Goal: Information Seeking & Learning: Learn about a topic

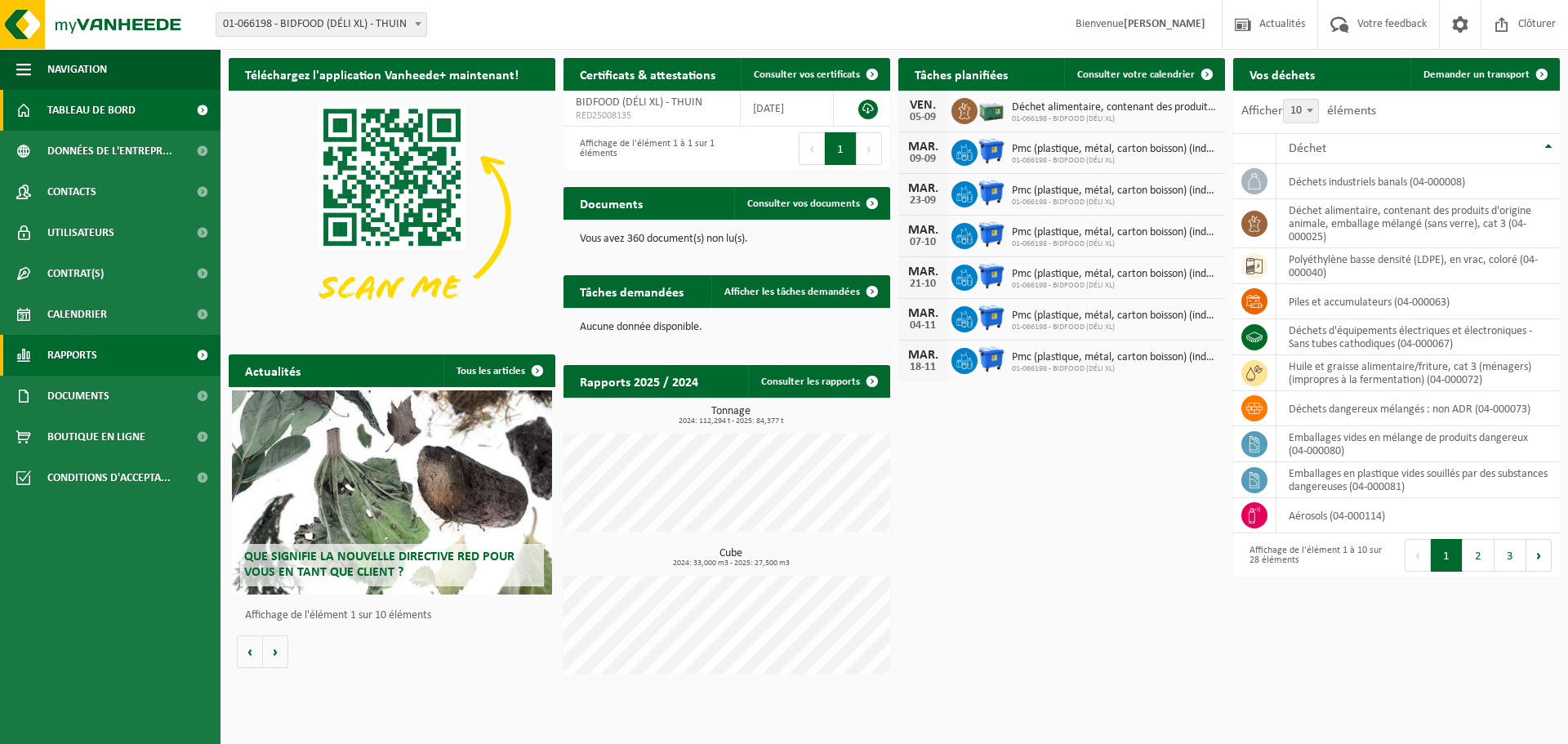
click at [203, 357] on span at bounding box center [203, 355] width 37 height 41
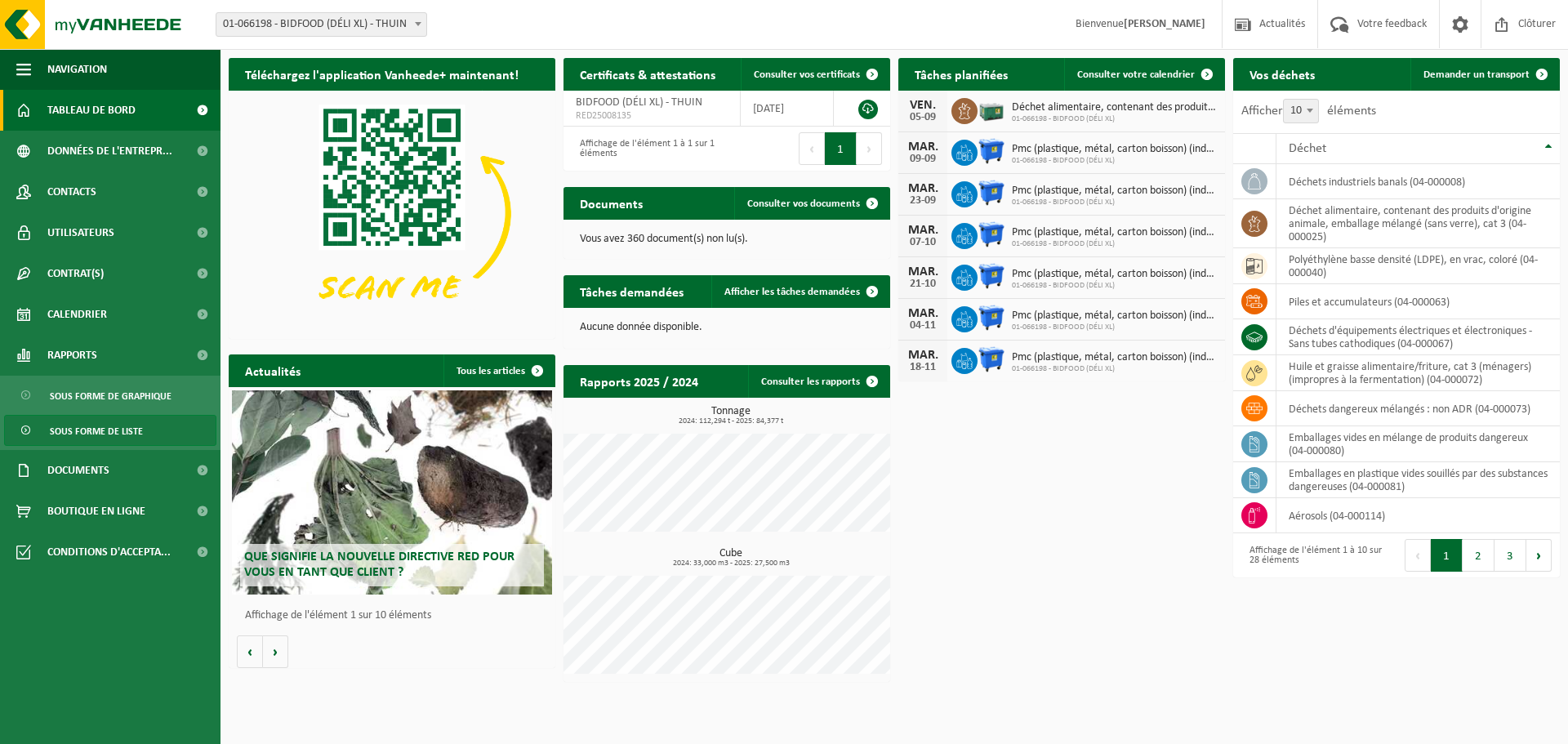
click at [85, 429] on span "Sous forme de liste" at bounding box center [96, 431] width 93 height 31
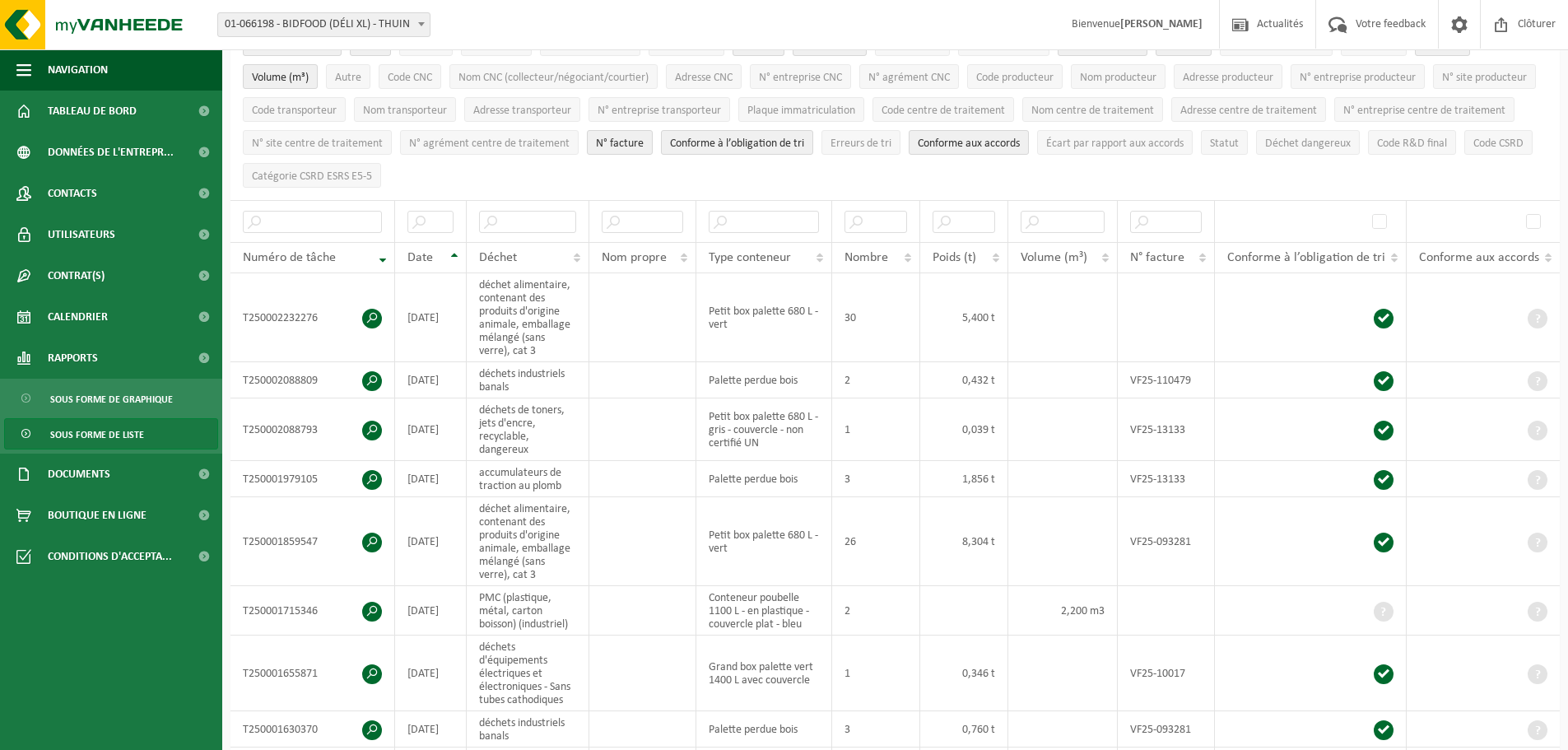
scroll to position [247, 0]
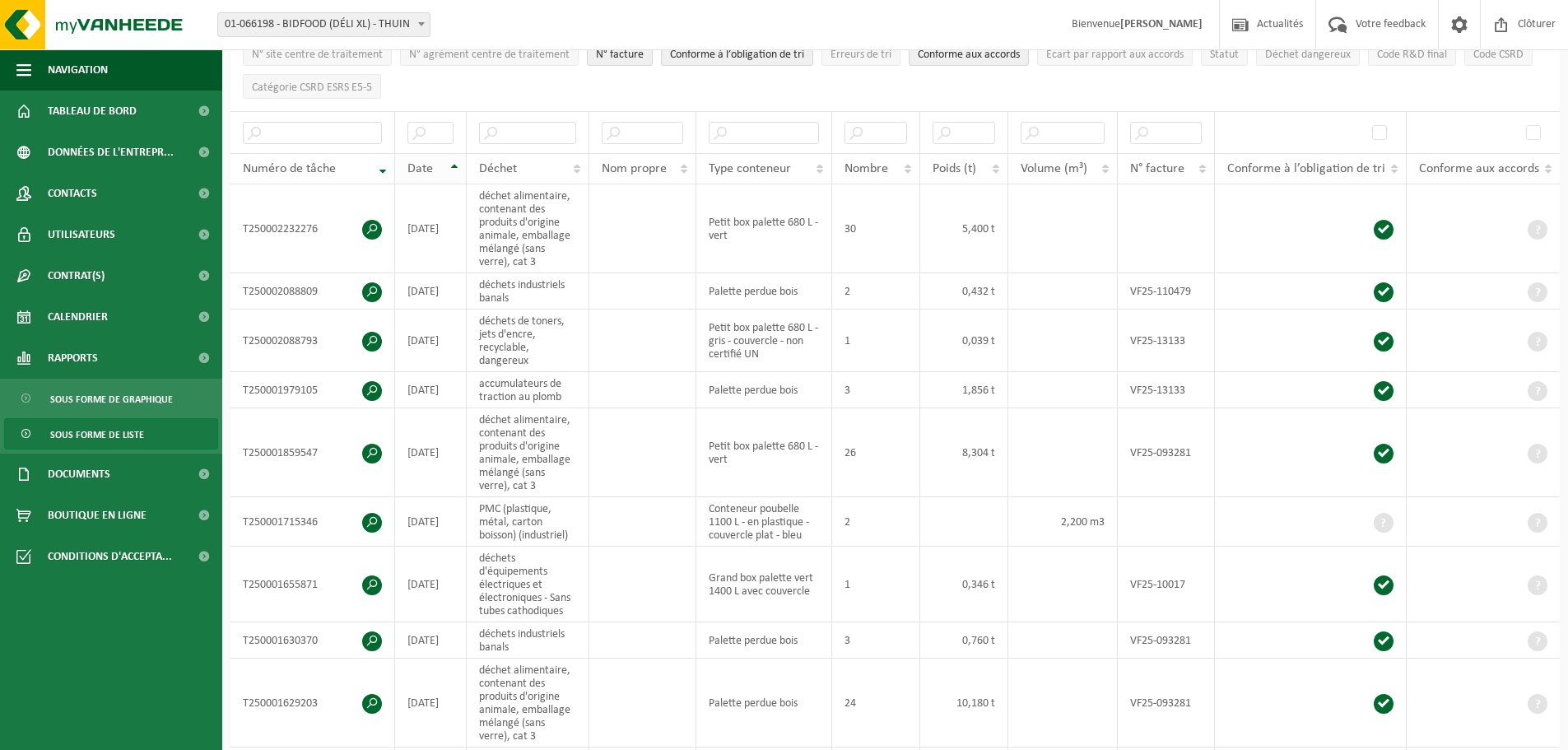
click at [456, 160] on th "Date" at bounding box center [430, 168] width 72 height 31
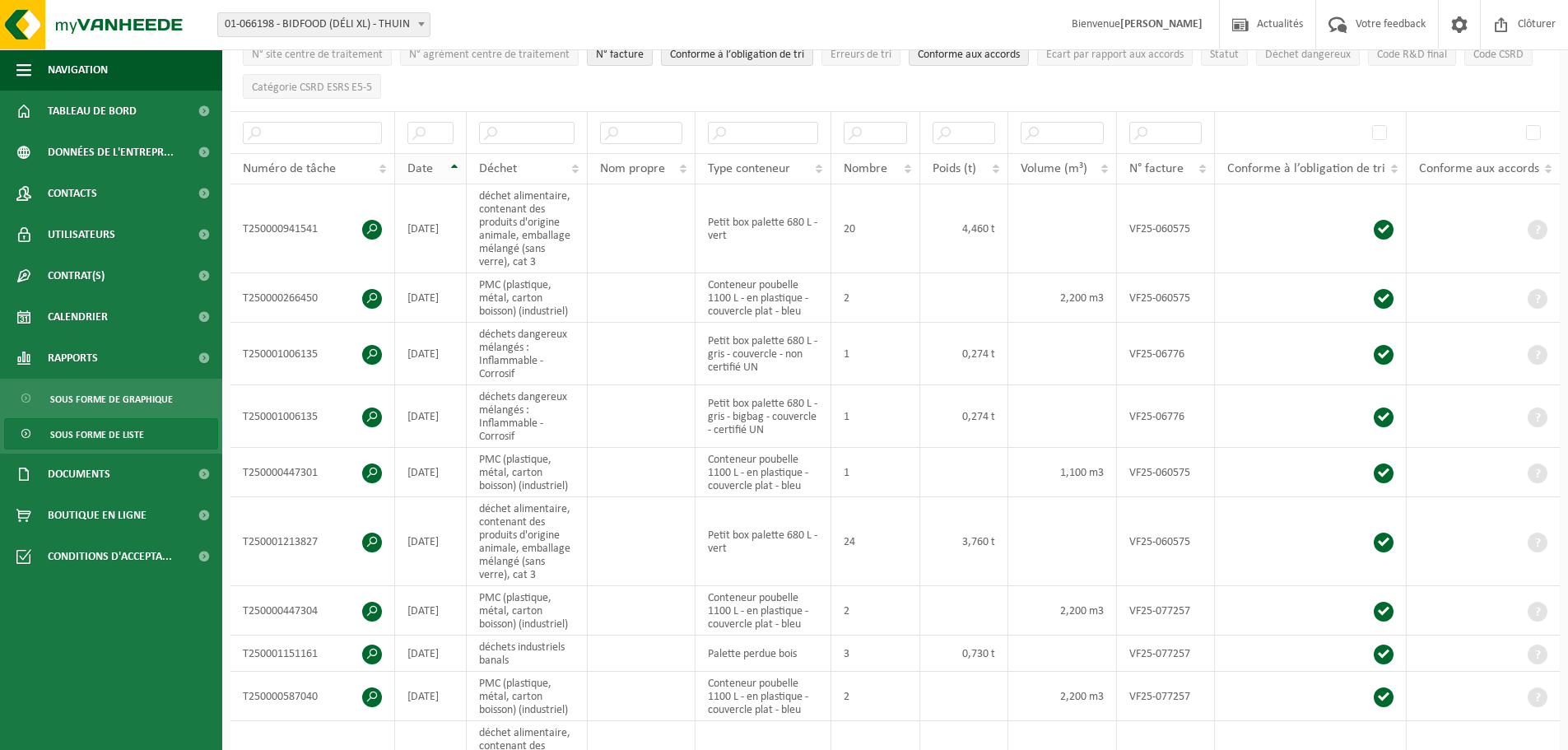
click at [456, 160] on th "Date" at bounding box center [430, 168] width 72 height 31
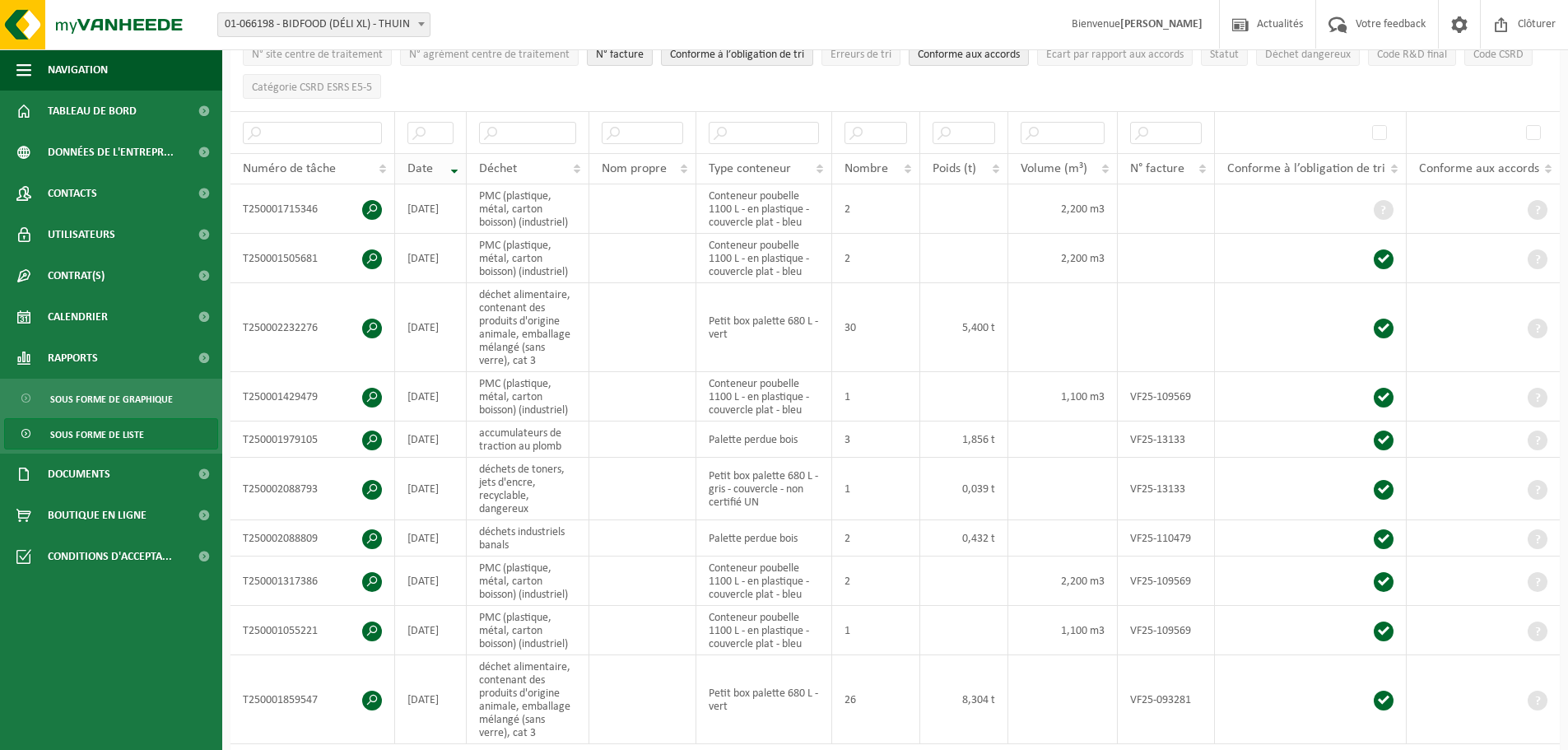
click at [456, 160] on th "Date" at bounding box center [430, 168] width 72 height 31
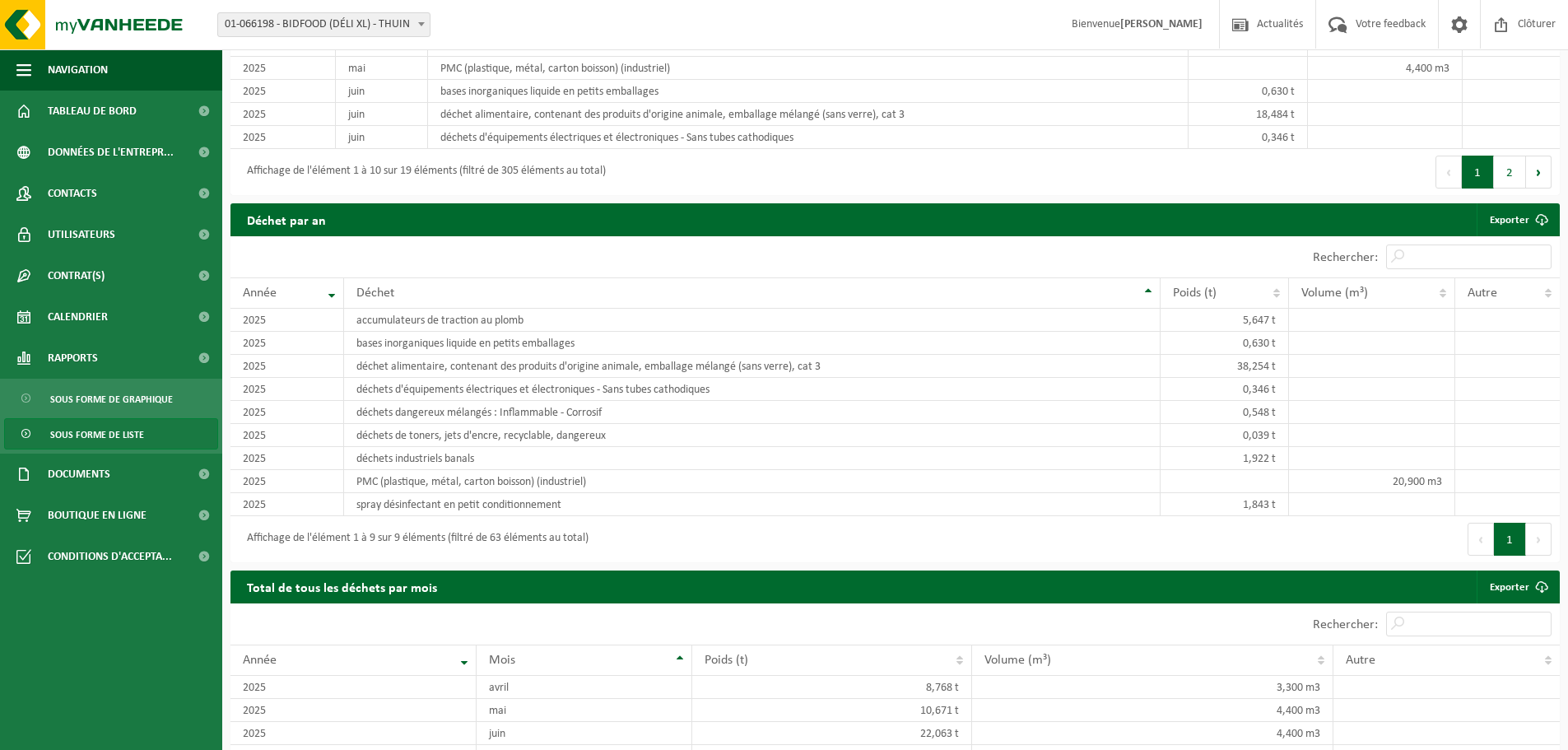
scroll to position [1564, 0]
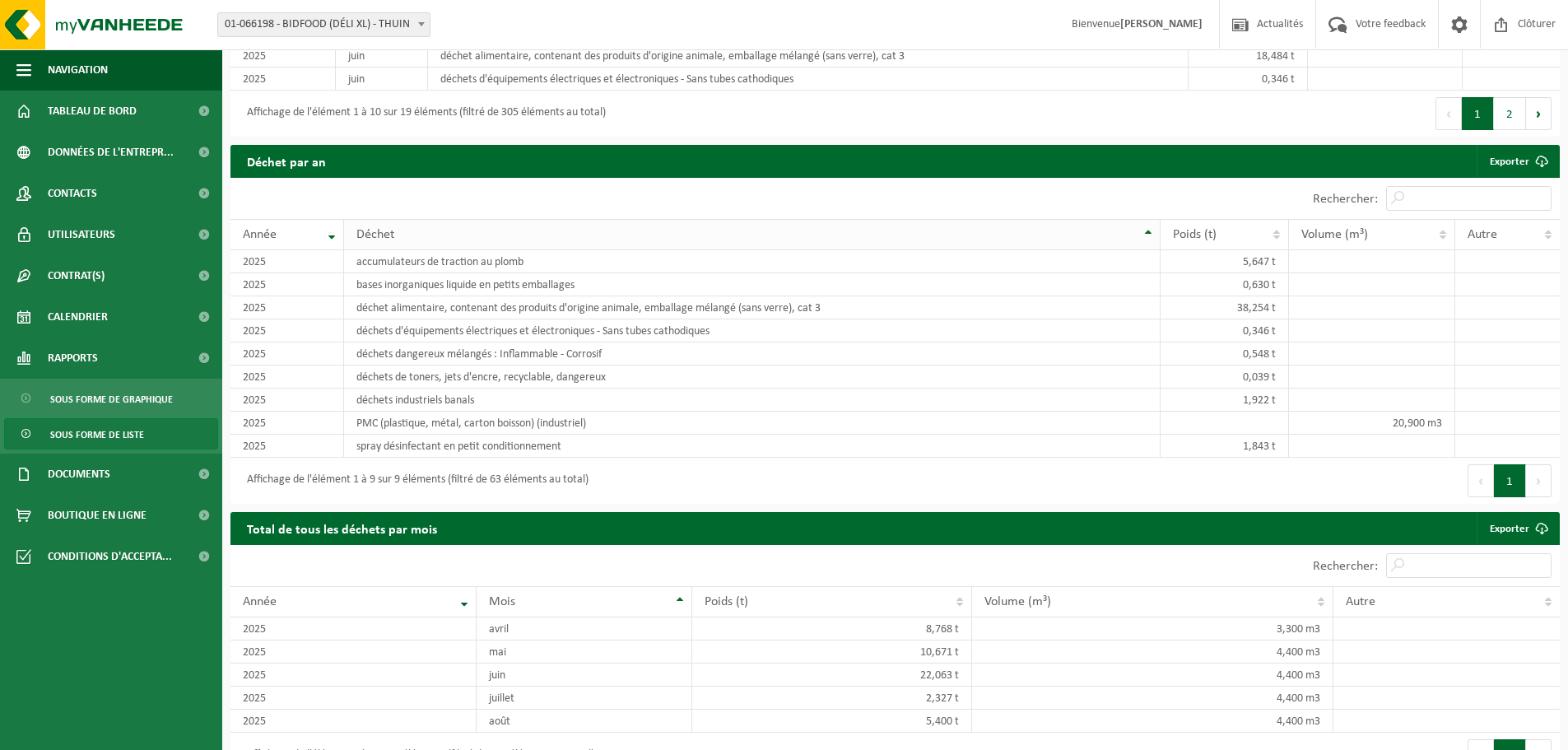
click at [375, 228] on span "Déchet" at bounding box center [375, 235] width 38 height 13
click at [1427, 187] on input "Rechercher:" at bounding box center [1468, 198] width 165 height 24
click at [335, 233] on th "Année" at bounding box center [287, 235] width 114 height 31
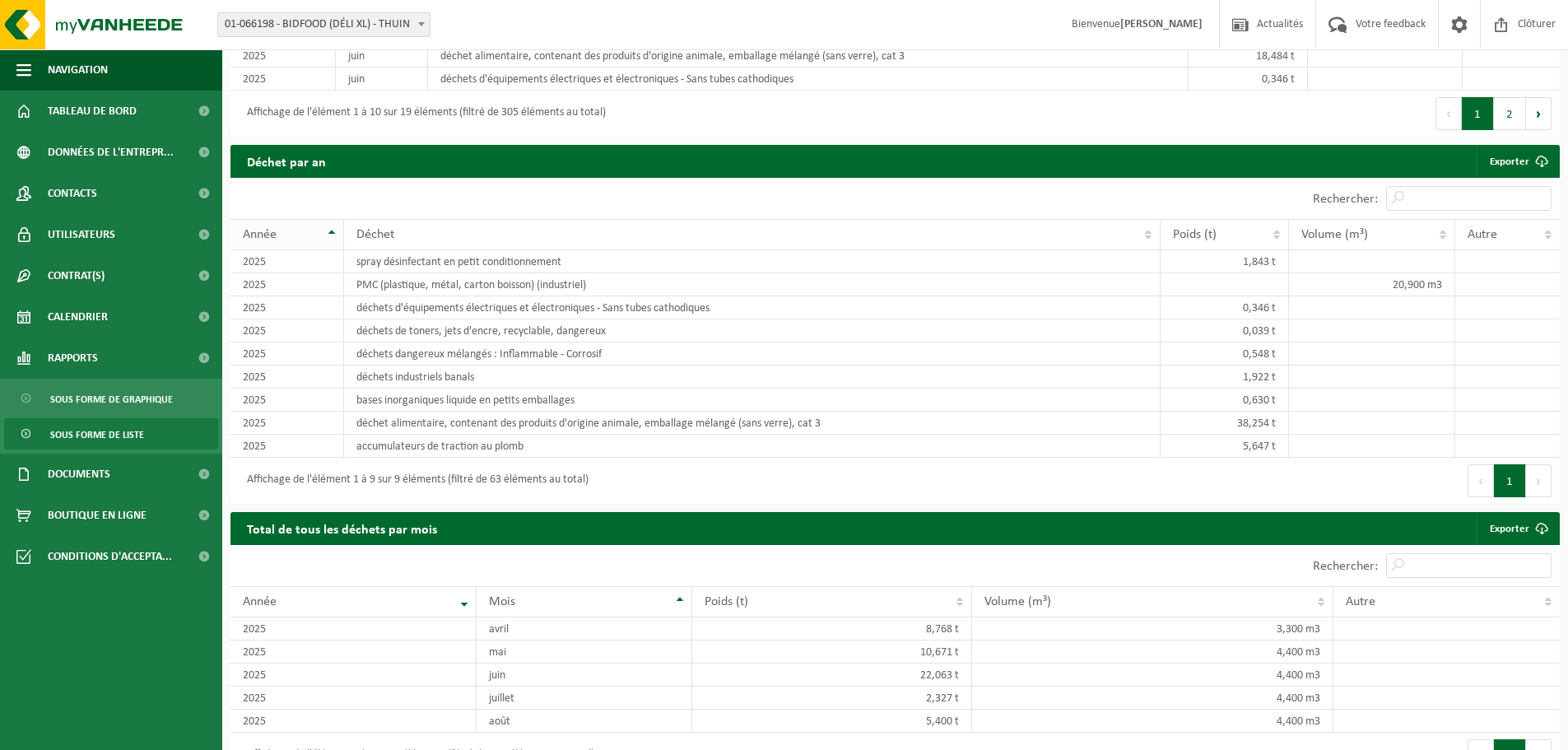
click at [334, 233] on th "Année" at bounding box center [287, 235] width 114 height 31
click at [331, 229] on th "Année" at bounding box center [287, 235] width 114 height 31
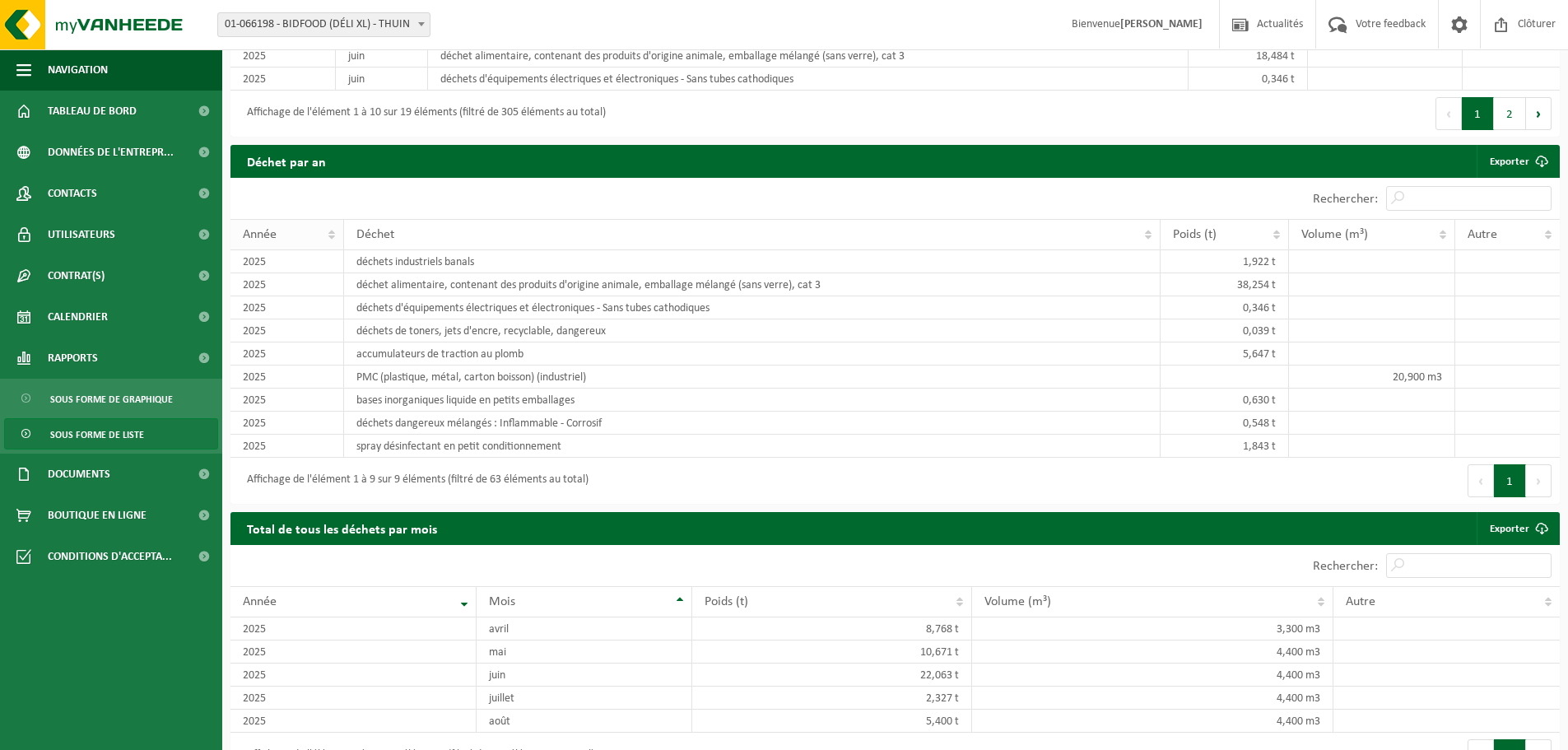
click at [331, 229] on th "Année" at bounding box center [287, 235] width 114 height 31
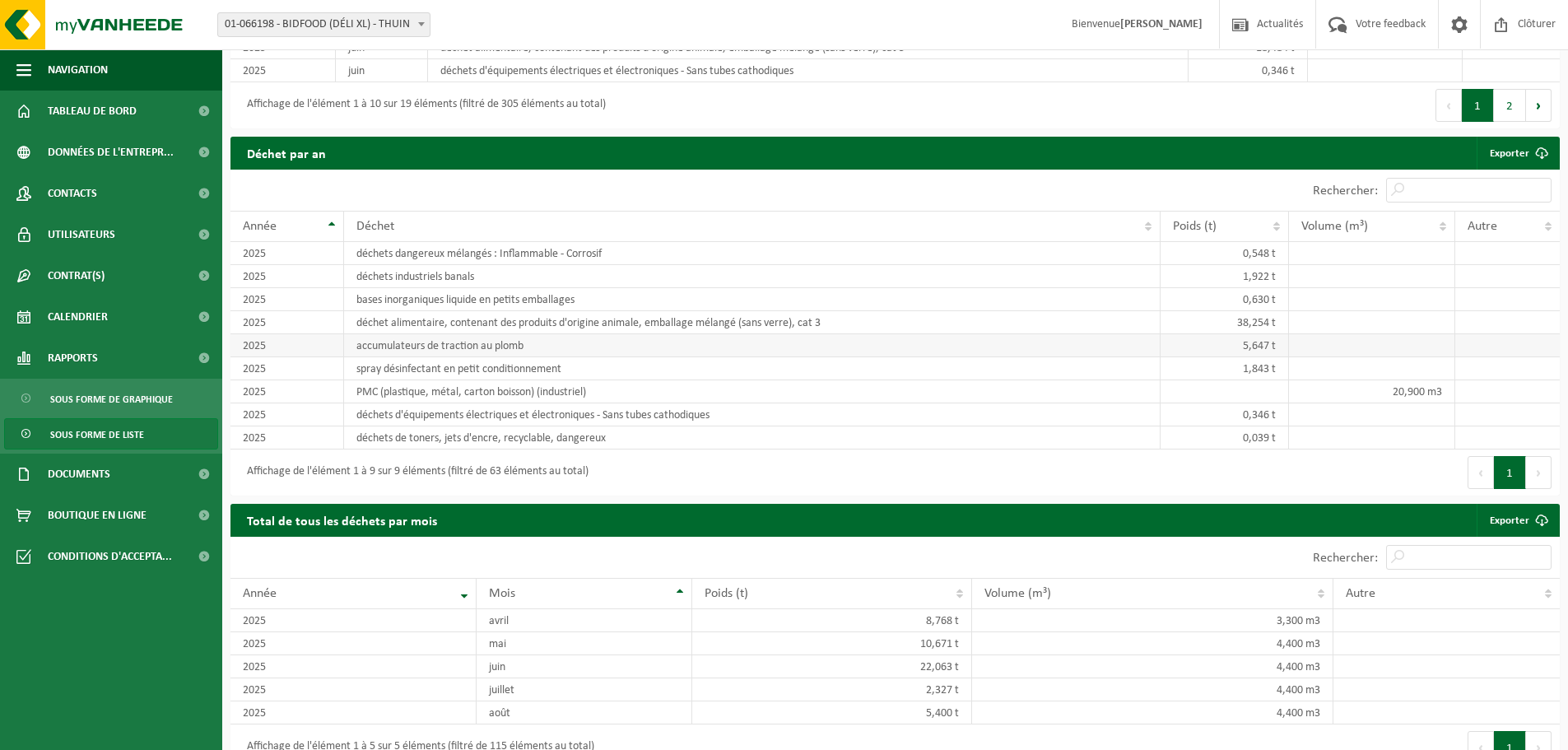
scroll to position [1596, 0]
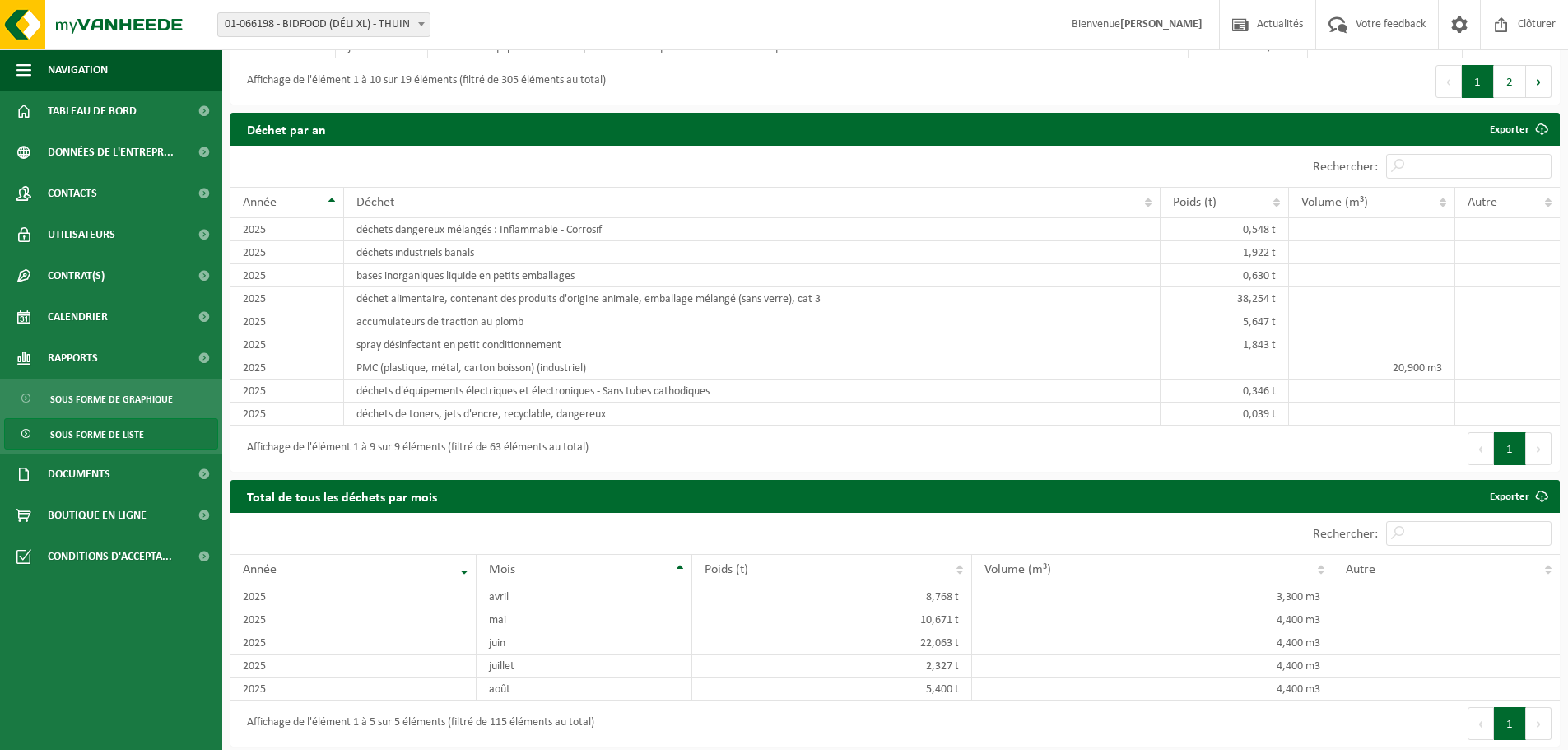
click at [1534, 443] on button "Suivant" at bounding box center [1538, 448] width 25 height 33
click at [275, 197] on span "Année" at bounding box center [260, 202] width 34 height 13
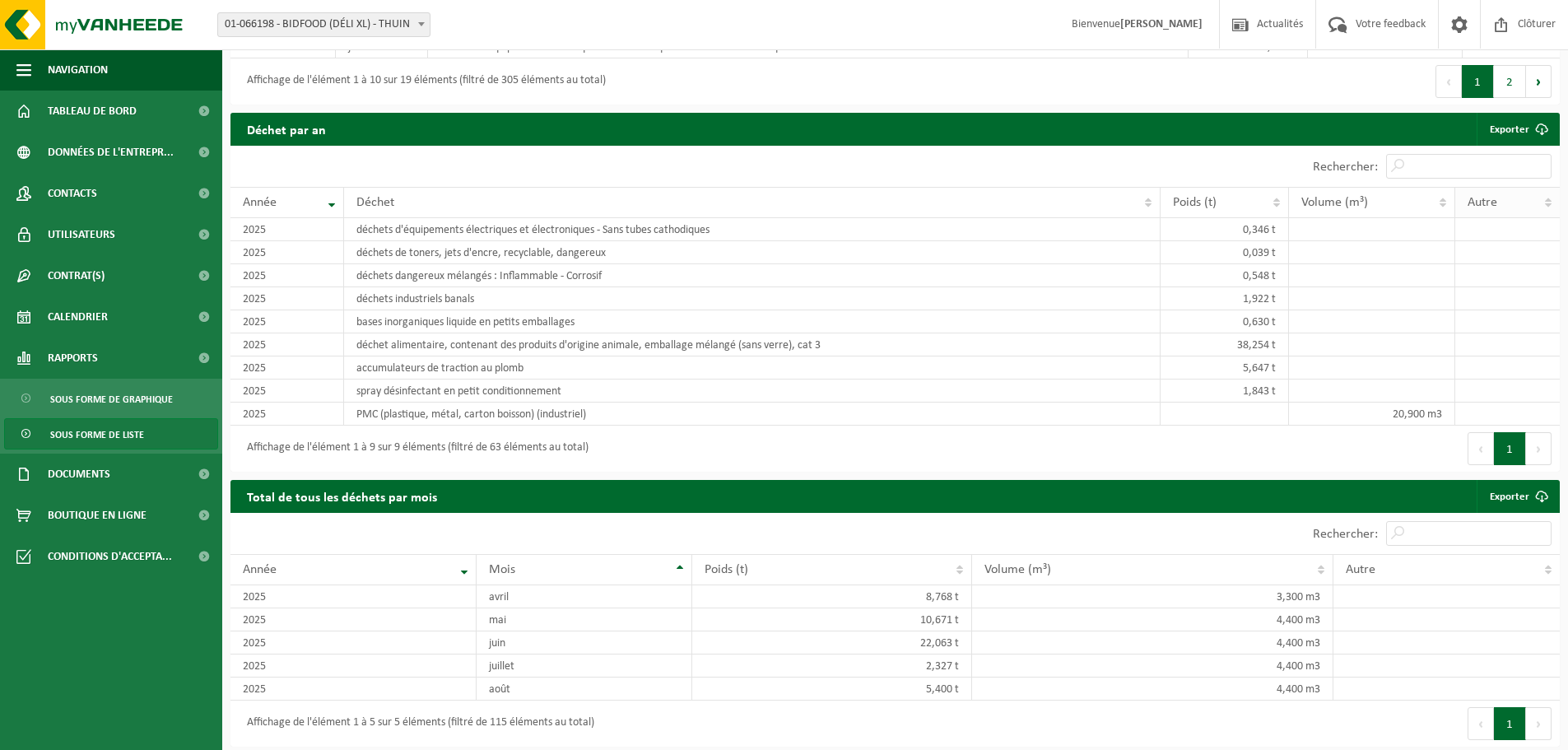
click at [1506, 197] on div "Autre" at bounding box center [1503, 202] width 72 height 13
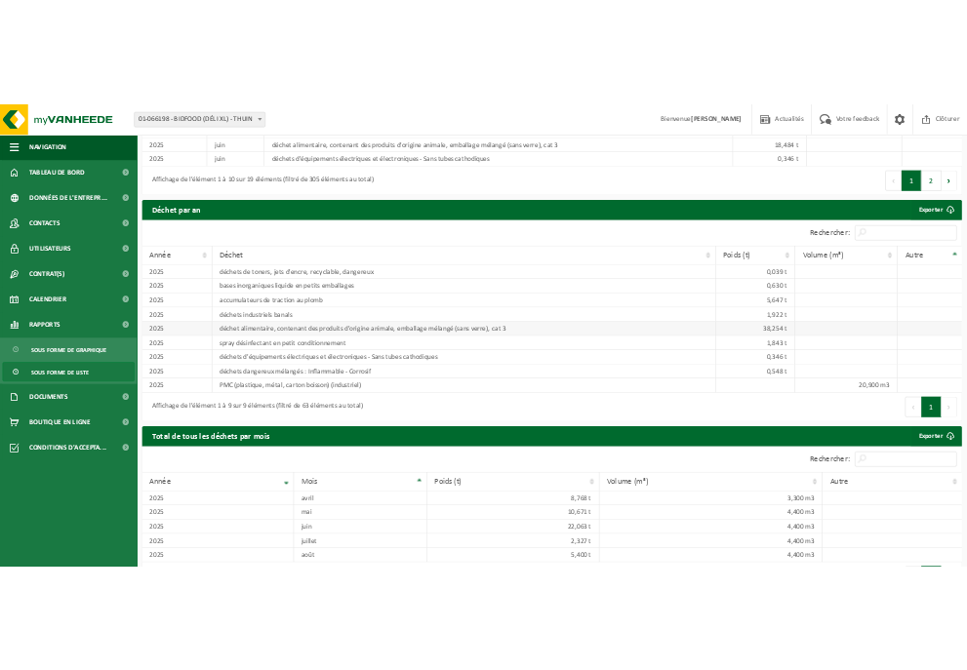
scroll to position [1794, 0]
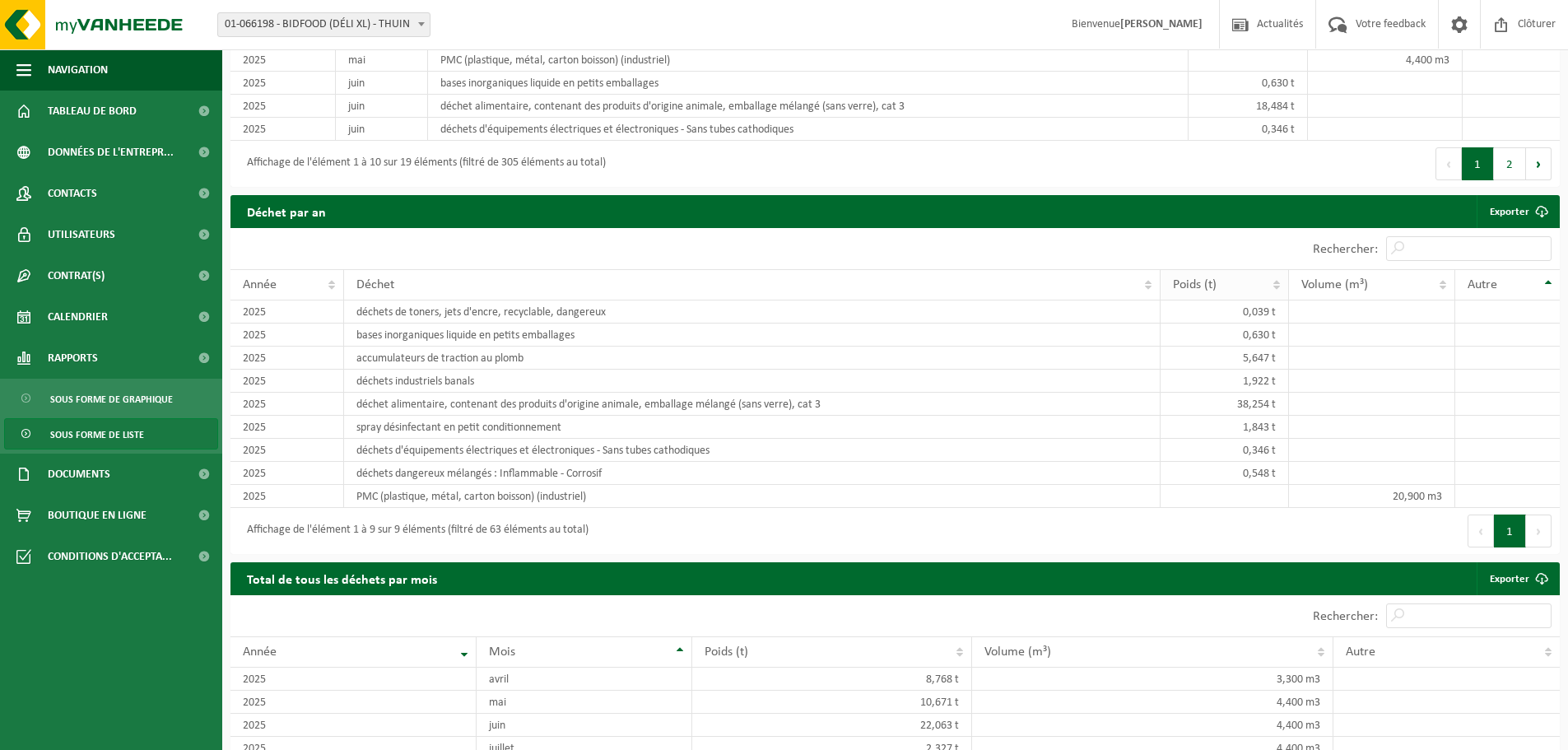
click at [1161, 283] on th "Poids (t)" at bounding box center [1225, 284] width 128 height 31
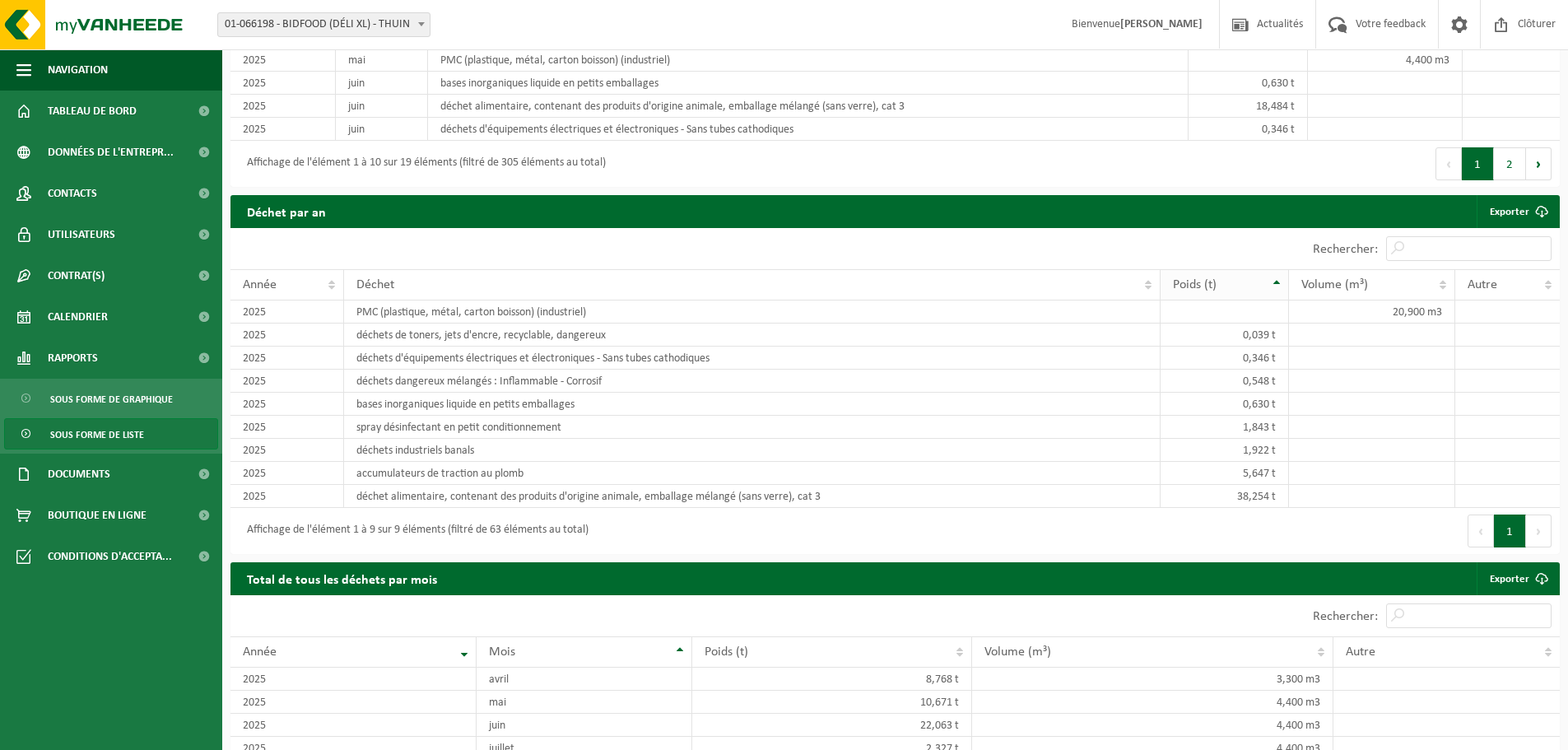
click at [1176, 281] on span "Poids (t)" at bounding box center [1194, 285] width 44 height 13
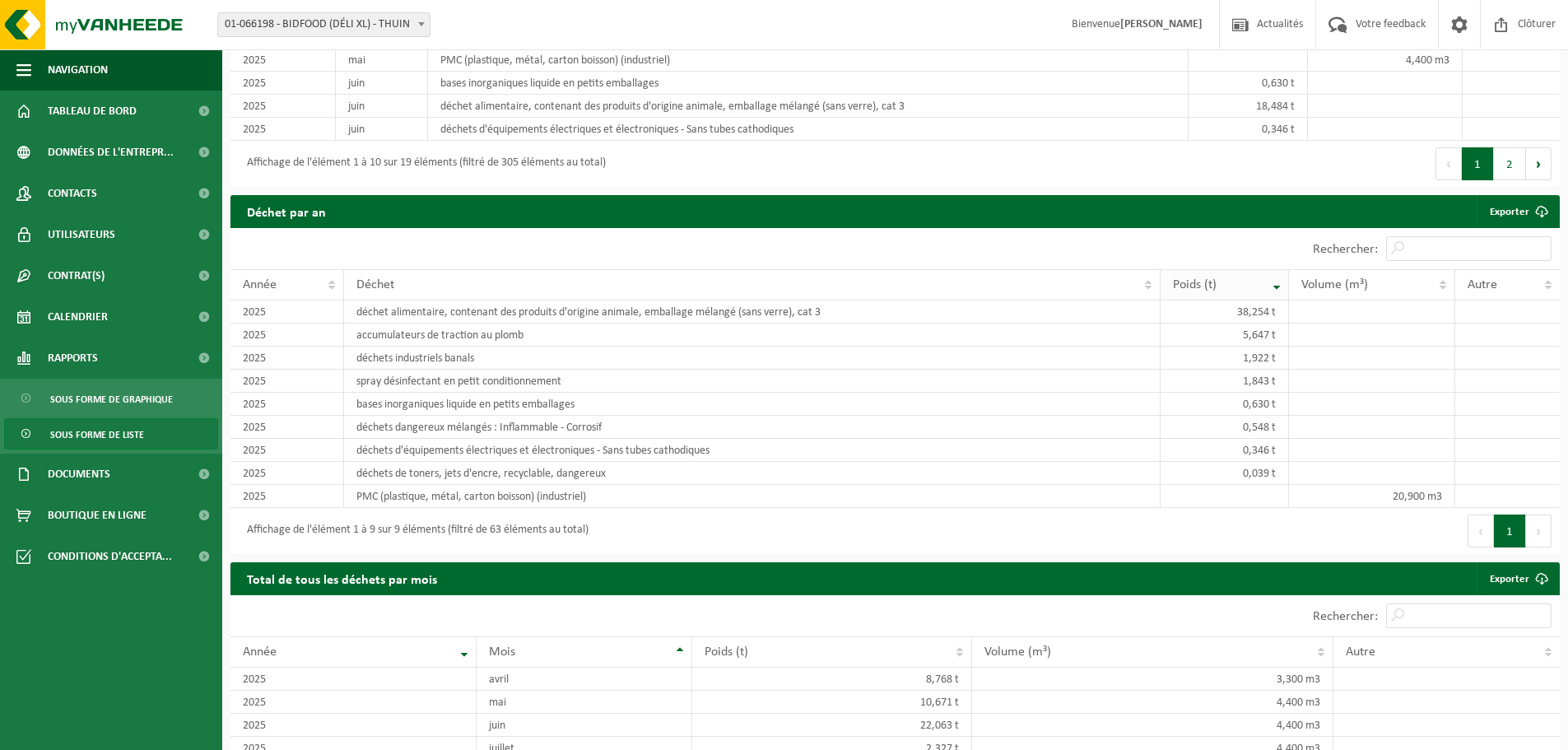
click at [1190, 281] on span "Poids (t)" at bounding box center [1194, 285] width 44 height 13
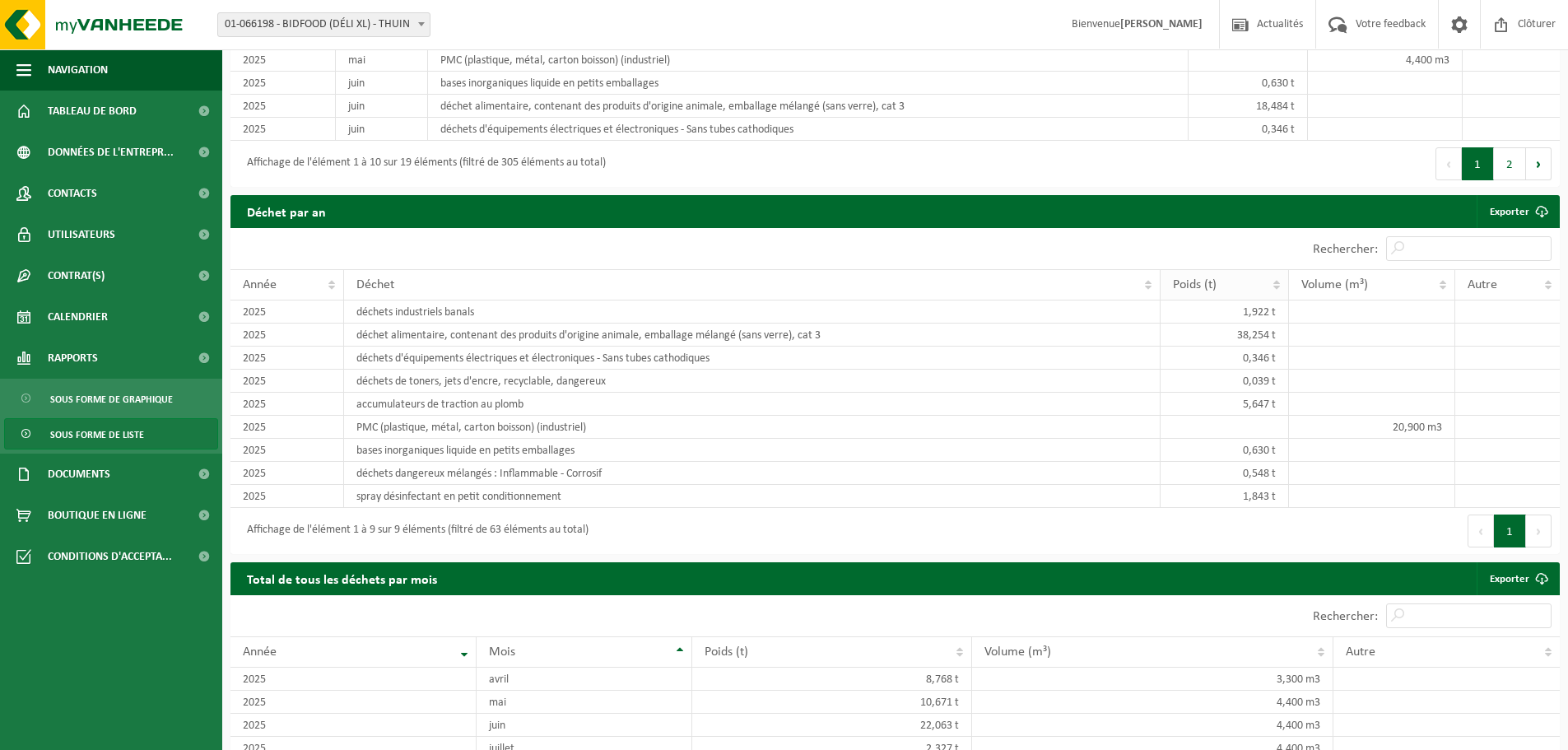
click at [1190, 281] on span "Poids (t)" at bounding box center [1194, 285] width 44 height 13
click at [1193, 280] on span "Poids (t)" at bounding box center [1194, 285] width 44 height 13
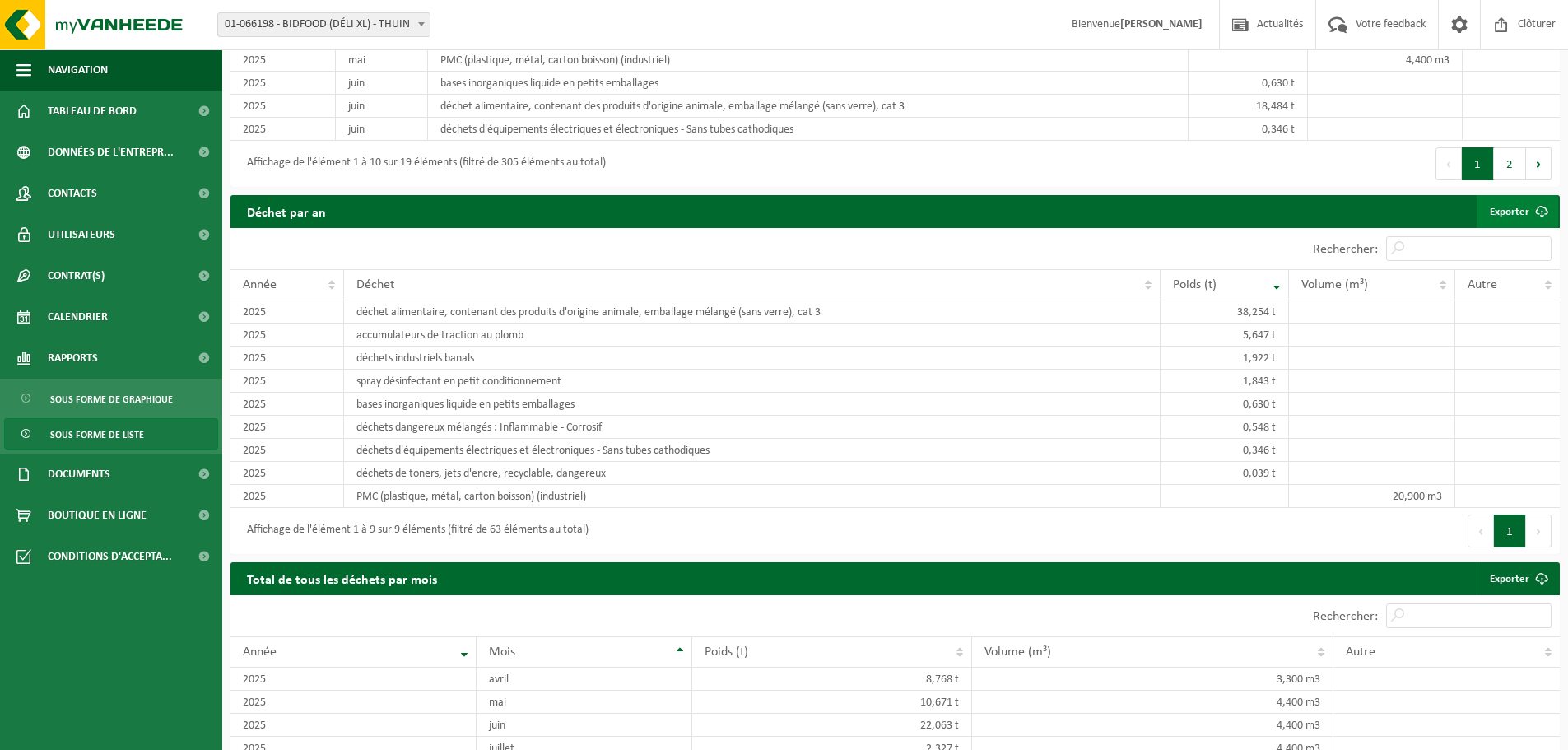
click at [1514, 209] on link "Exporter" at bounding box center [1517, 211] width 82 height 33
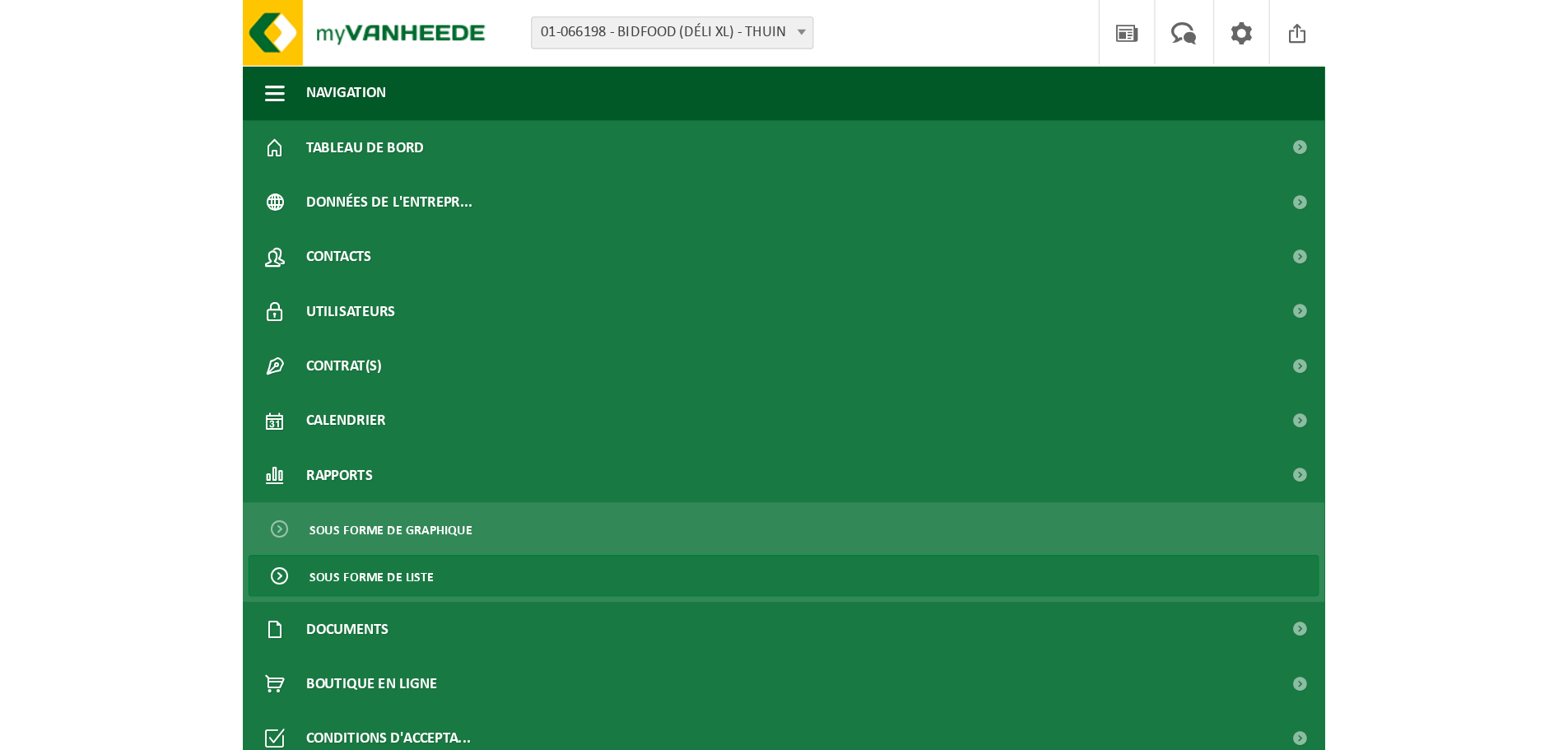
scroll to position [1132, 0]
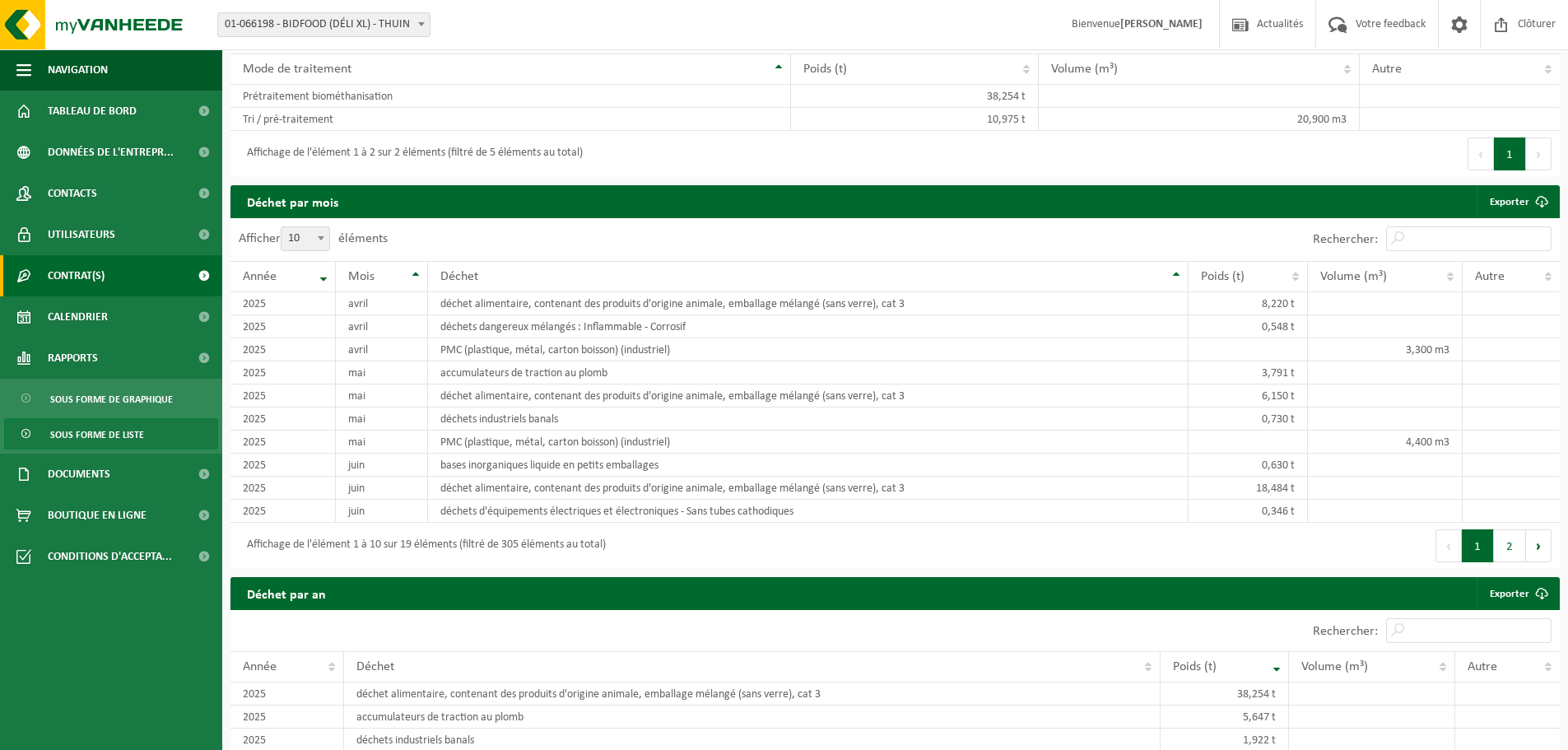
click at [81, 272] on span "Contrat(s)" at bounding box center [76, 275] width 57 height 41
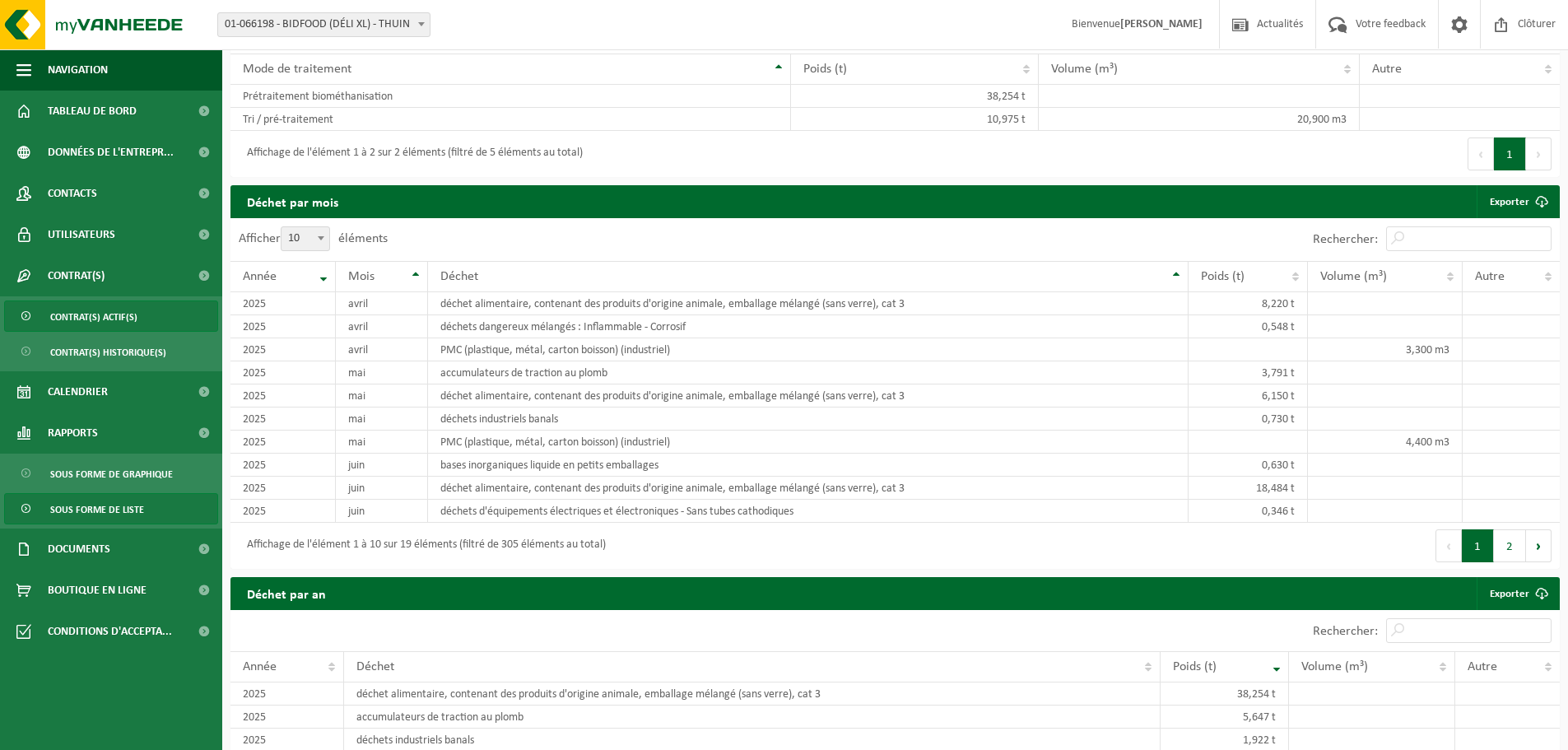
click at [90, 323] on span "Contrat(s) actif(s)" at bounding box center [94, 316] width 87 height 31
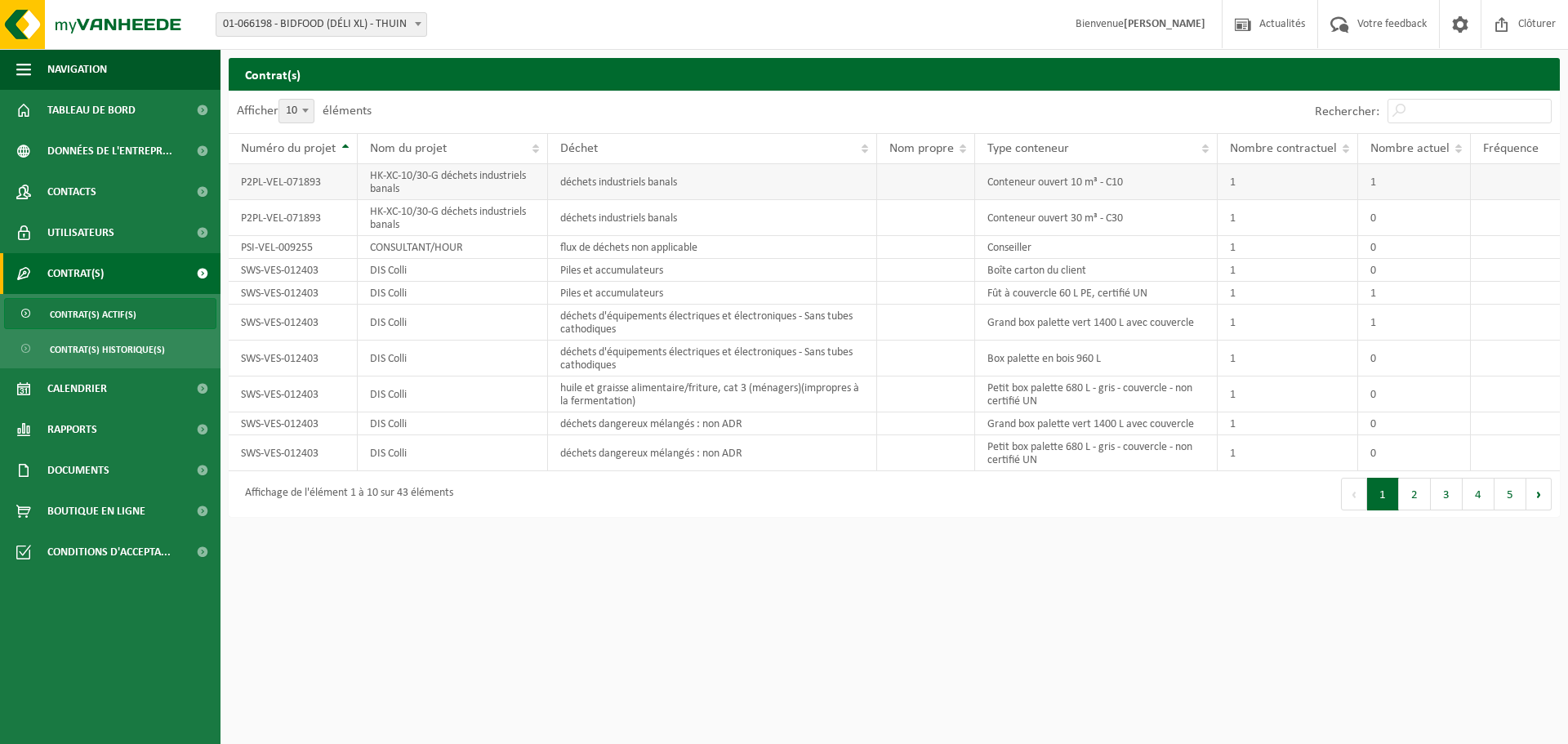
click at [1263, 182] on td "1" at bounding box center [1288, 182] width 141 height 36
click at [90, 277] on span "Contrat(s)" at bounding box center [75, 273] width 56 height 41
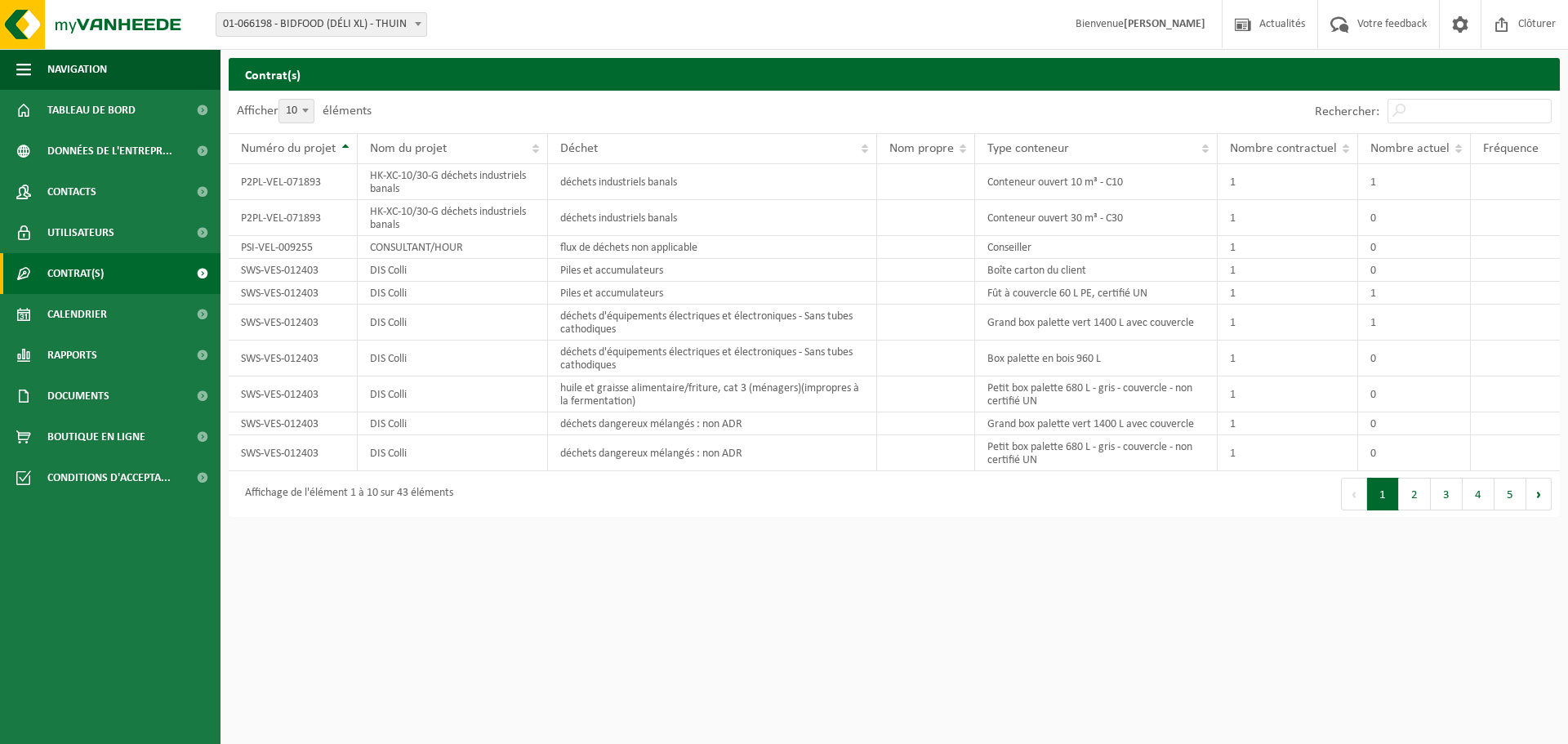
click at [90, 277] on span "Contrat(s)" at bounding box center [75, 273] width 56 height 41
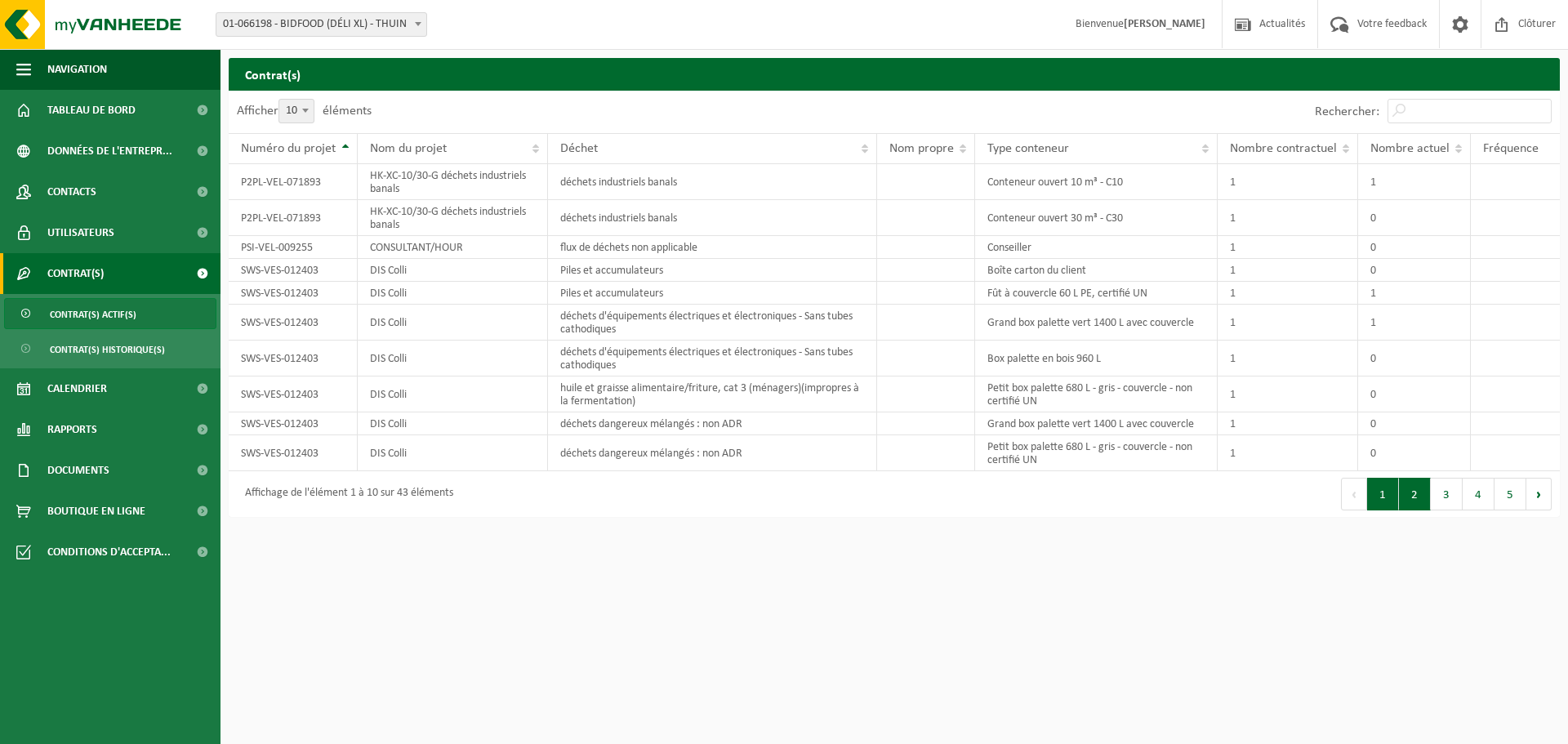
click at [1421, 500] on button "2" at bounding box center [1415, 494] width 32 height 33
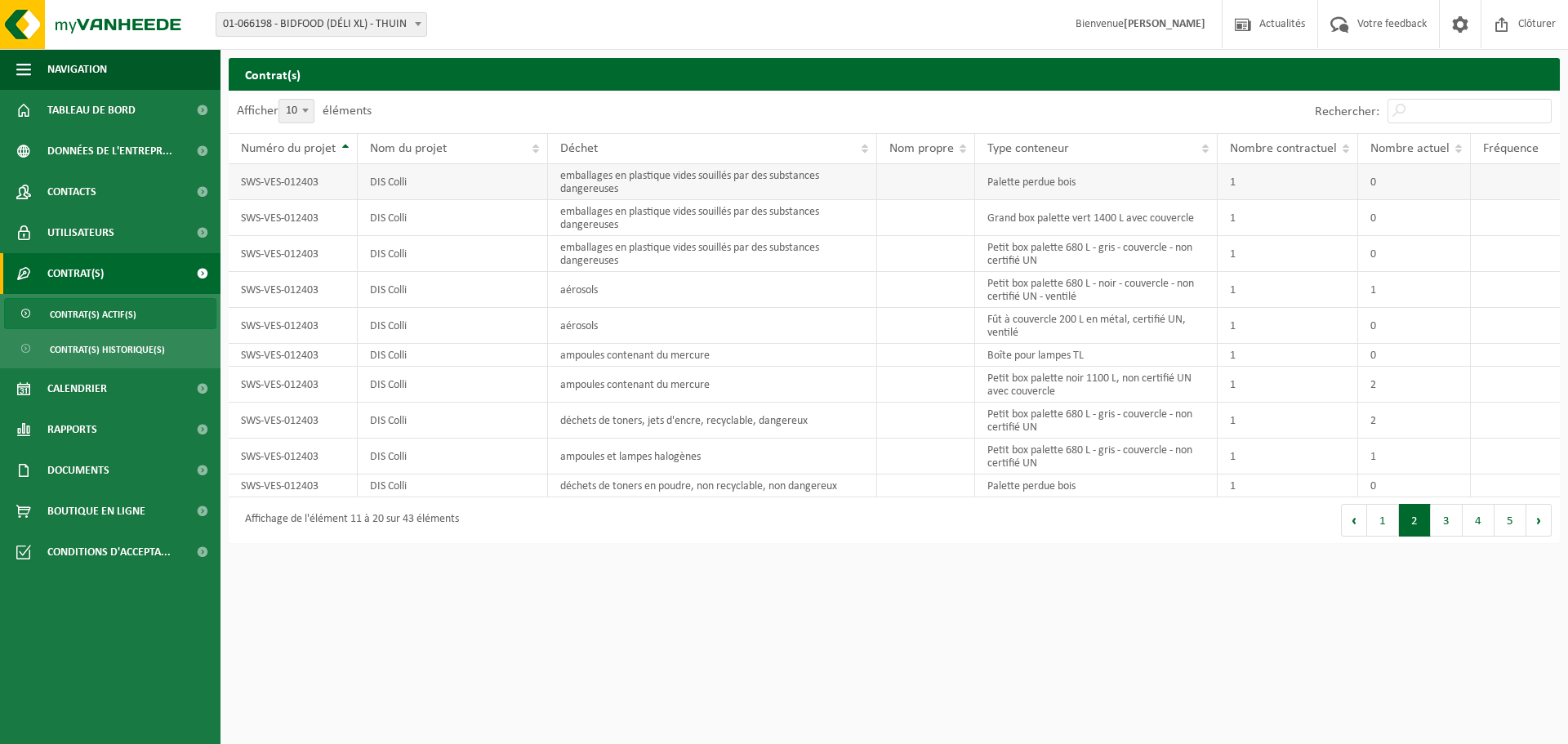
drag, startPoint x: 578, startPoint y: 190, endPoint x: 334, endPoint y: 167, distance: 245.1
click at [564, 187] on td "emballages en plastique vides souillés par des substances dangereuses" at bounding box center [713, 182] width 330 height 36
click at [268, 172] on td "SWS-VES-012403" at bounding box center [293, 182] width 129 height 36
click at [262, 179] on td "SWS-VES-012403" at bounding box center [293, 182] width 129 height 36
click at [1380, 522] on button "1" at bounding box center [1383, 520] width 32 height 33
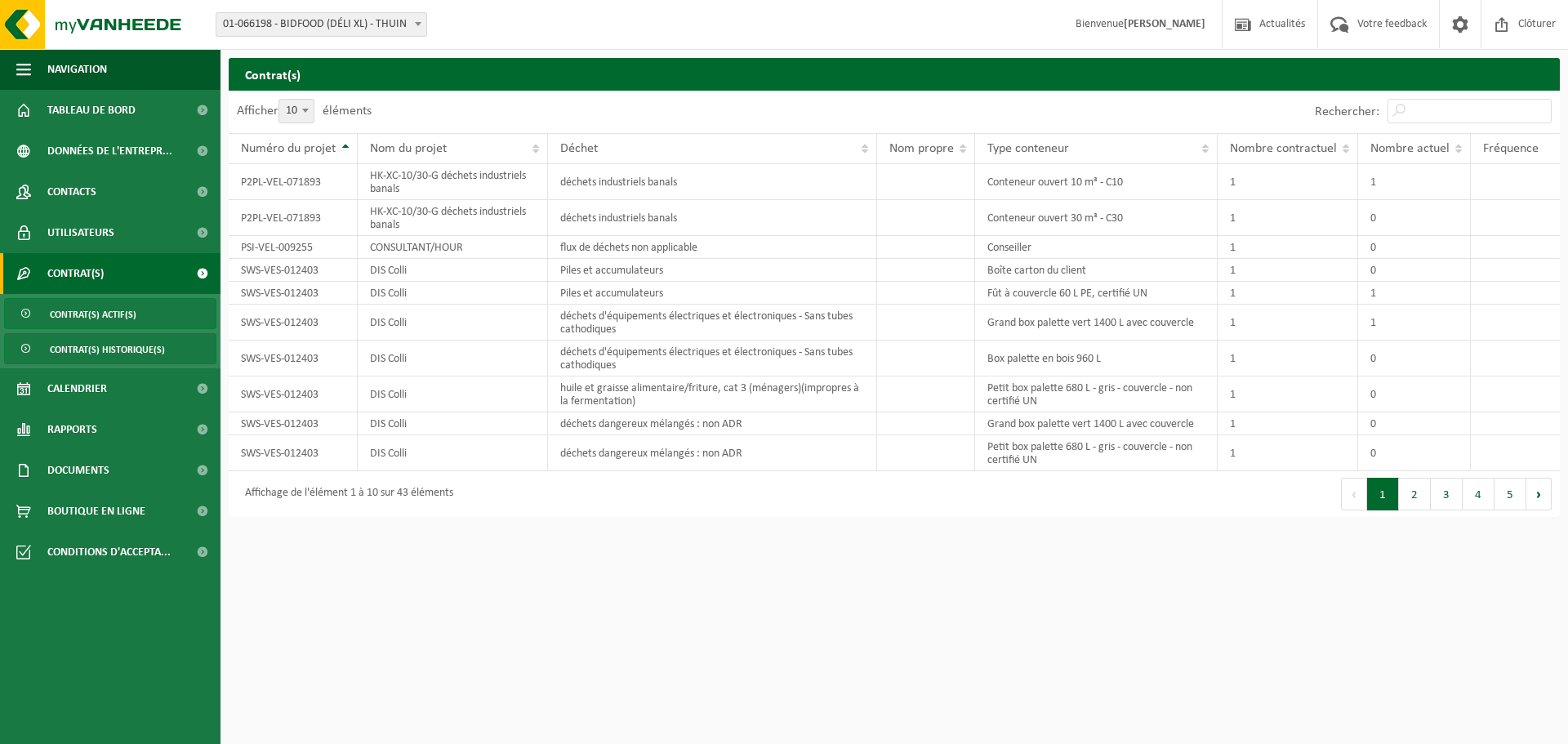
click at [97, 351] on span "Contrat(s) historique(s)" at bounding box center [108, 349] width 116 height 31
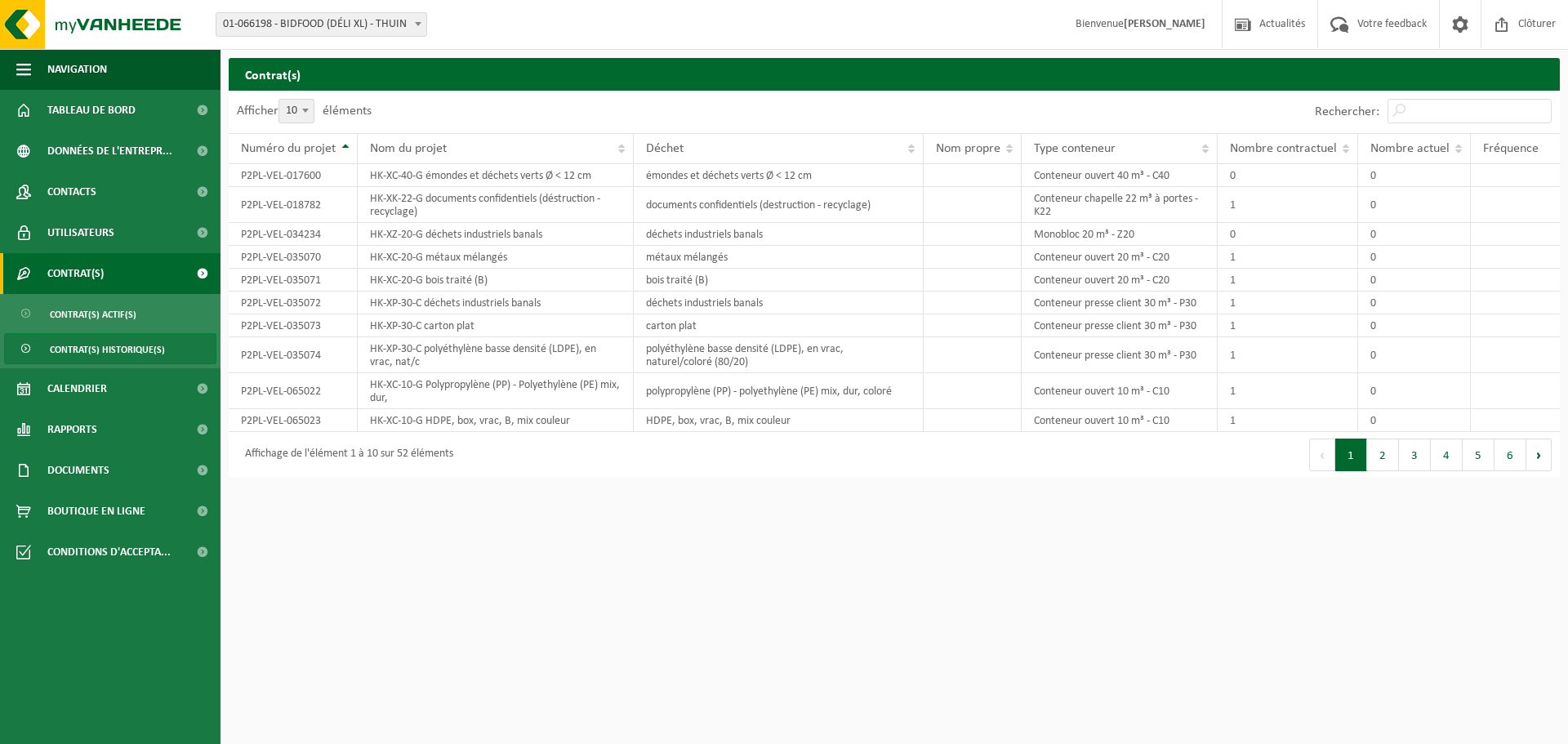
click at [85, 275] on span "Contrat(s)" at bounding box center [75, 273] width 56 height 41
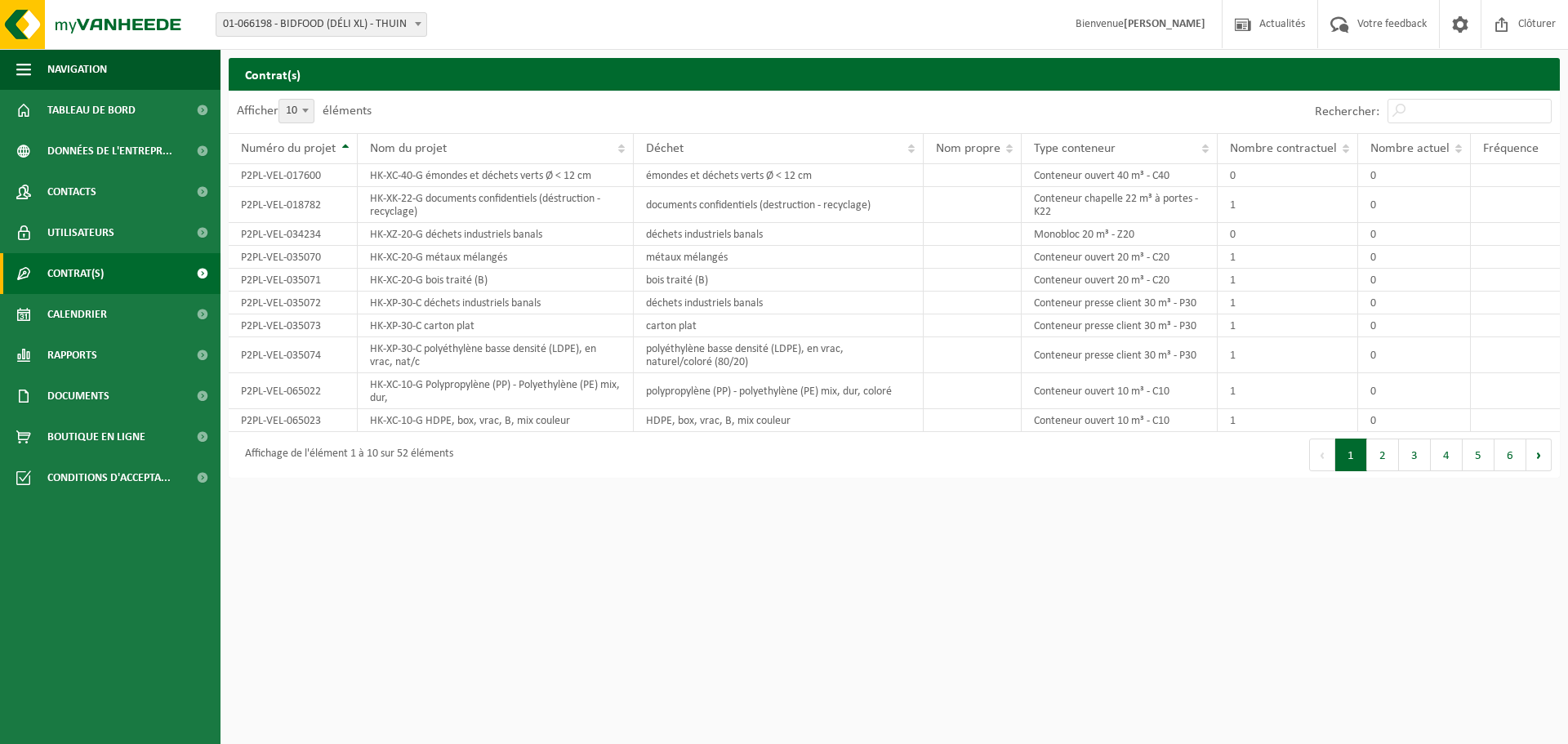
click at [85, 275] on span "Contrat(s)" at bounding box center [75, 273] width 56 height 41
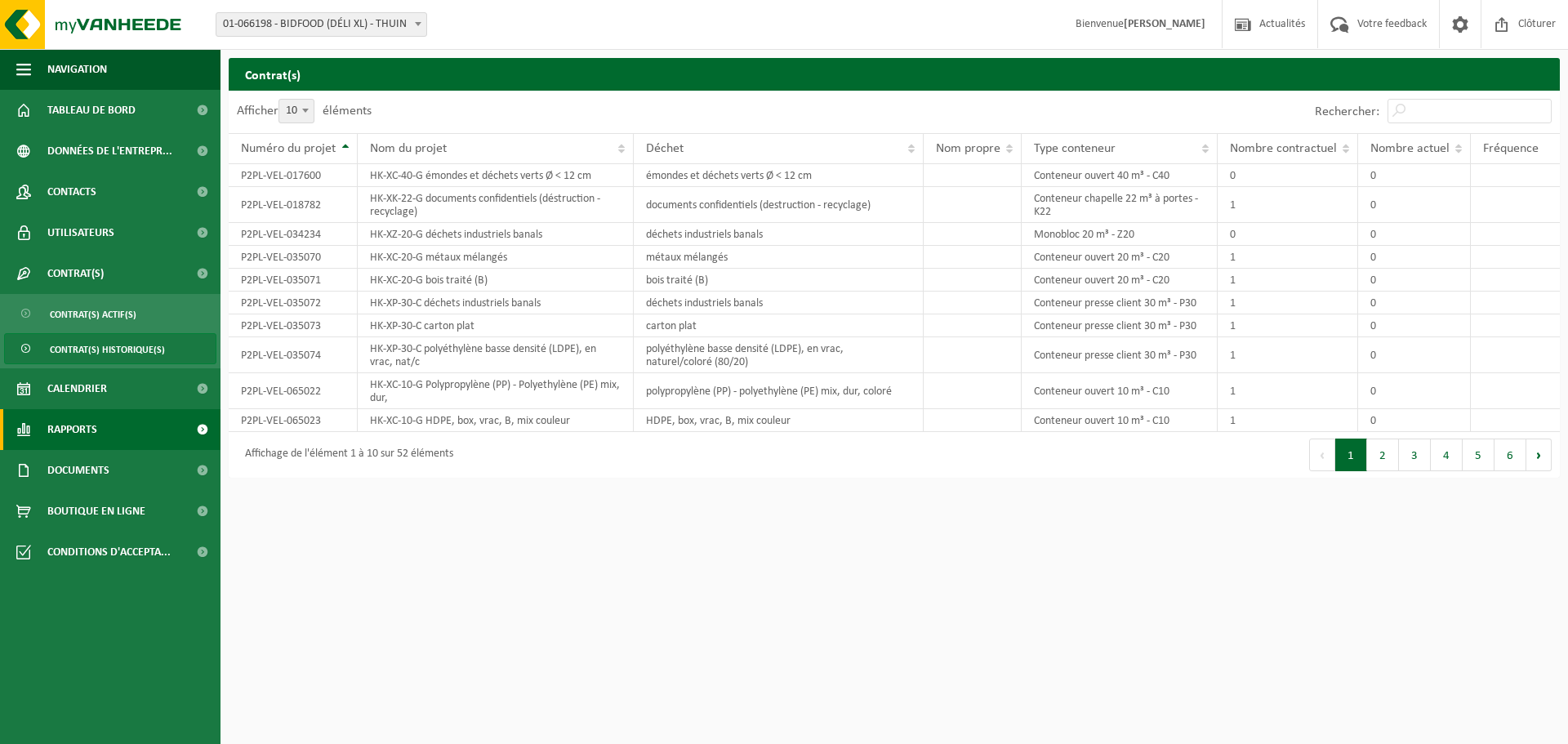
click at [85, 431] on span "Rapports" at bounding box center [73, 429] width 50 height 41
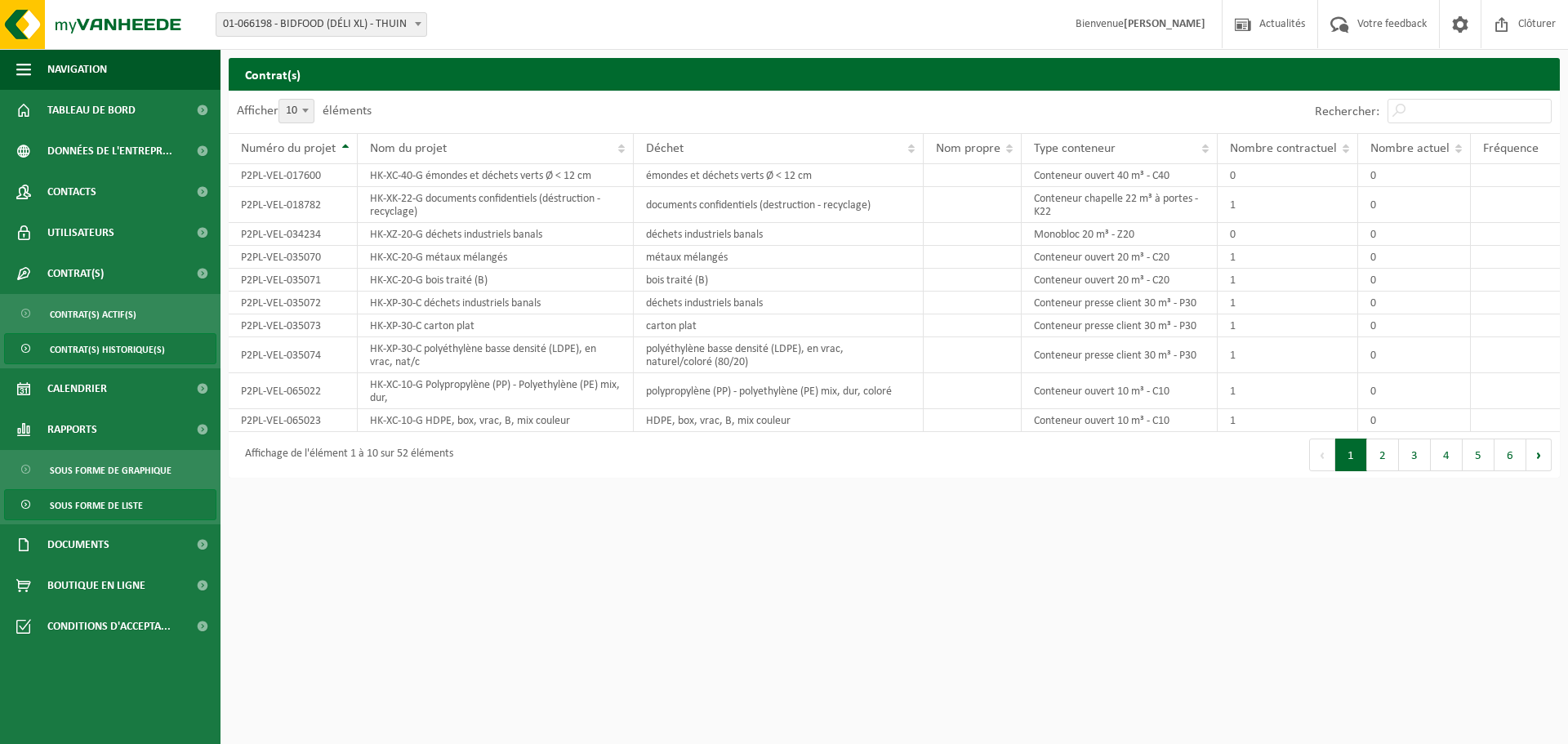
click at [102, 504] on span "Sous forme de liste" at bounding box center [96, 505] width 93 height 31
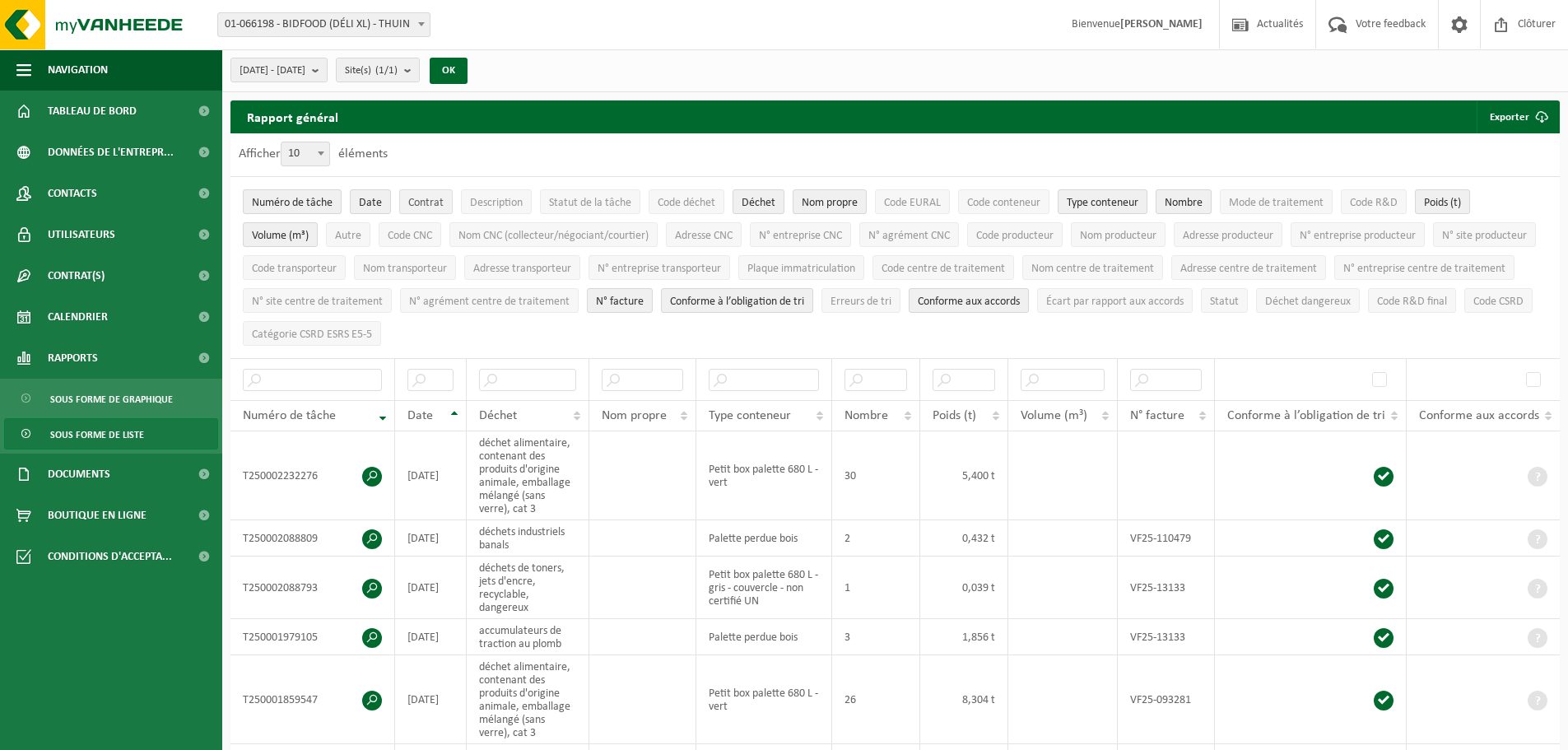
click at [418, 202] on span "Contrat" at bounding box center [426, 202] width 35 height 13
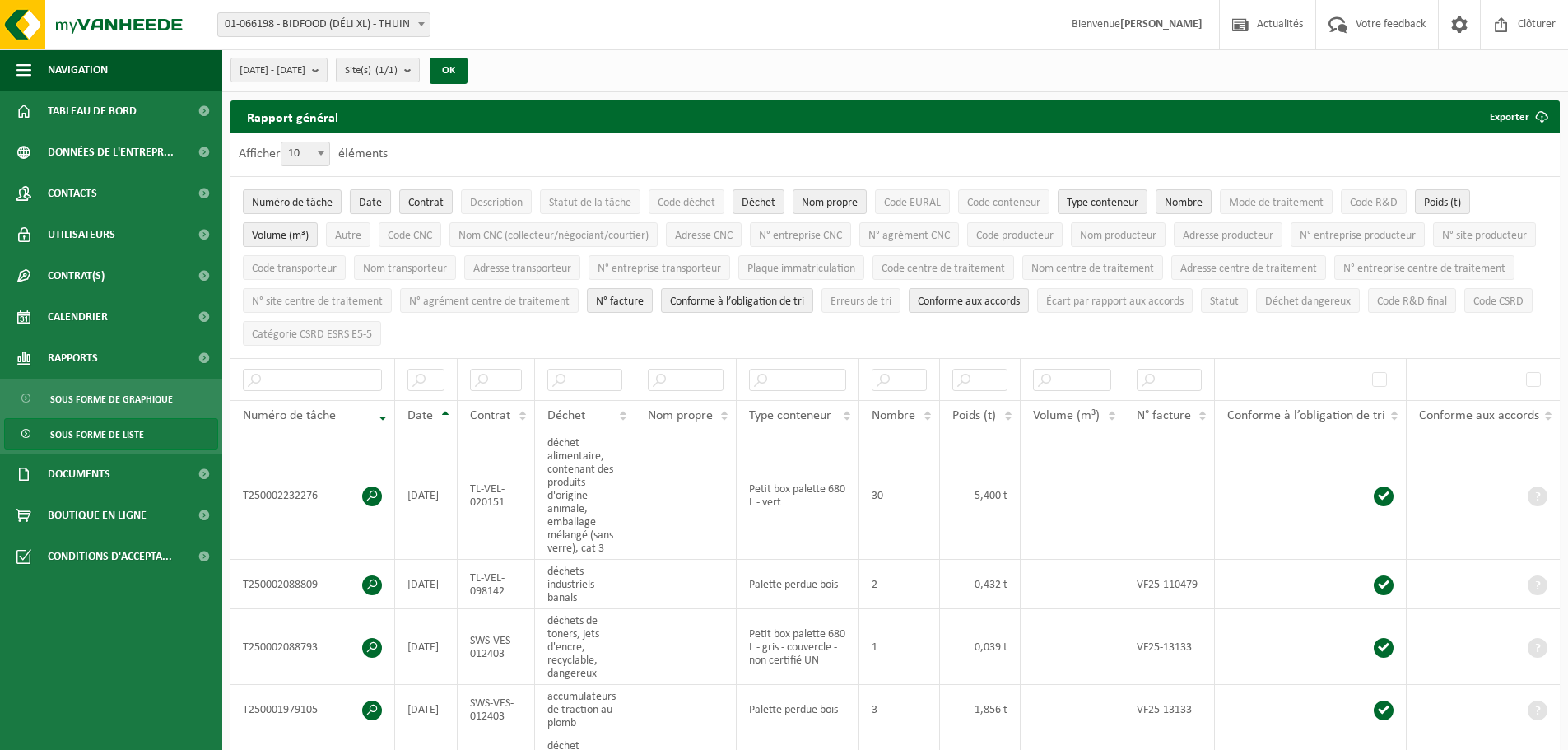
click at [373, 206] on span "Date" at bounding box center [369, 202] width 23 height 13
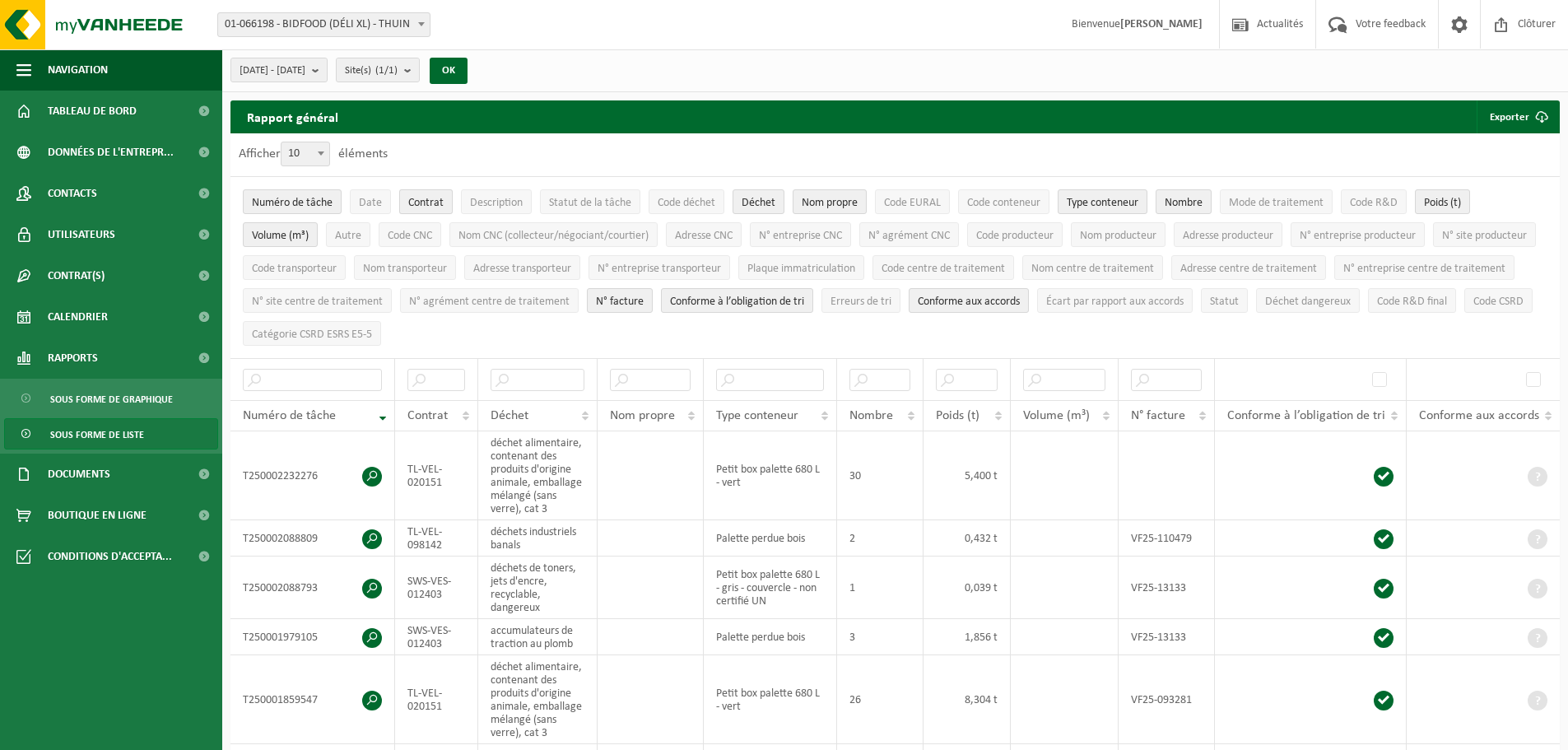
click at [424, 203] on span "Contrat" at bounding box center [426, 202] width 35 height 13
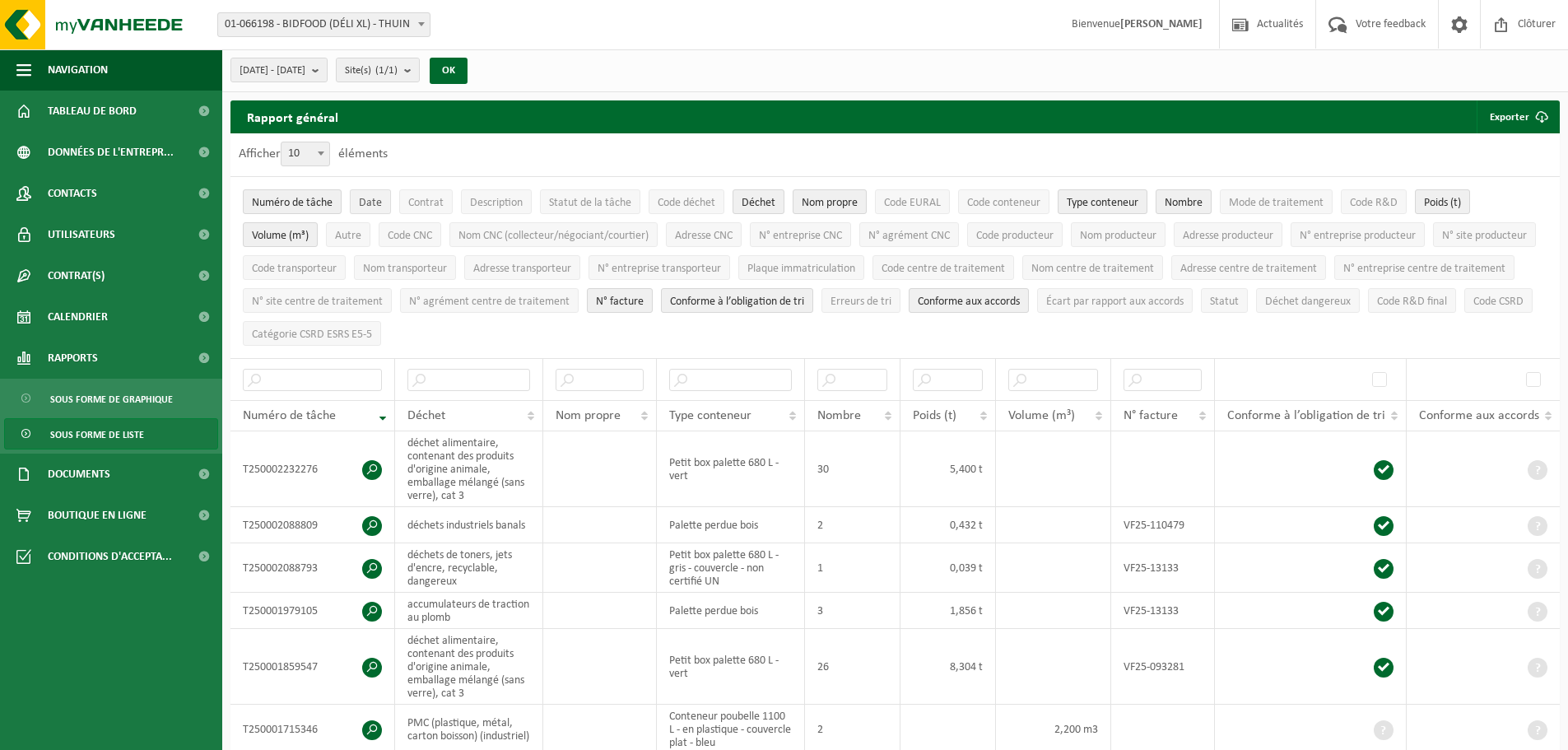
click at [374, 203] on span "Date" at bounding box center [369, 202] width 23 height 13
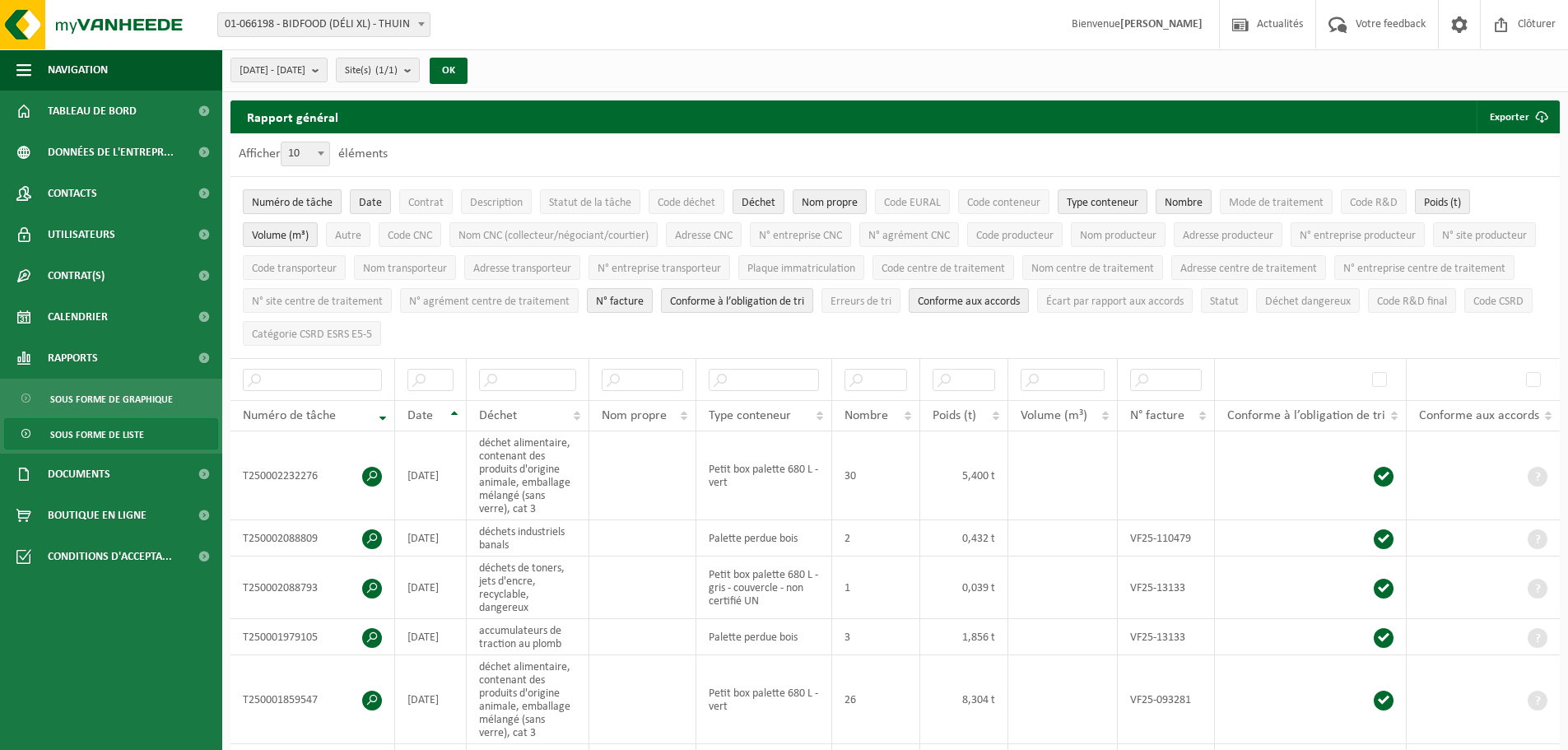
click at [306, 203] on span "Numéro de tâche" at bounding box center [293, 202] width 81 height 13
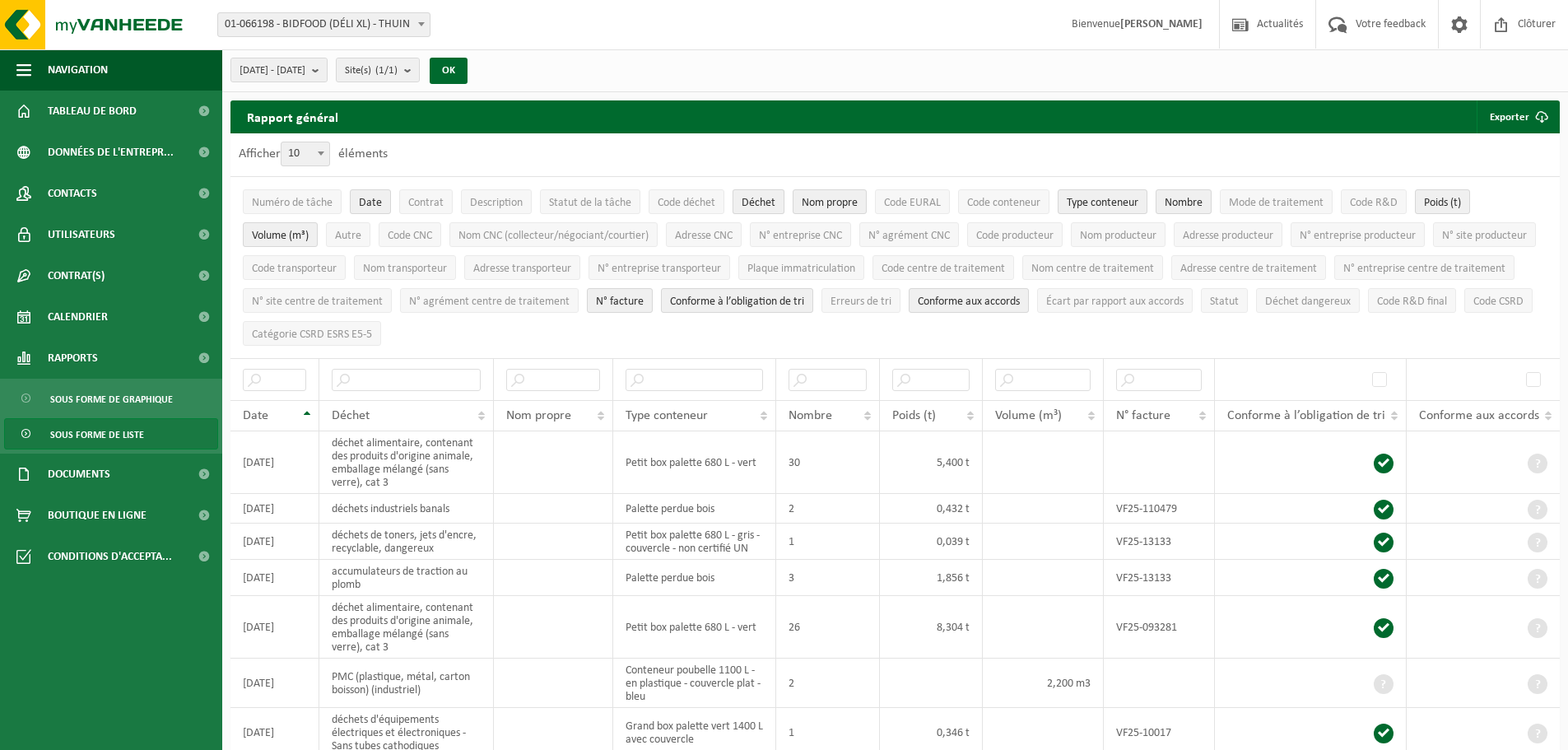
click at [756, 203] on span "Déchet" at bounding box center [758, 202] width 34 height 13
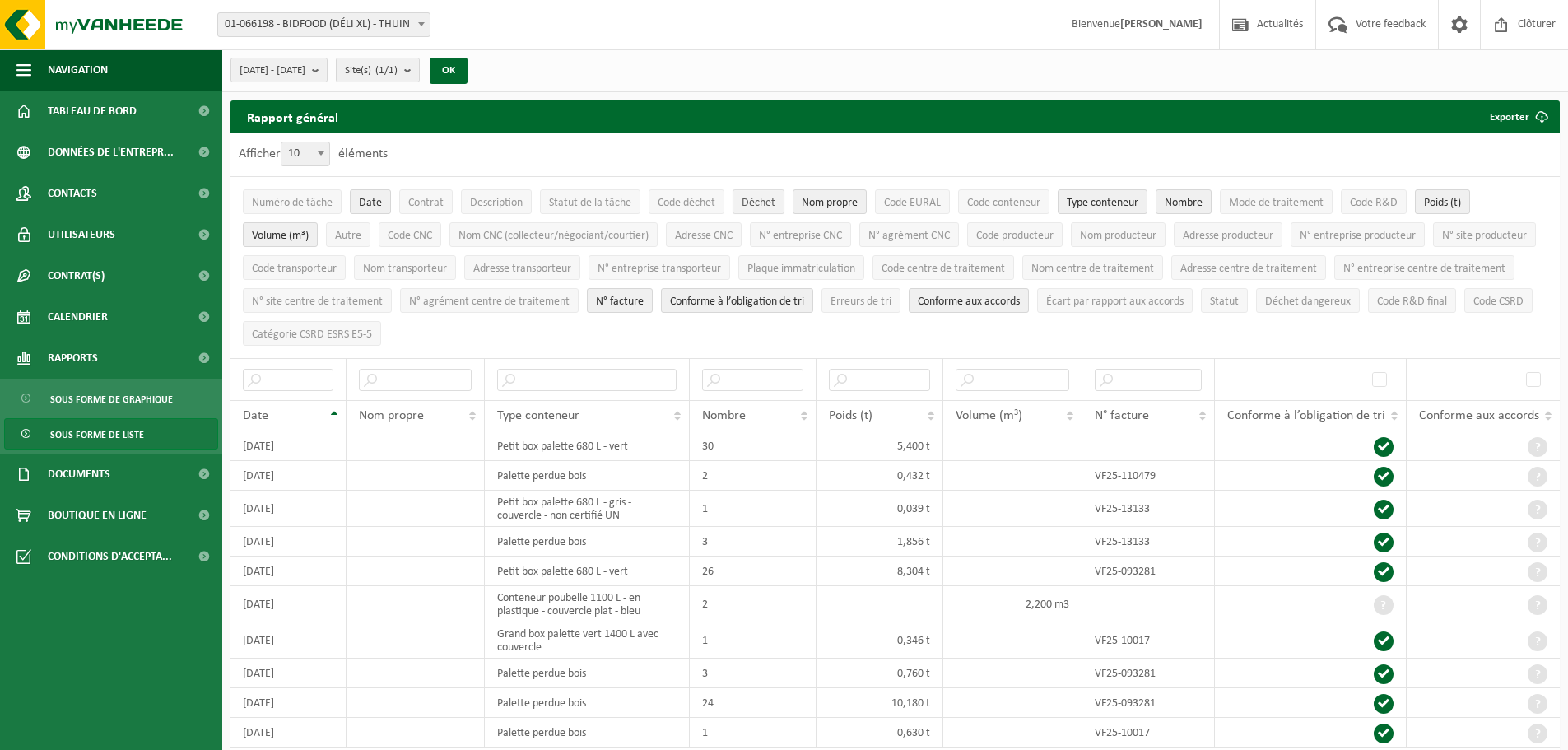
click at [756, 203] on span "Déchet" at bounding box center [758, 202] width 34 height 13
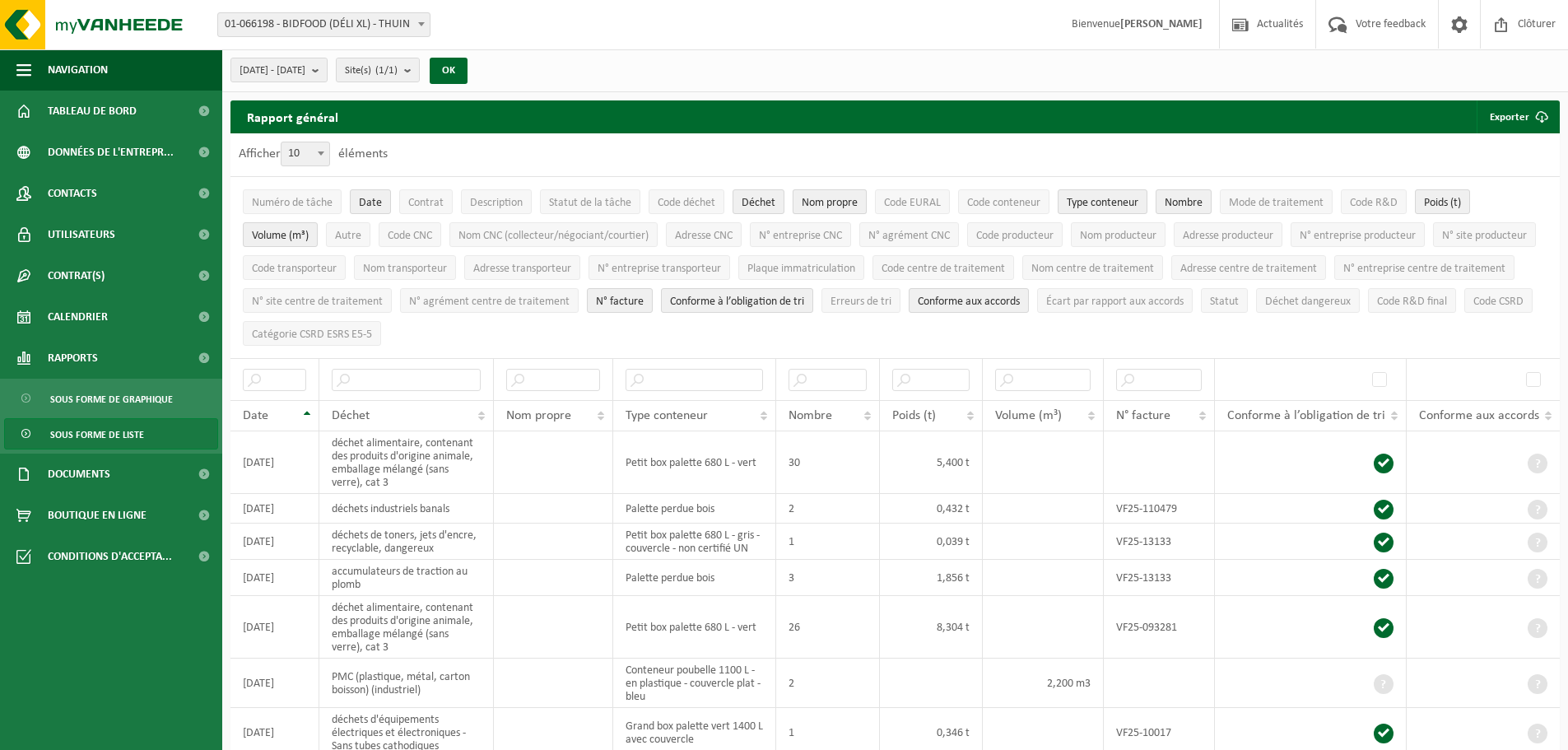
click at [839, 204] on span "Nom propre" at bounding box center [829, 202] width 56 height 13
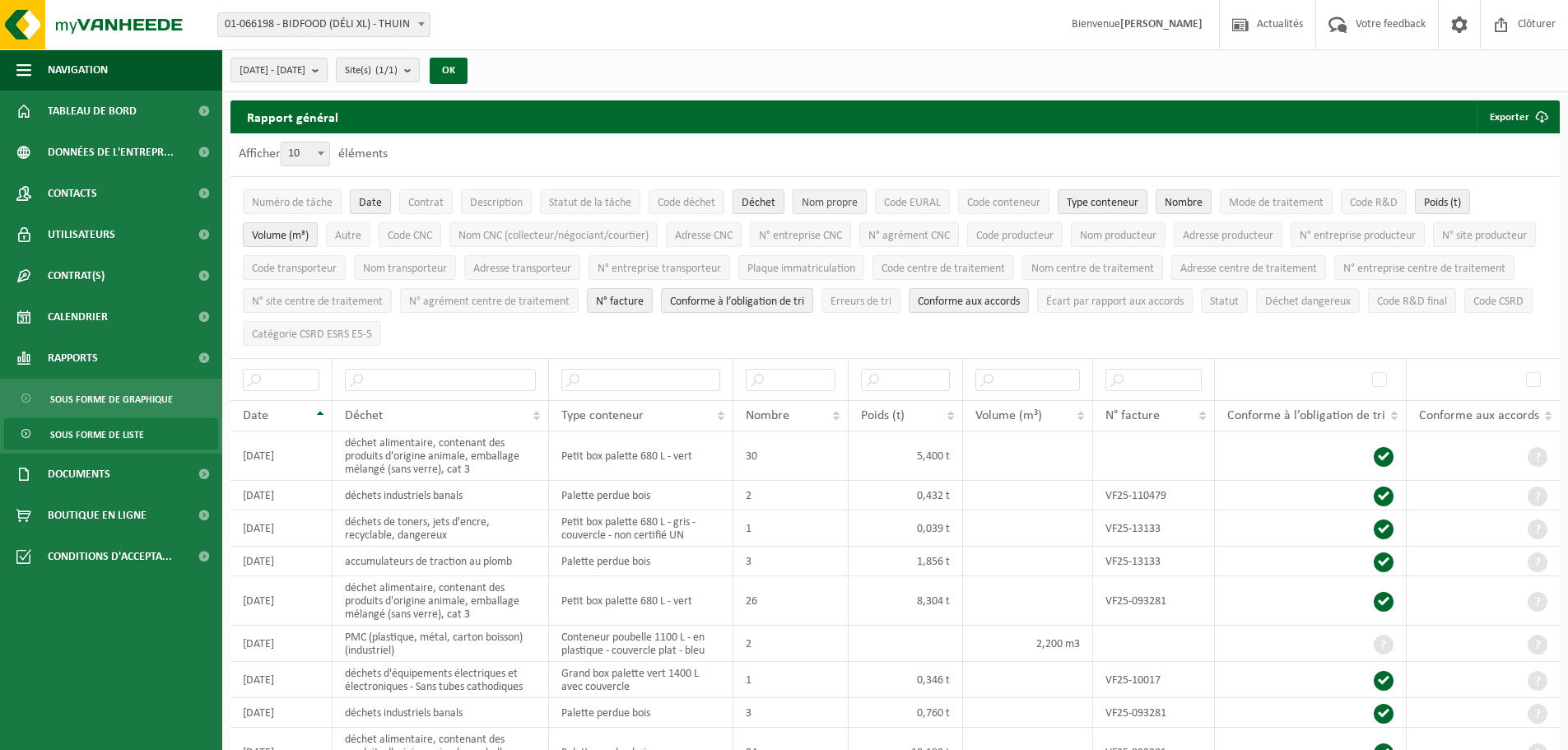
click at [841, 198] on span "Nom propre" at bounding box center [829, 202] width 56 height 13
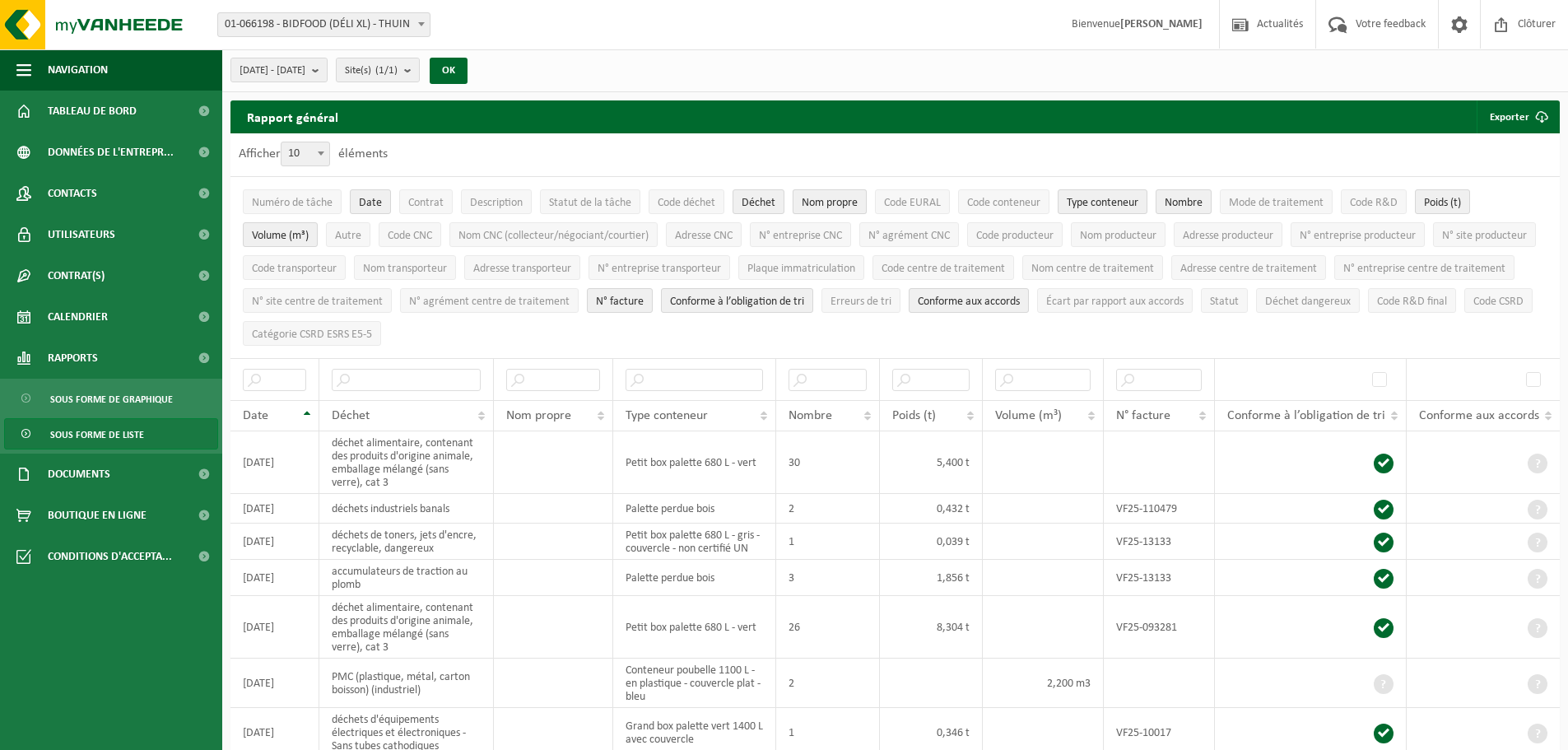
click at [841, 198] on span "Nom propre" at bounding box center [829, 202] width 56 height 13
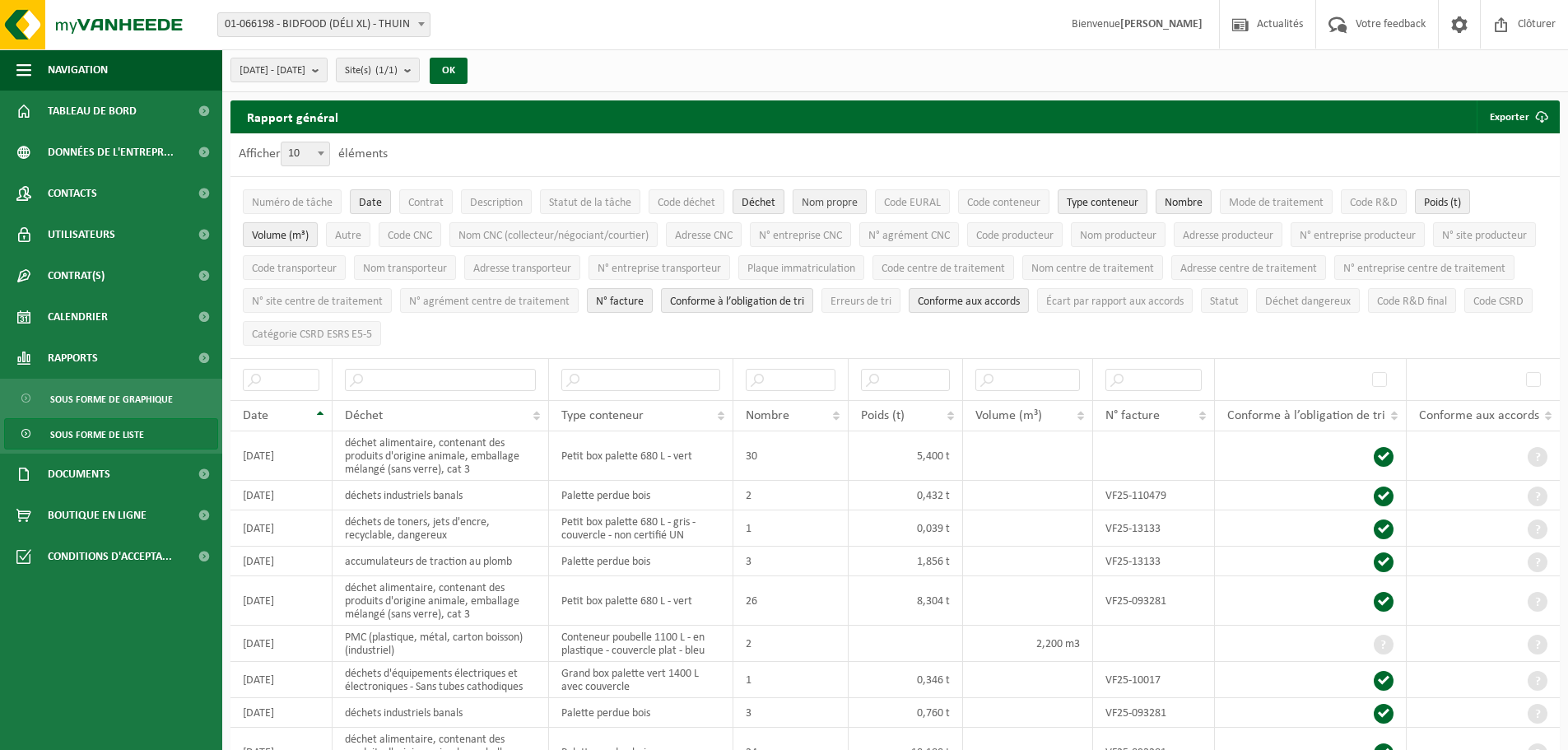
click at [841, 198] on span "Nom propre" at bounding box center [829, 202] width 56 height 13
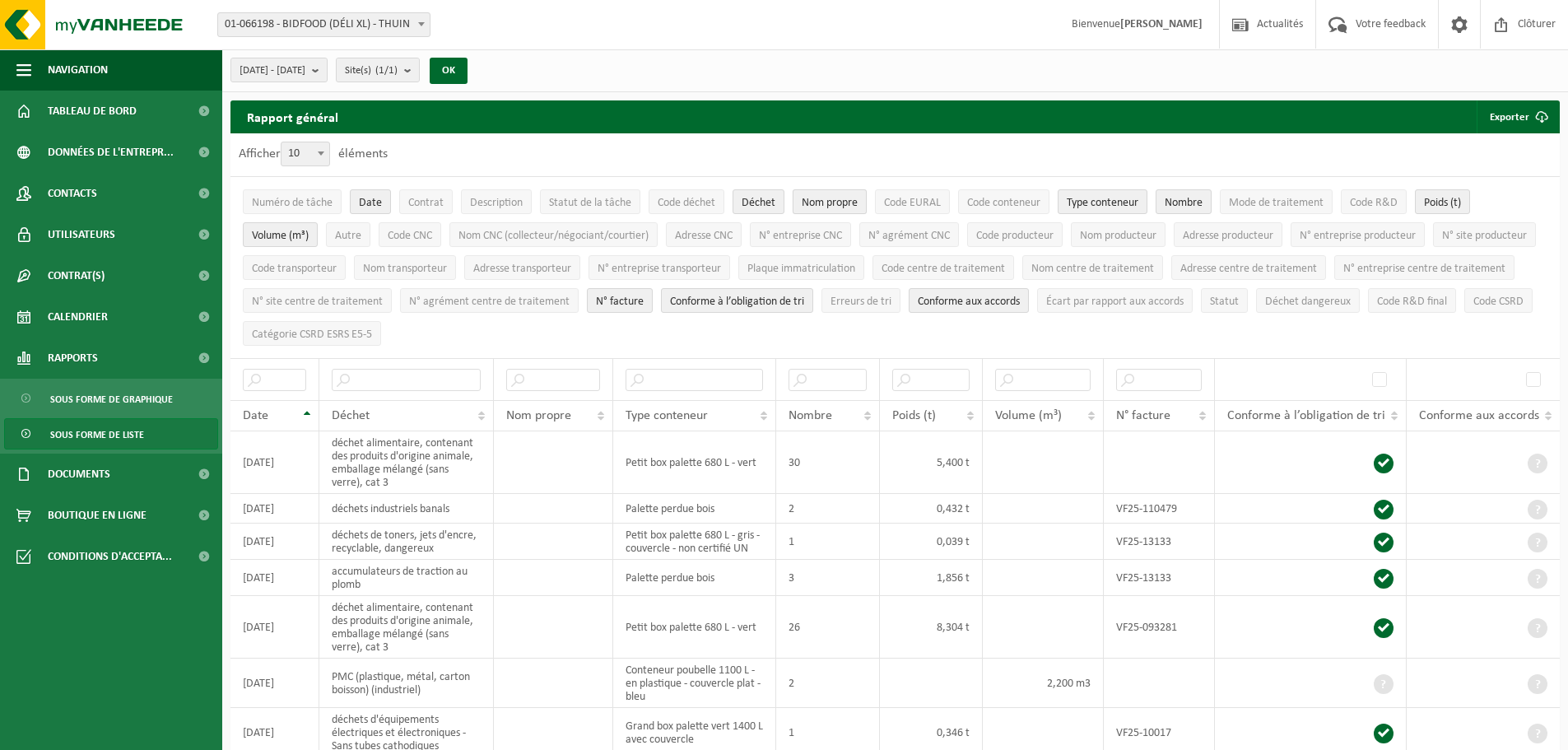
click at [841, 198] on span "Nom propre" at bounding box center [829, 202] width 56 height 13
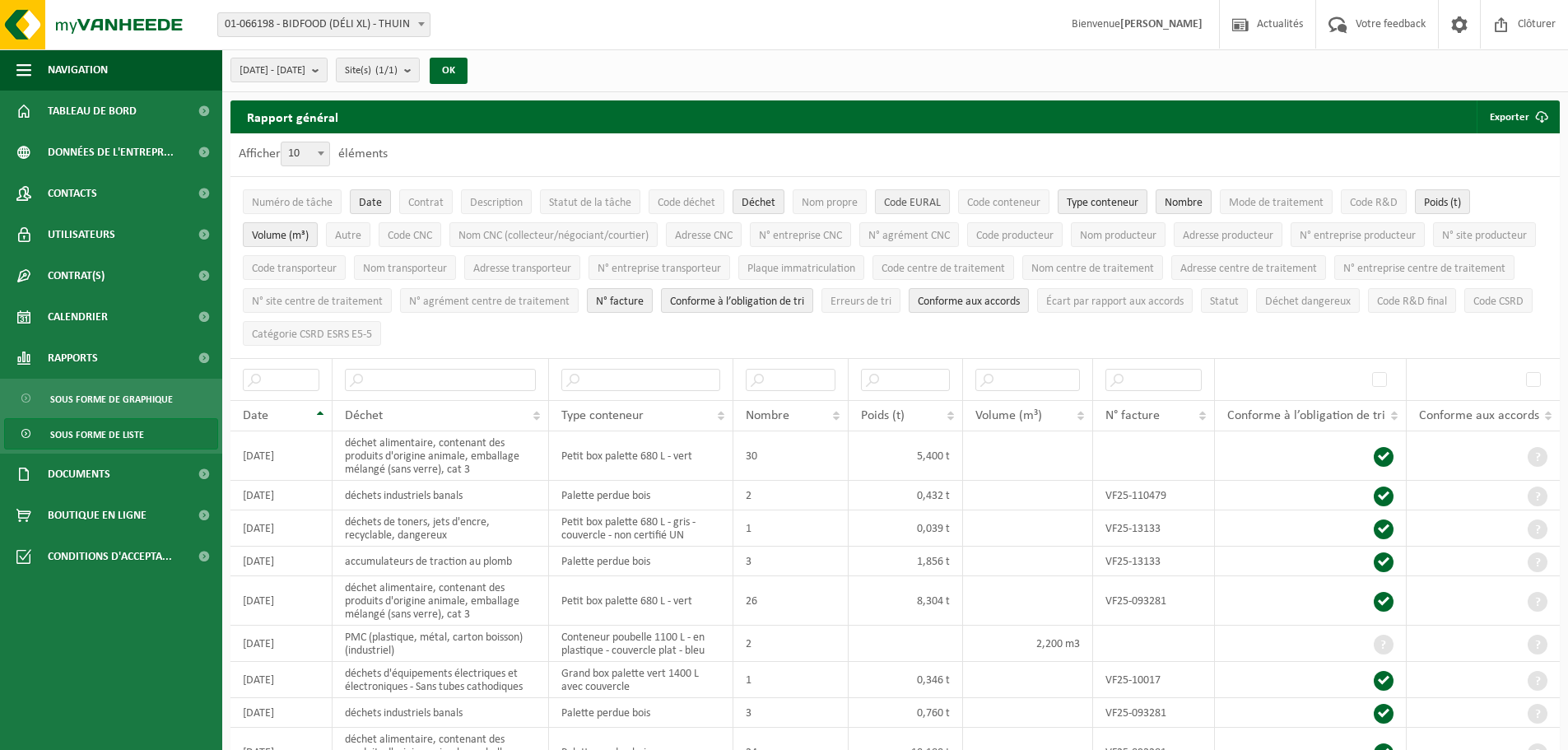
click at [919, 201] on span "Code EURAL" at bounding box center [912, 202] width 57 height 13
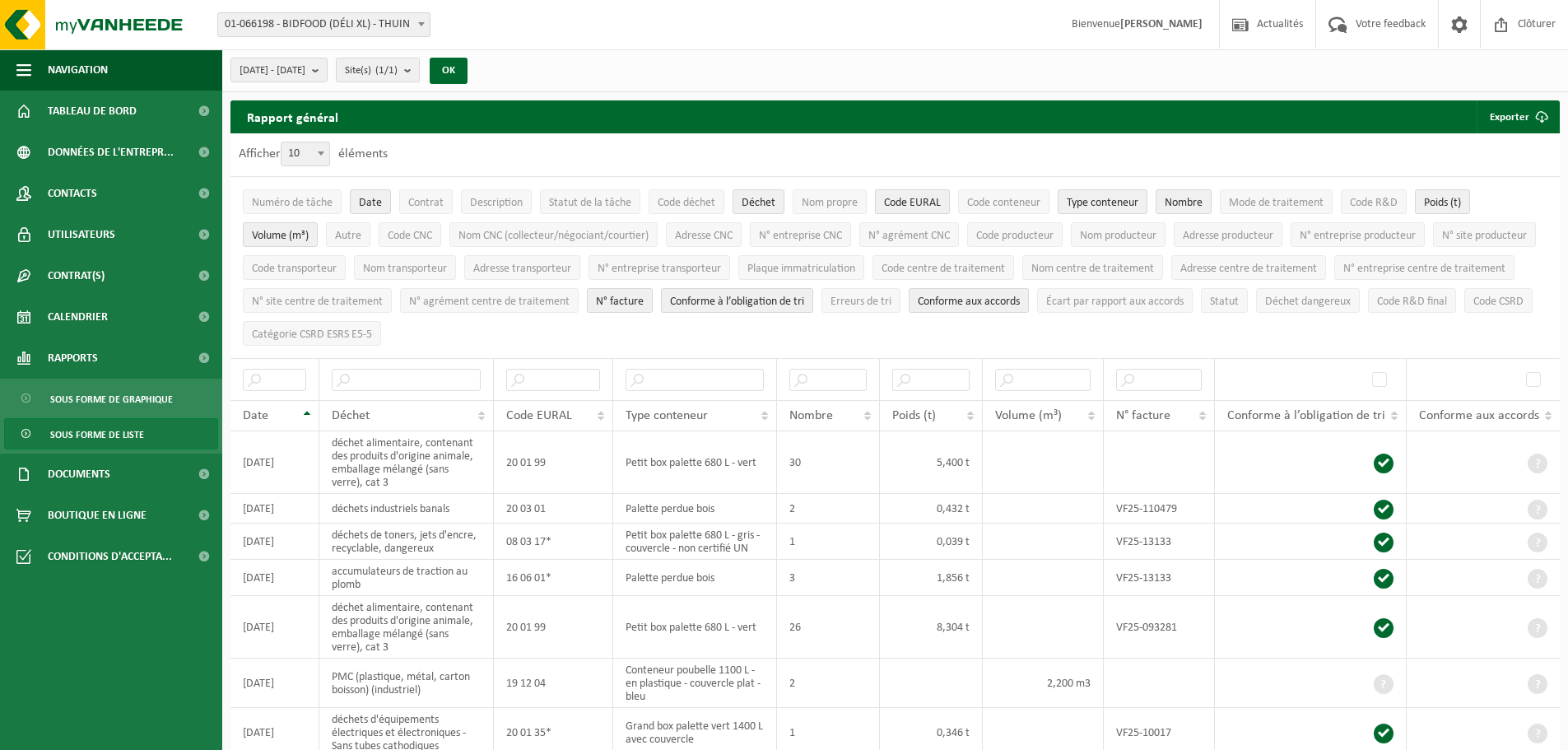
click at [919, 201] on span "Code EURAL" at bounding box center [912, 202] width 57 height 13
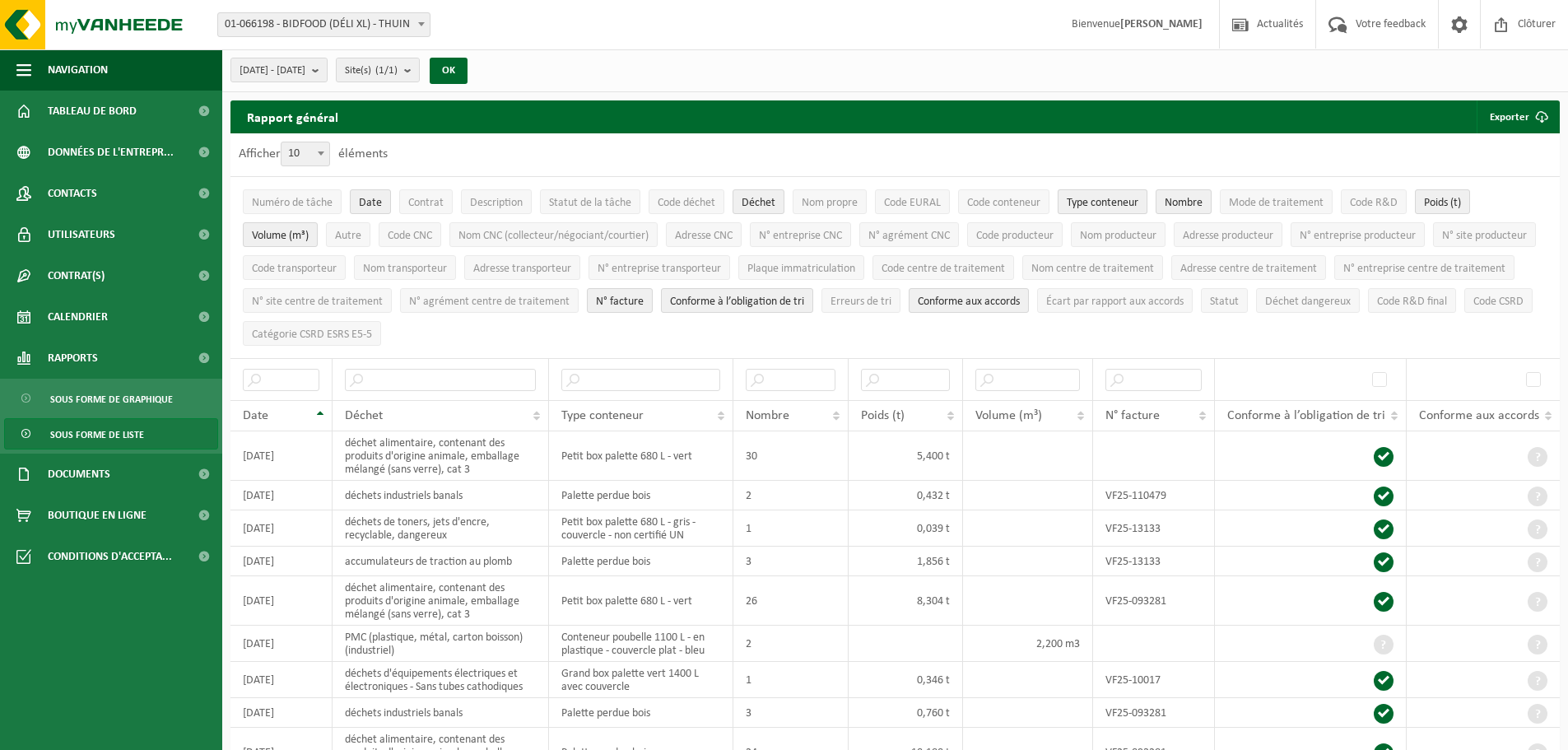
click at [1112, 203] on span "Type conteneur" at bounding box center [1102, 202] width 72 height 13
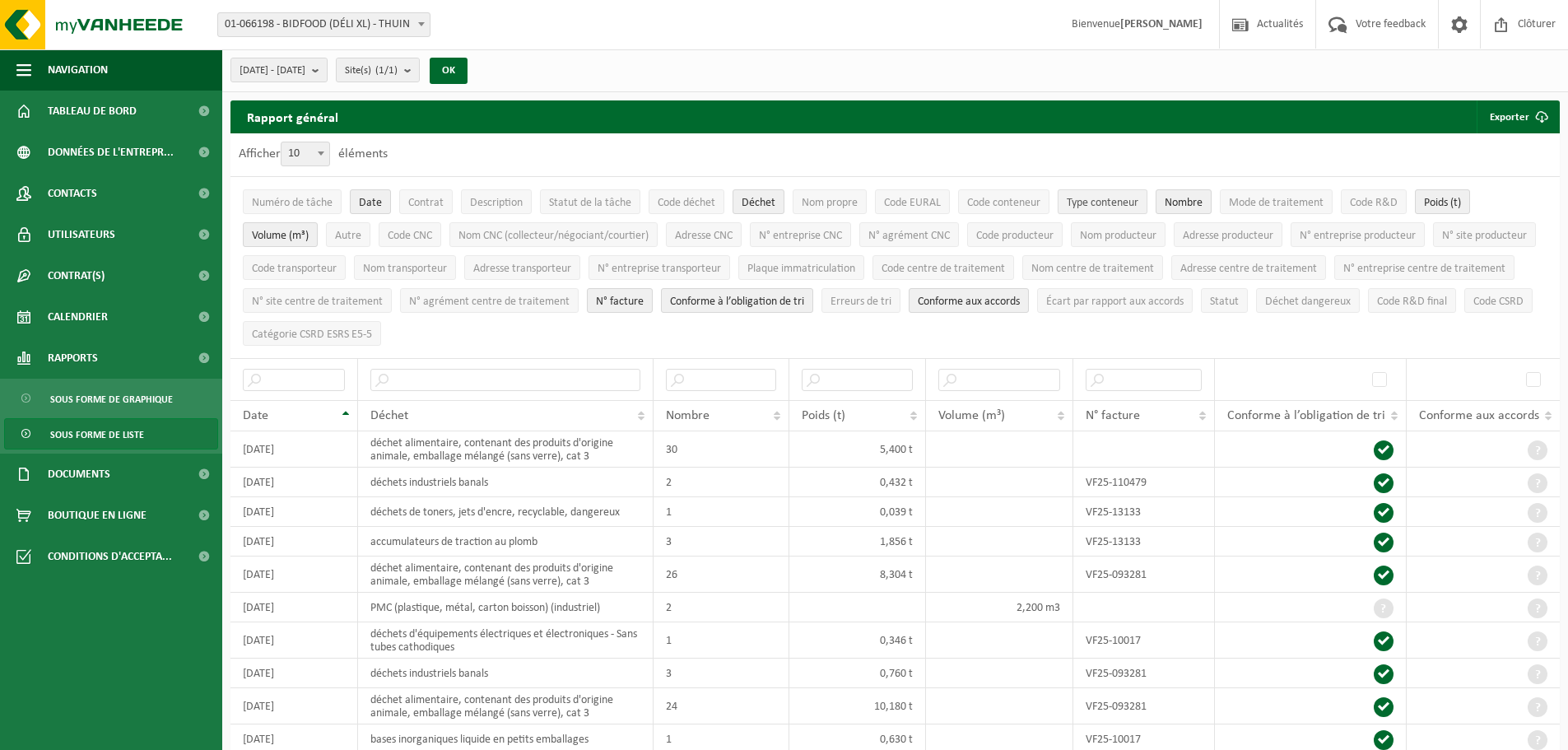
click at [1112, 203] on span "Type conteneur" at bounding box center [1102, 202] width 72 height 13
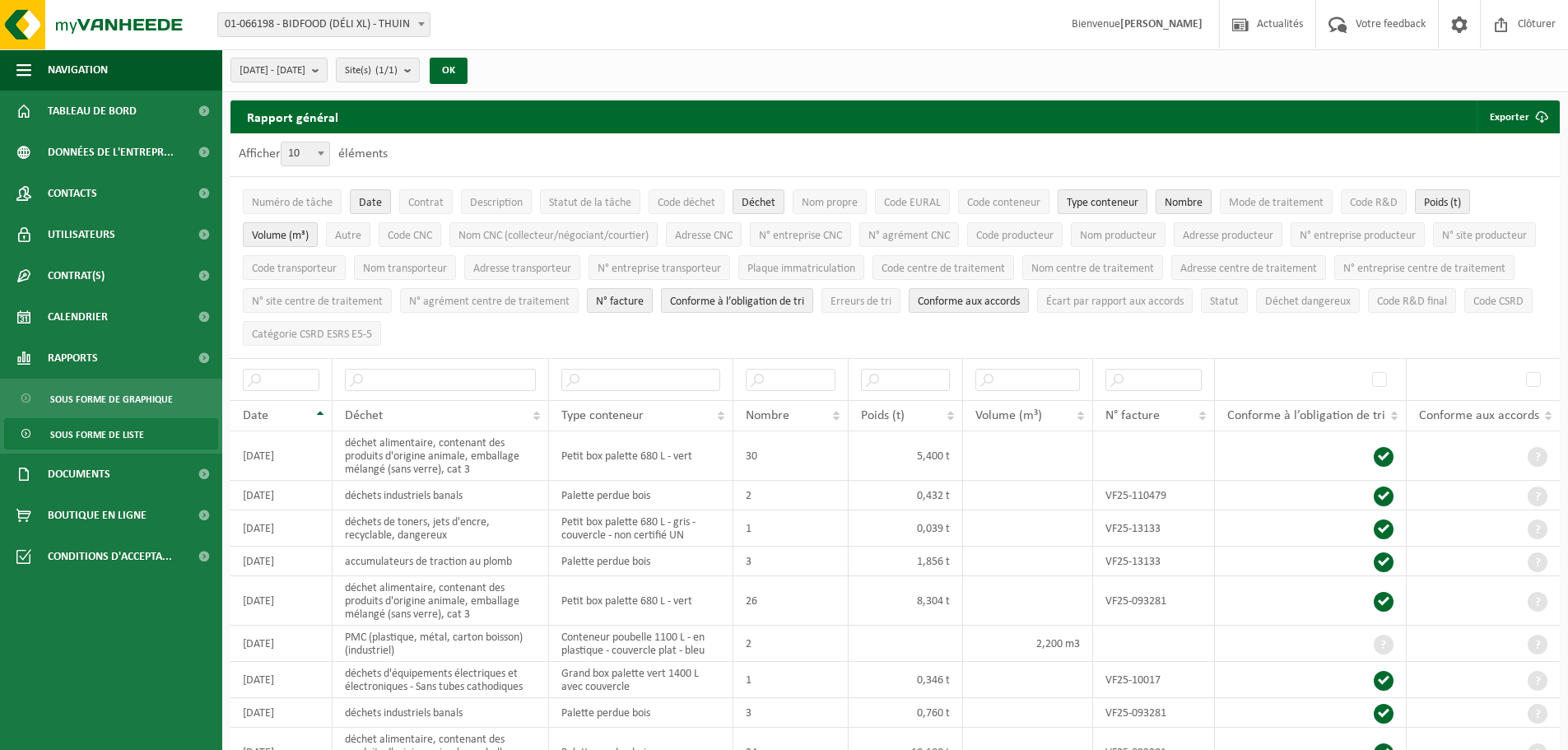
click at [1112, 203] on span "Type conteneur" at bounding box center [1102, 202] width 72 height 13
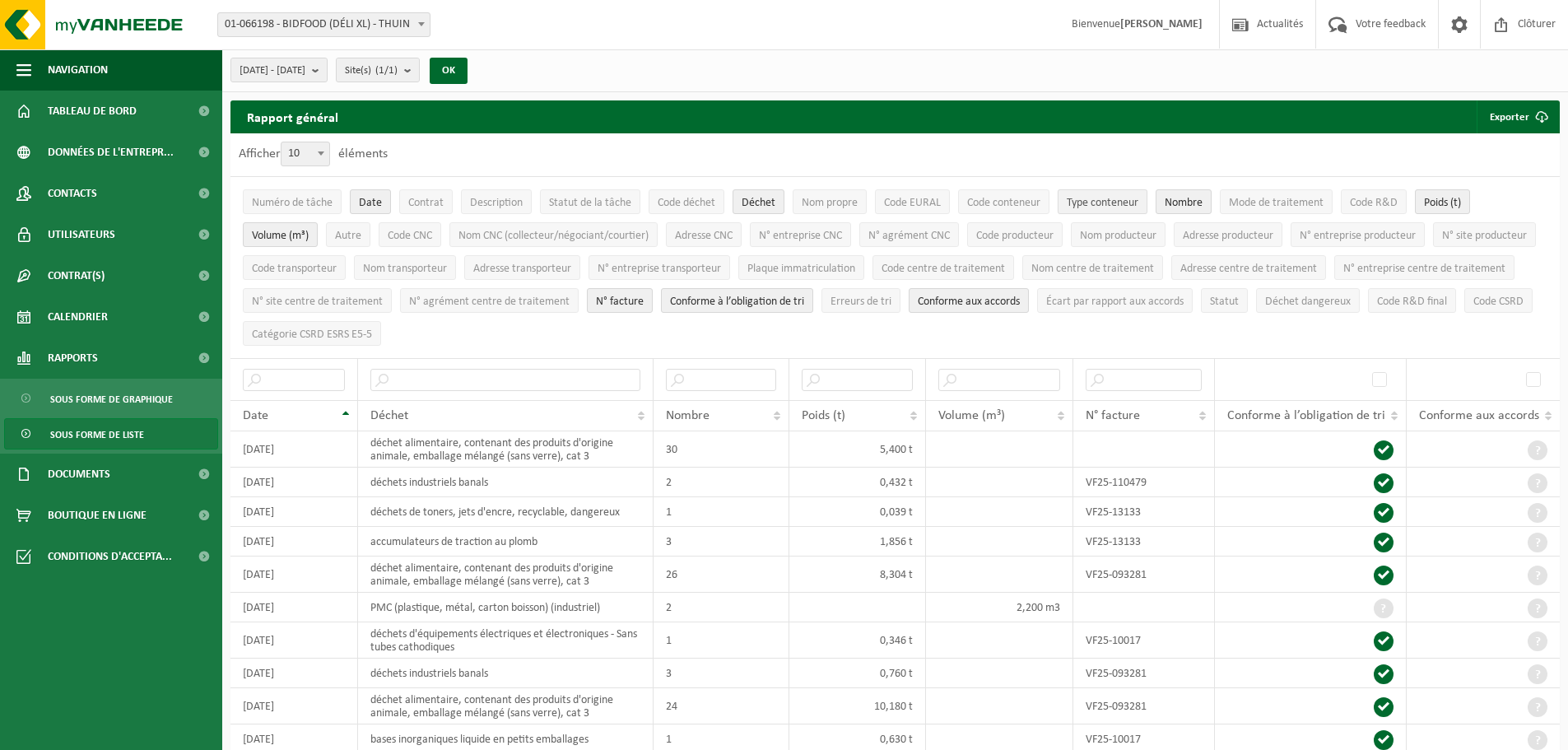
click at [1112, 203] on span "Type conteneur" at bounding box center [1102, 202] width 72 height 13
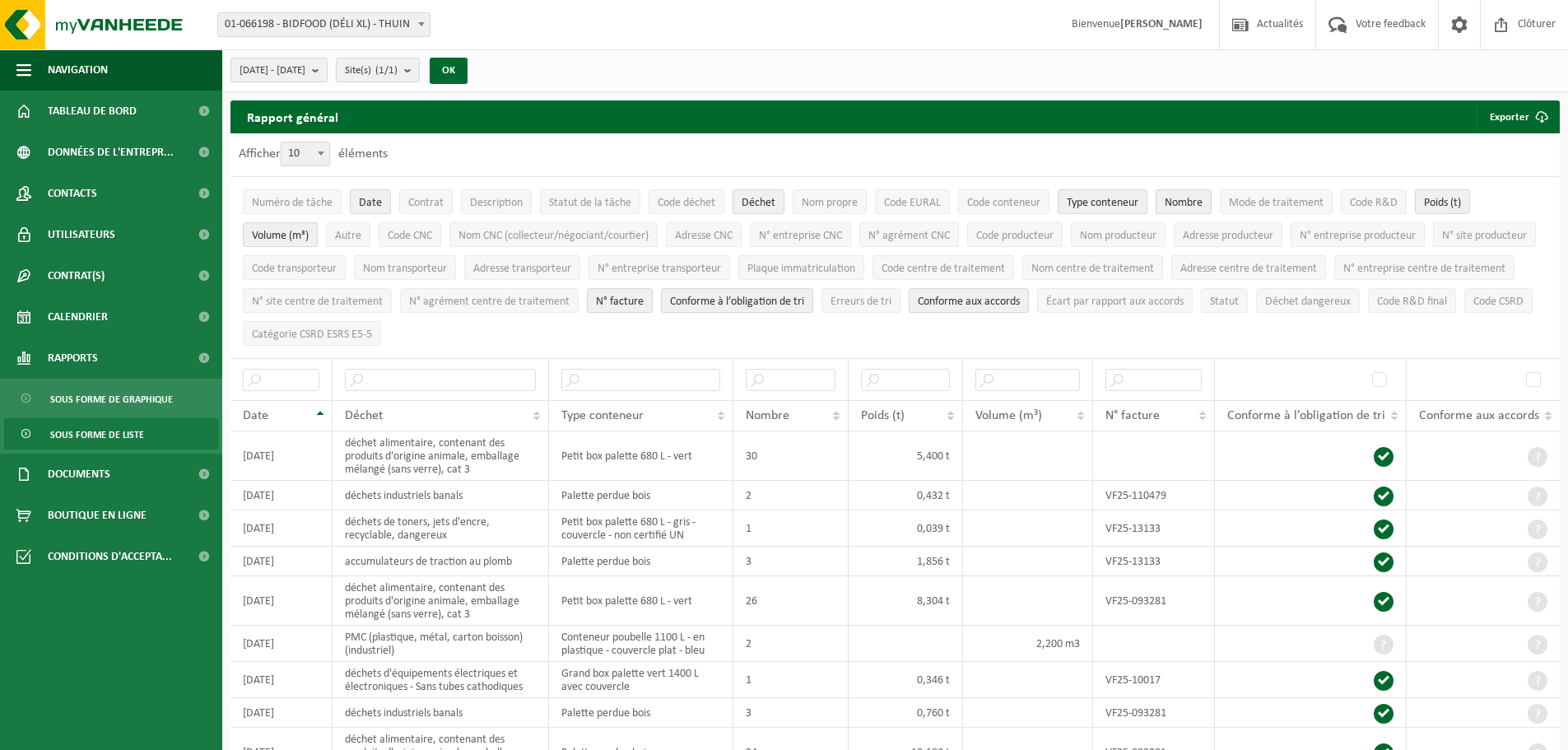
click at [1193, 202] on span "Nombre" at bounding box center [1183, 202] width 38 height 13
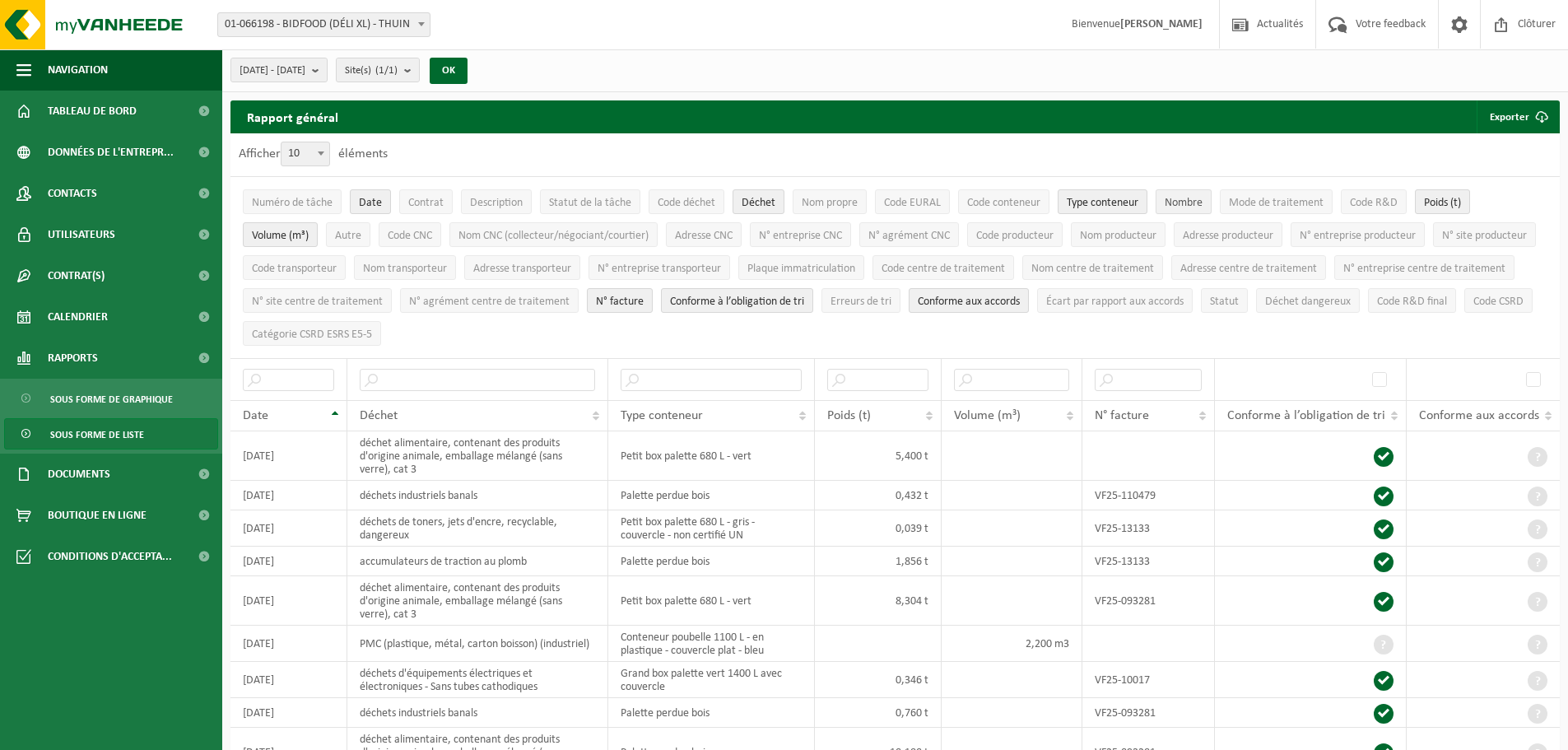
click at [1193, 202] on span "Nombre" at bounding box center [1183, 202] width 38 height 13
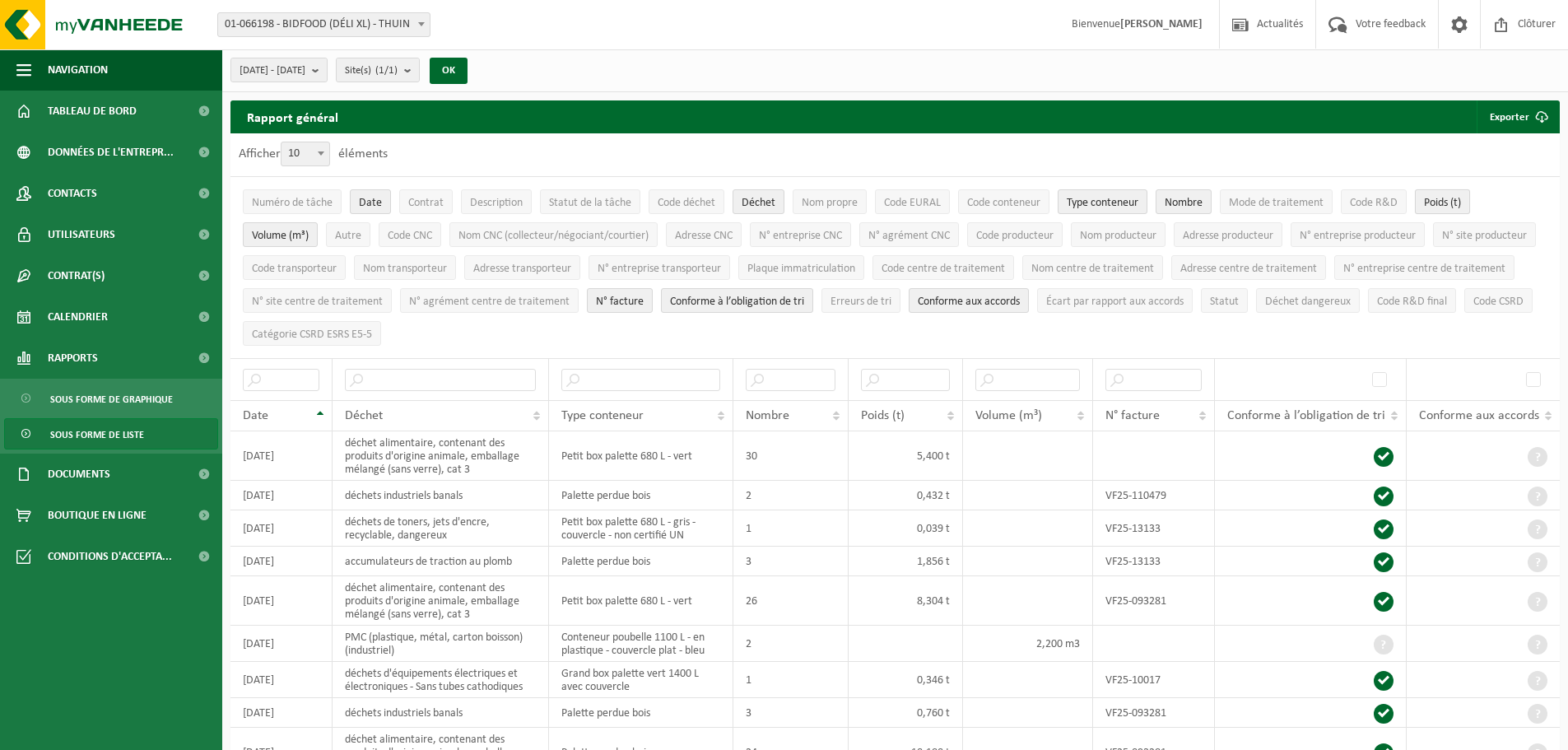
click at [1460, 199] on span "Poids (t)" at bounding box center [1442, 202] width 37 height 13
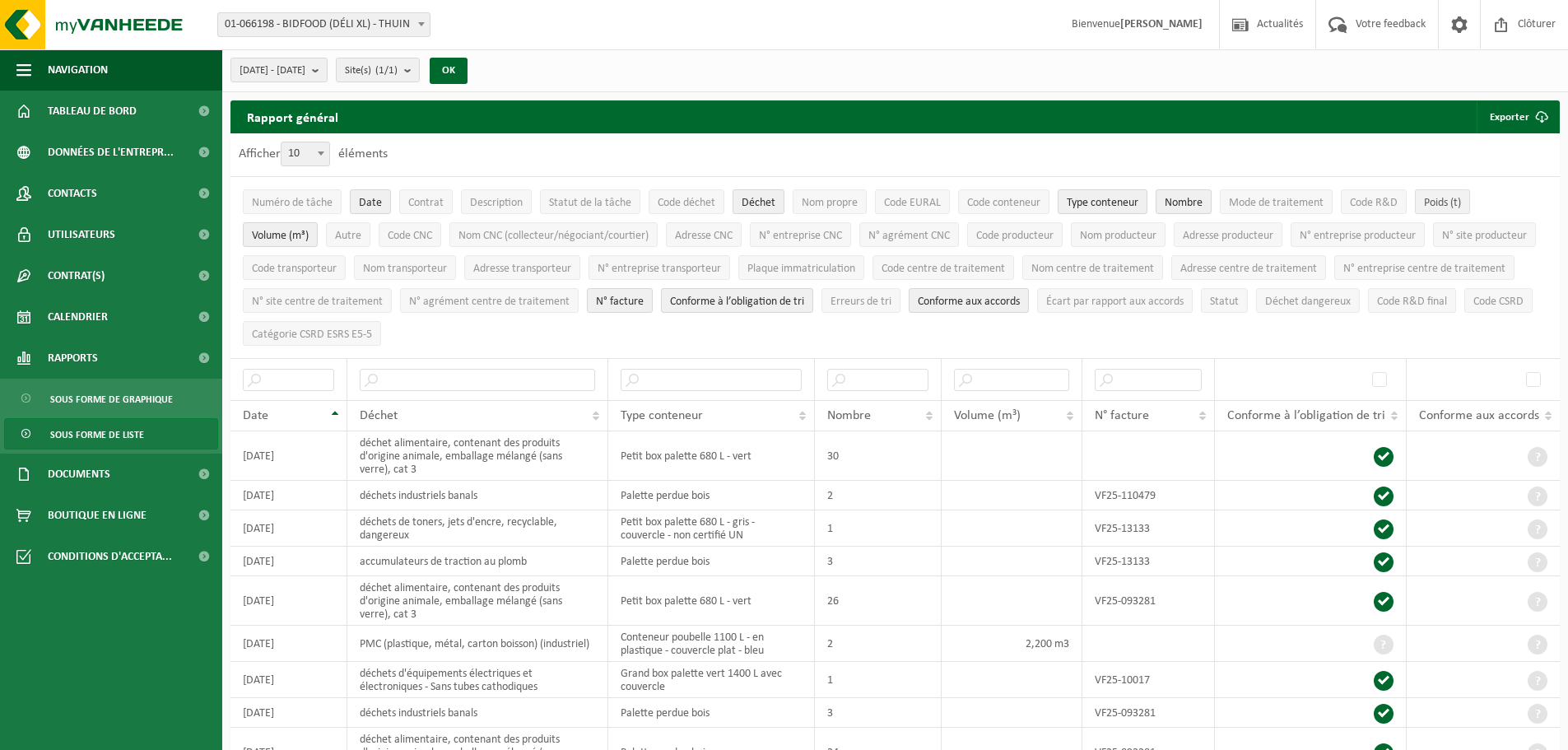
click at [1460, 199] on span "Poids (t)" at bounding box center [1442, 202] width 37 height 13
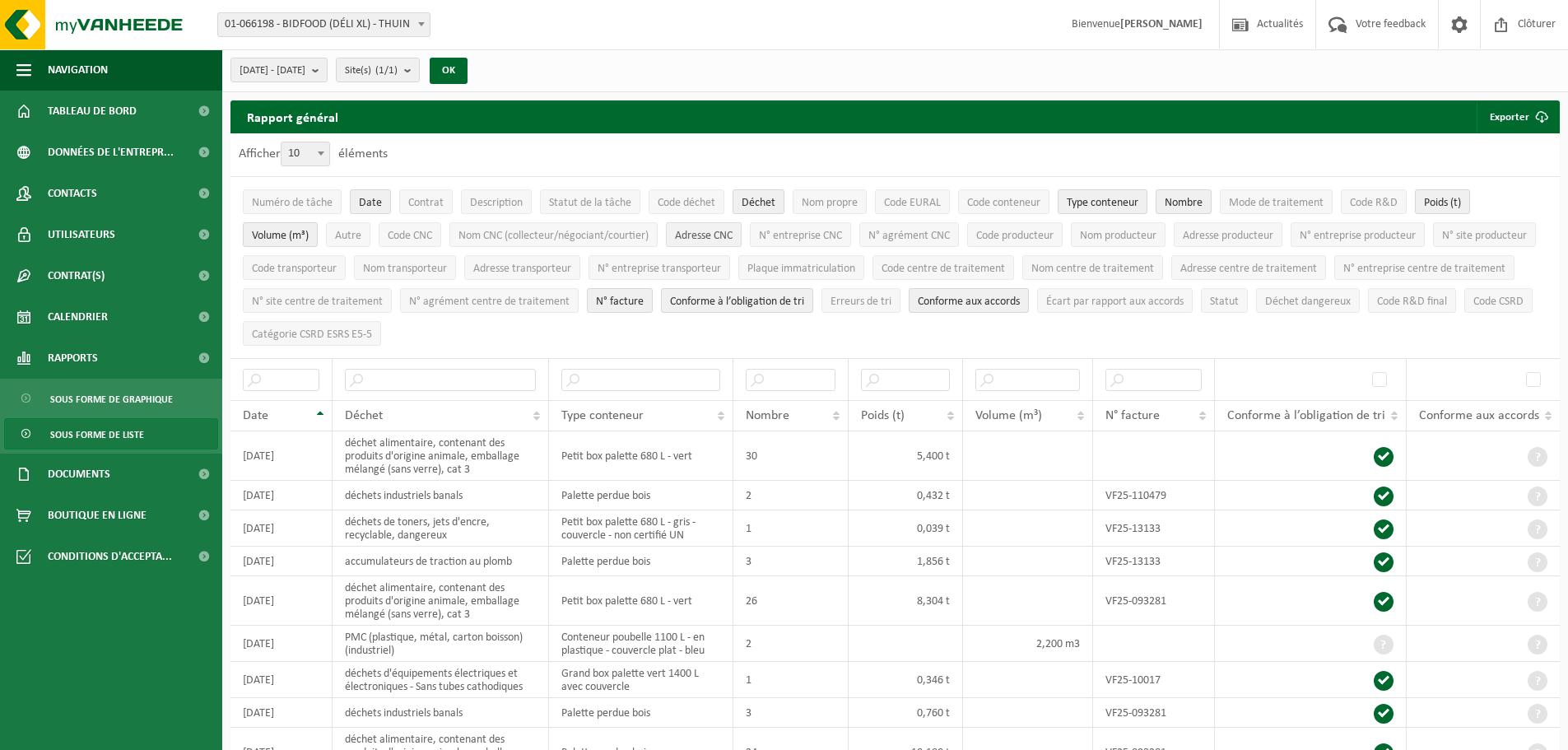
click at [712, 239] on span "Adresse CNC" at bounding box center [703, 235] width 57 height 13
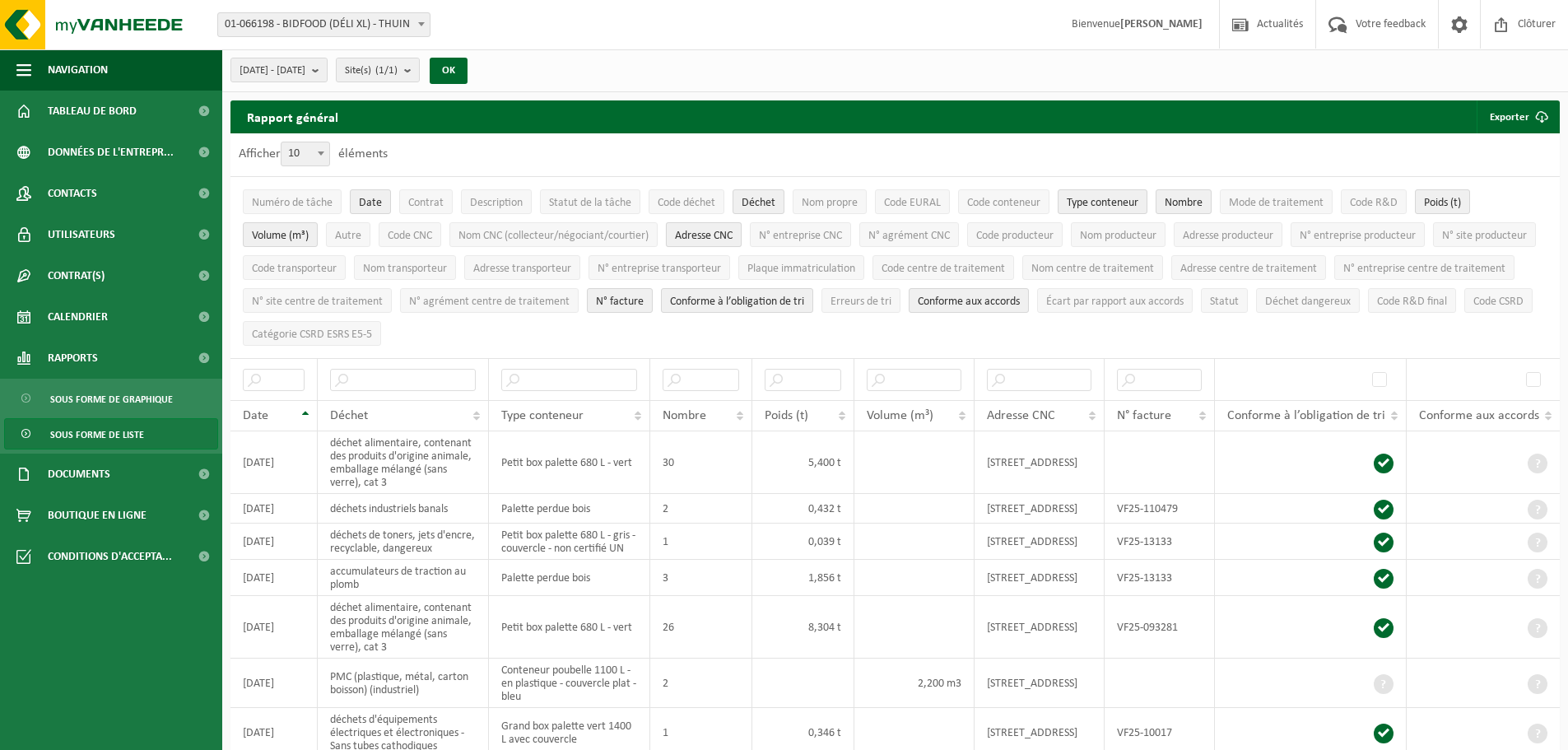
click at [712, 236] on span "Adresse CNC" at bounding box center [703, 235] width 57 height 13
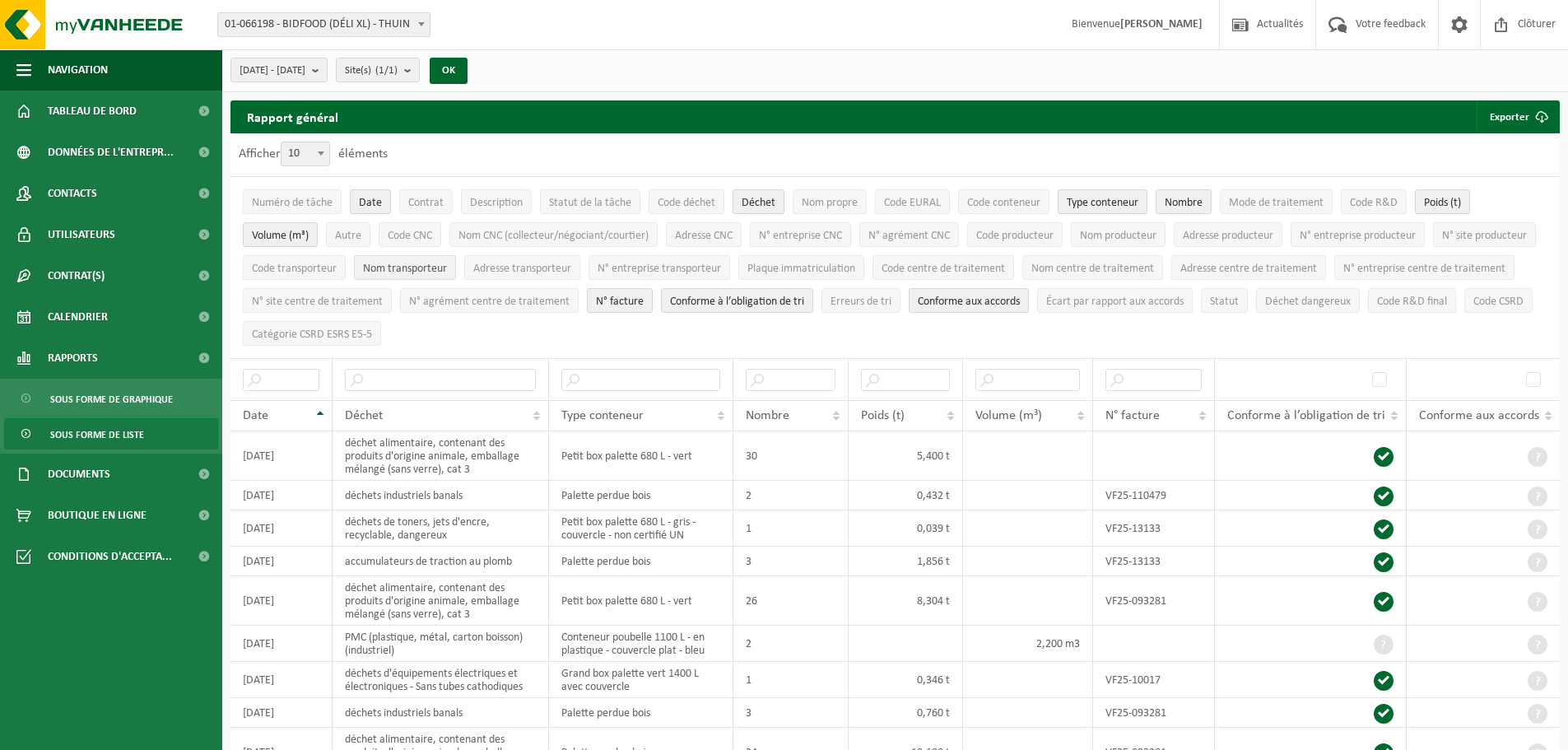
click at [447, 268] on span "Nom transporteur" at bounding box center [405, 268] width 84 height 13
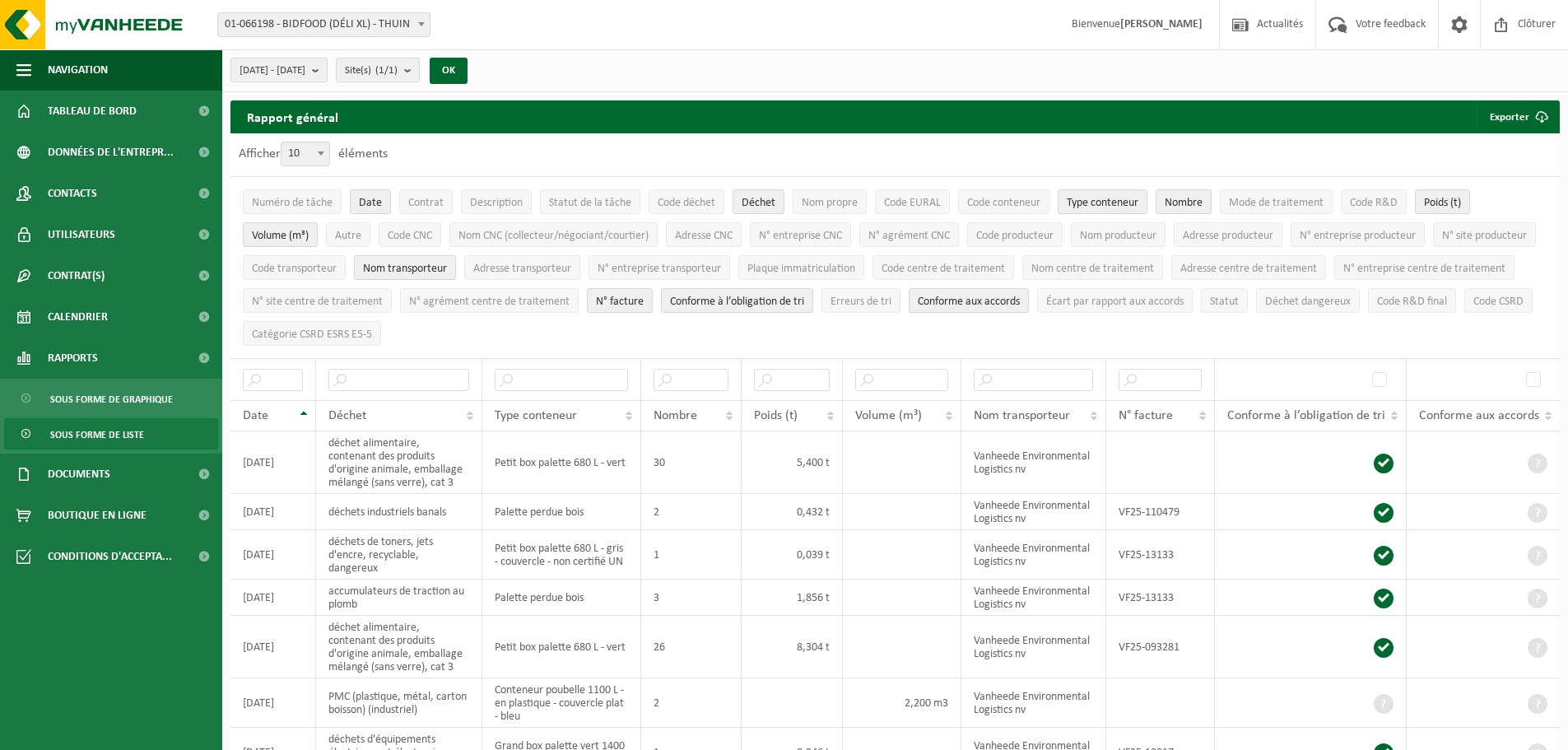
click at [447, 268] on span "Nom transporteur" at bounding box center [405, 268] width 84 height 13
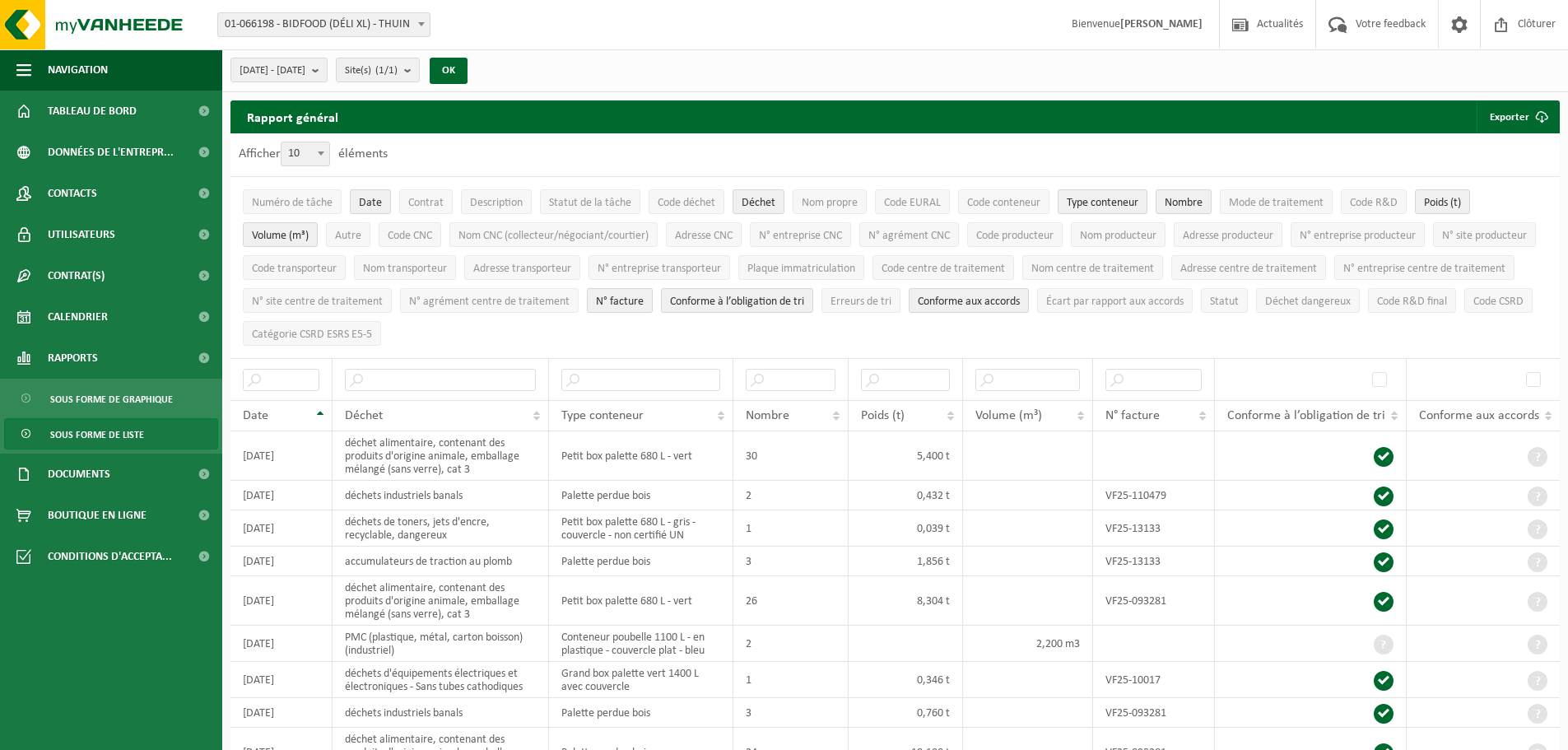
click at [644, 298] on span "N° facture" at bounding box center [619, 301] width 48 height 13
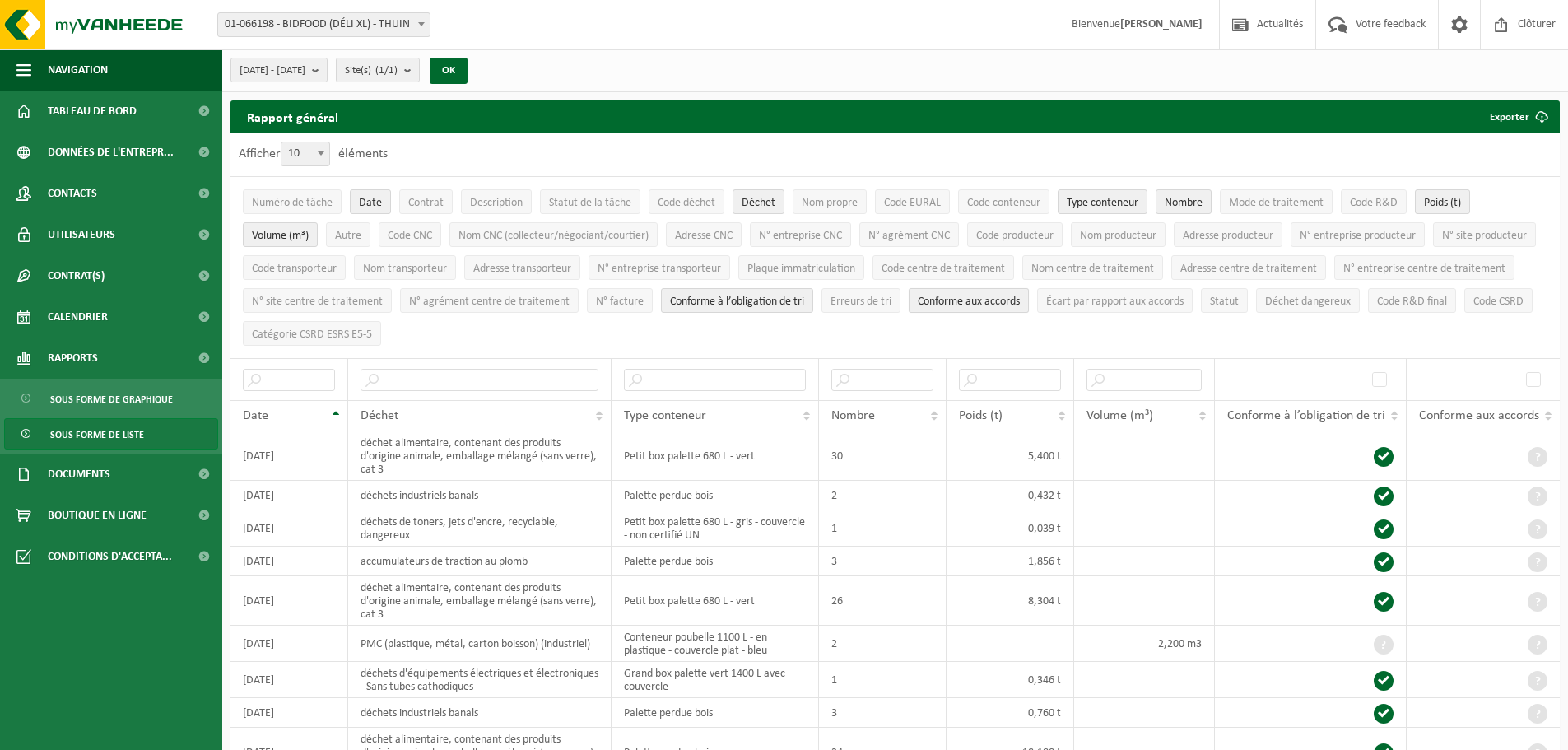
click at [1020, 303] on span "Conforme aux accords" at bounding box center [968, 301] width 102 height 13
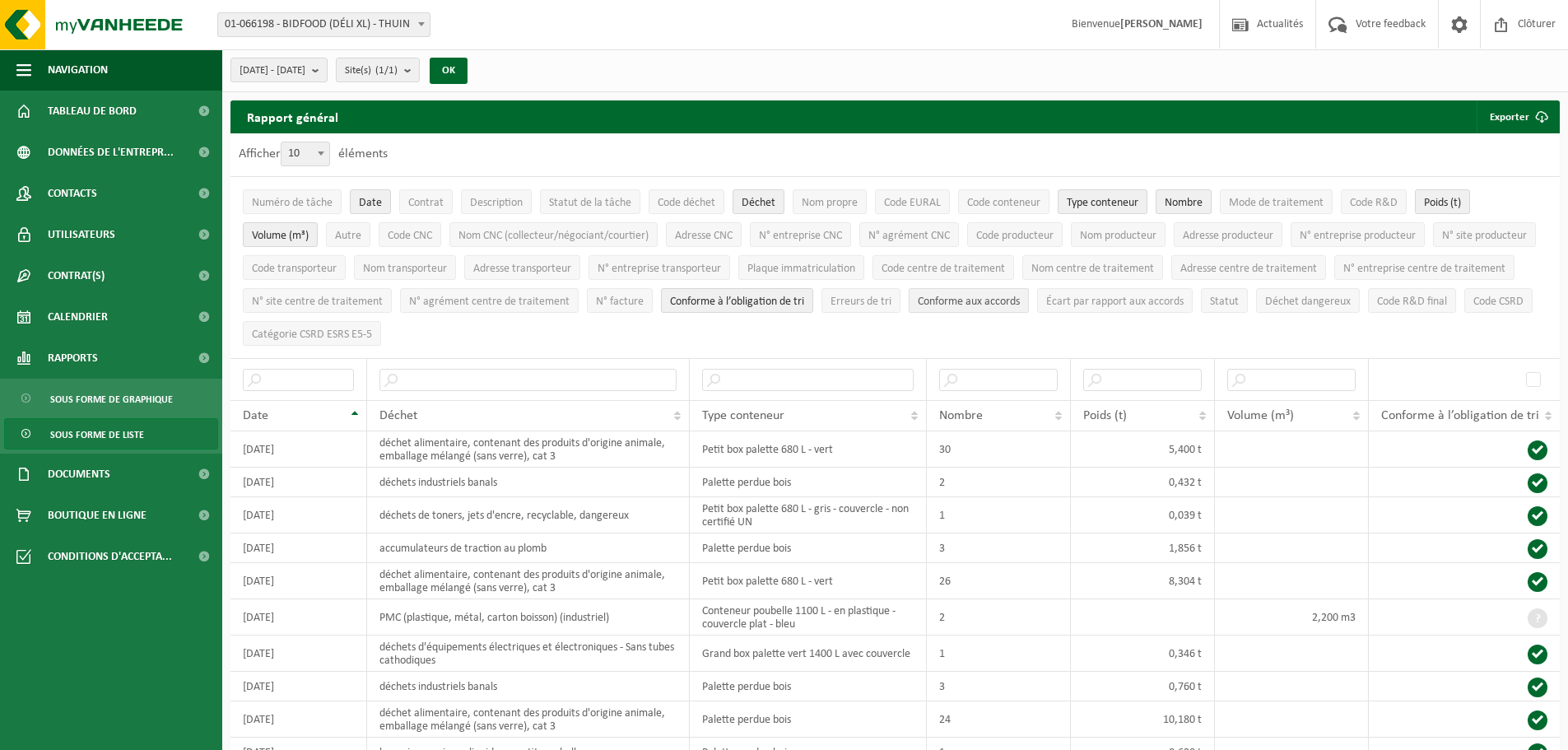
click at [1020, 303] on span "Conforme aux accords" at bounding box center [968, 301] width 102 height 13
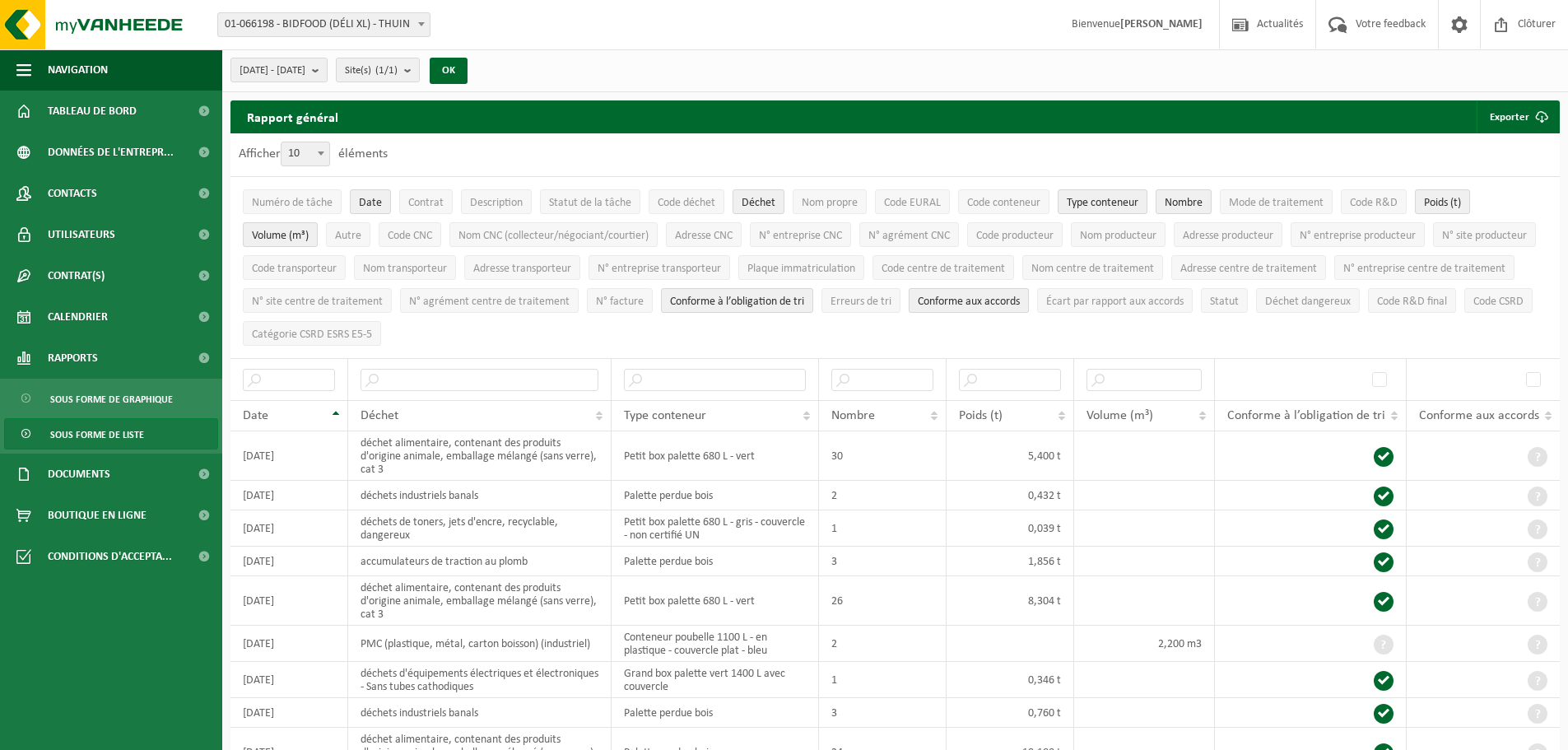
click at [1020, 303] on span "Conforme aux accords" at bounding box center [968, 301] width 102 height 13
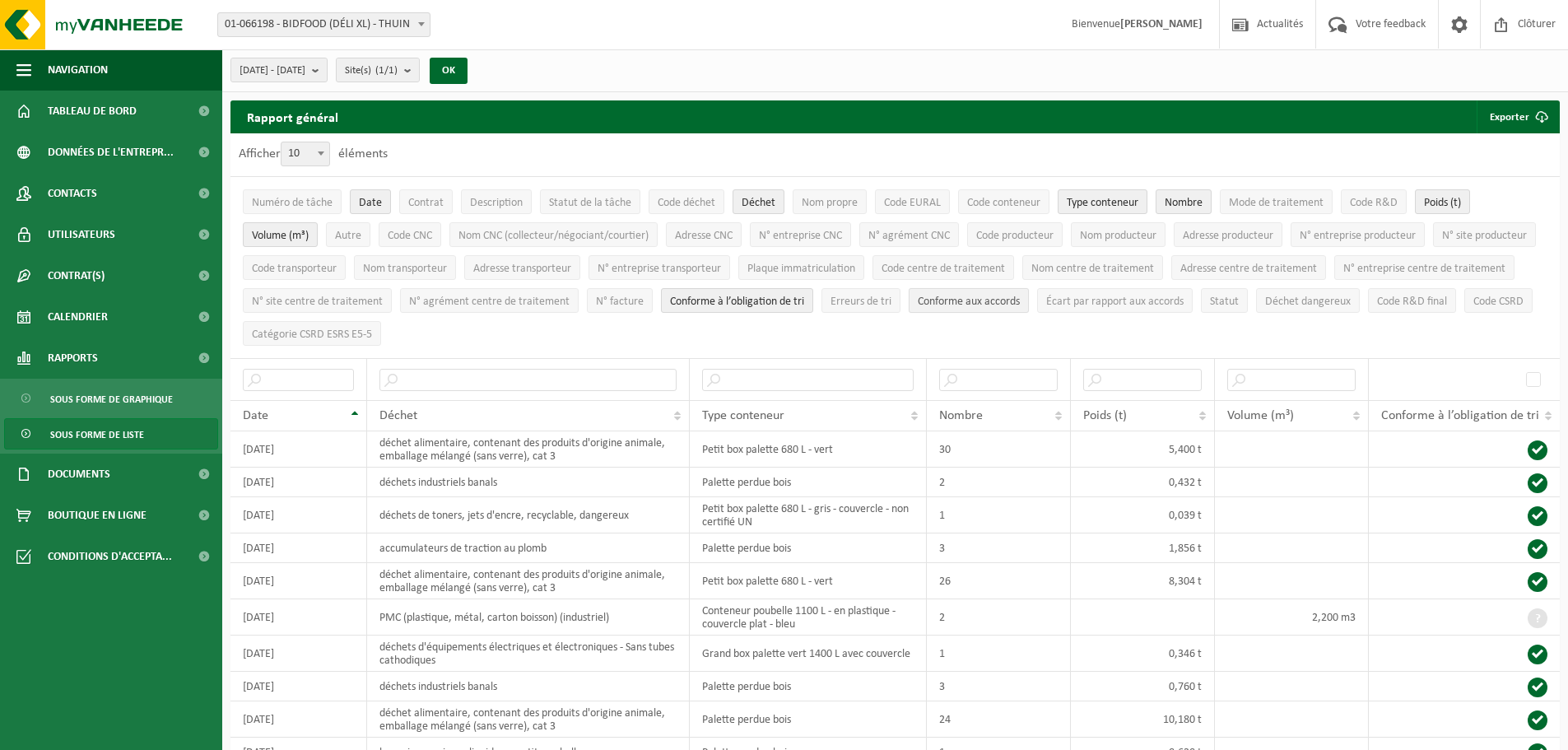
click at [1020, 303] on span "Conforme aux accords" at bounding box center [968, 301] width 102 height 13
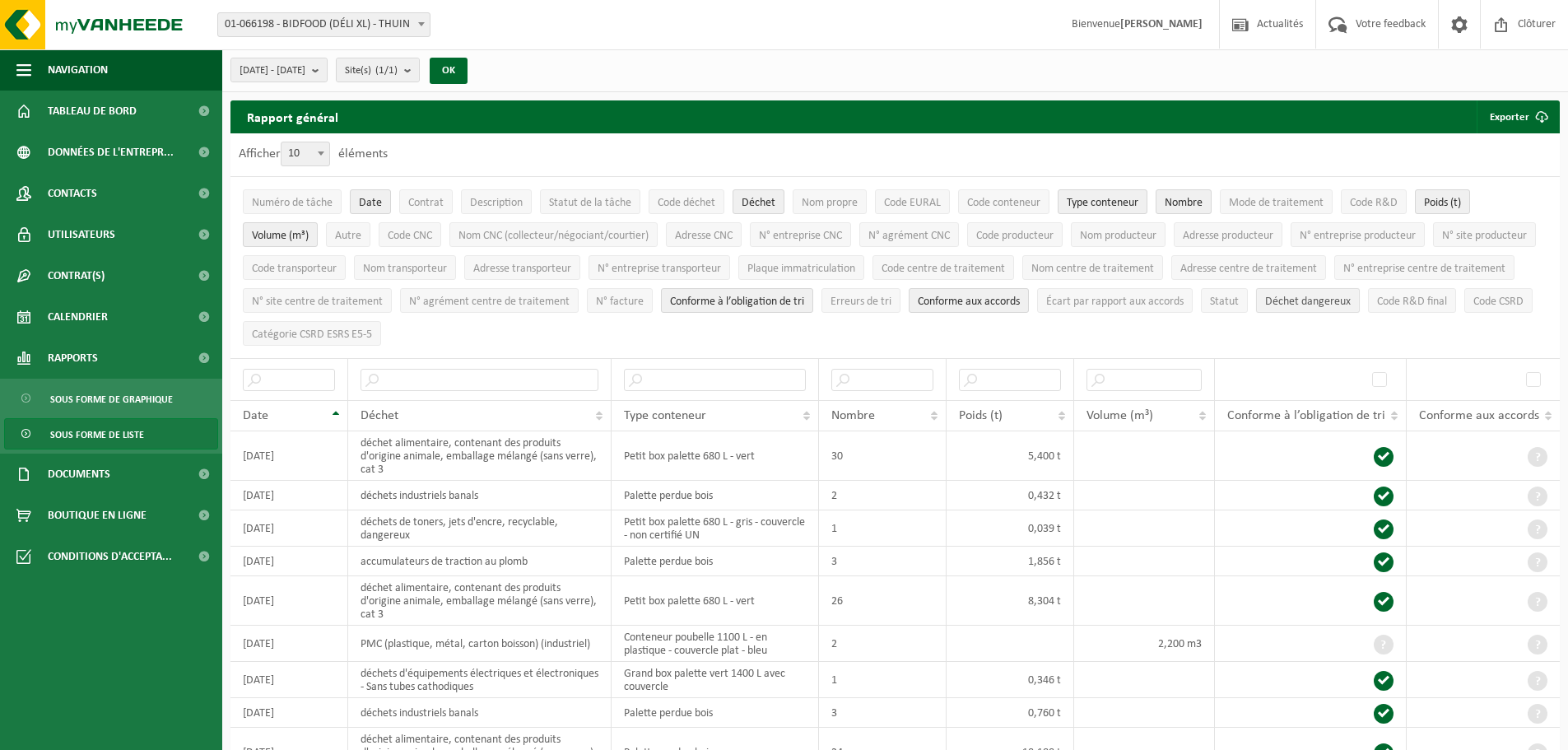
click at [1265, 308] on span "Déchet dangereux" at bounding box center [1307, 301] width 85 height 13
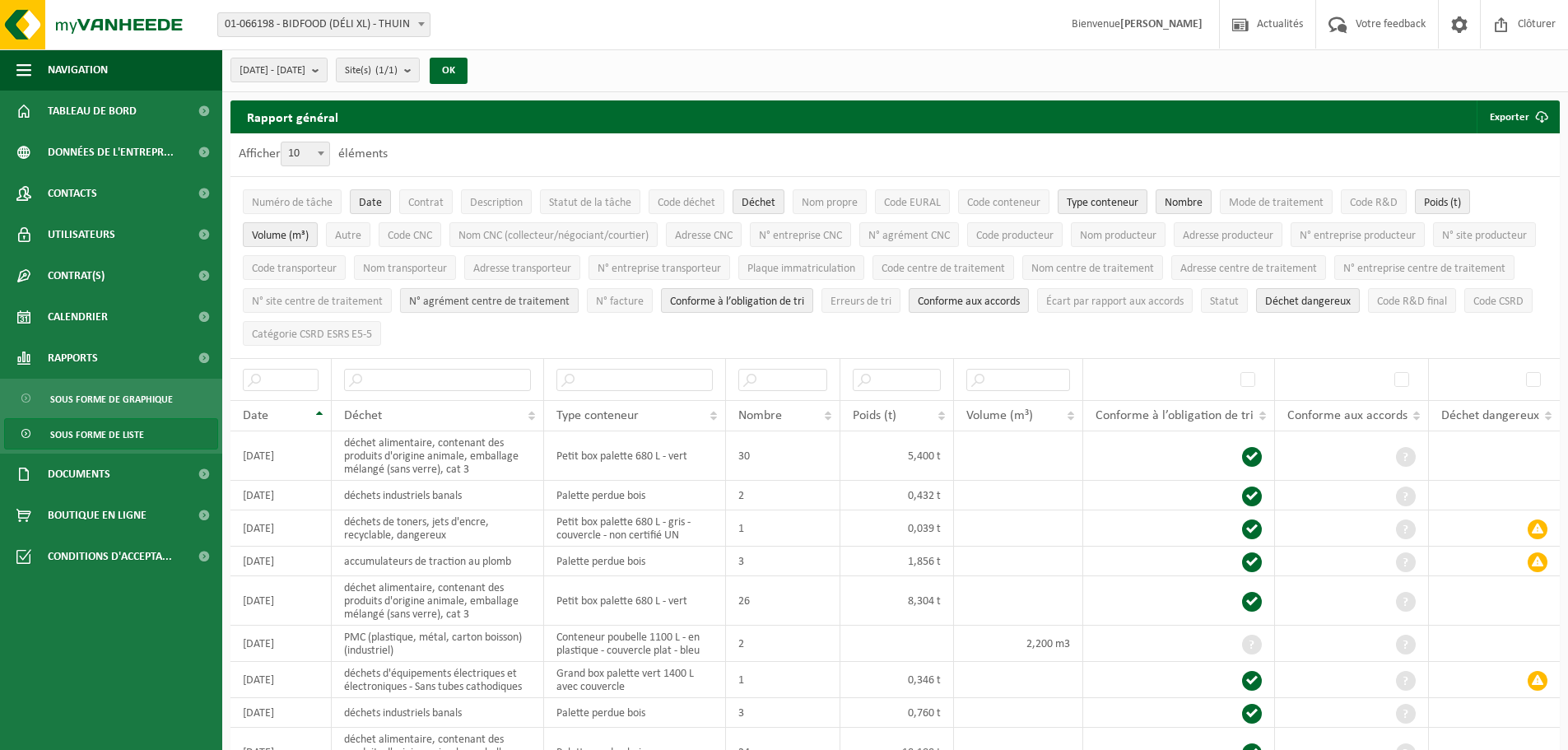
scroll to position [83, 0]
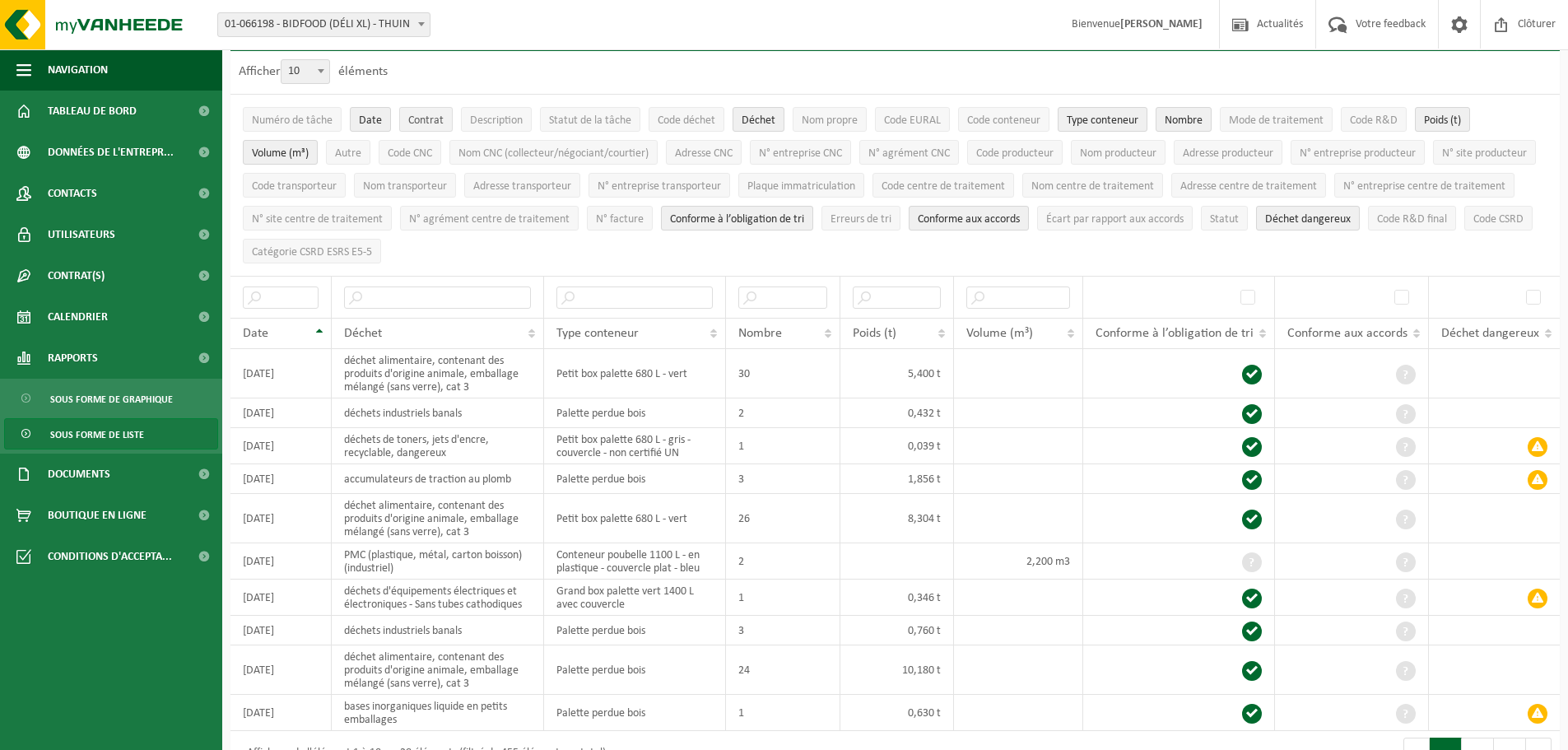
drag, startPoint x: 424, startPoint y: 110, endPoint x: 433, endPoint y: 112, distance: 9.2
click at [424, 111] on button "Contrat" at bounding box center [425, 119] width 53 height 24
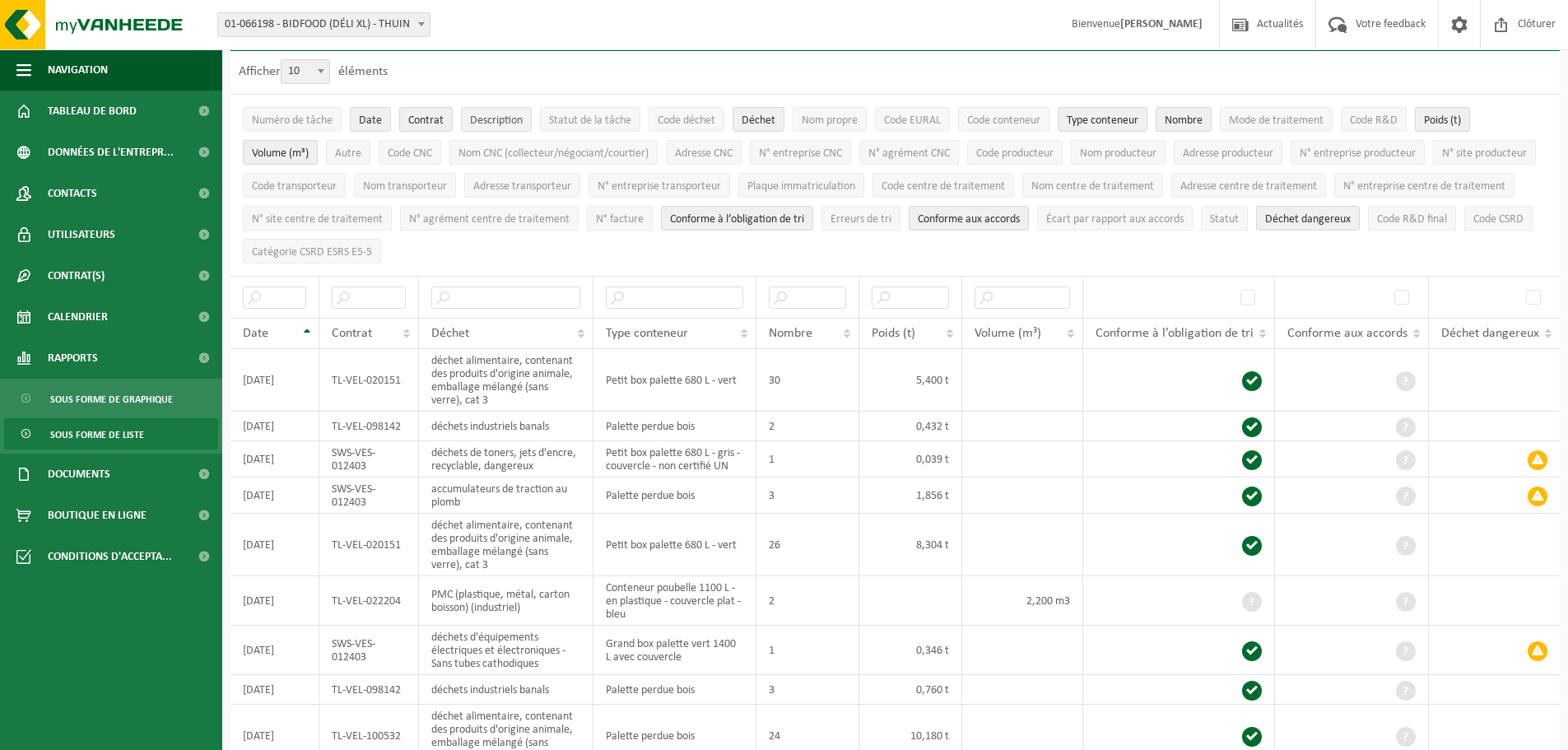
click at [467, 114] on button "Description" at bounding box center [496, 119] width 71 height 24
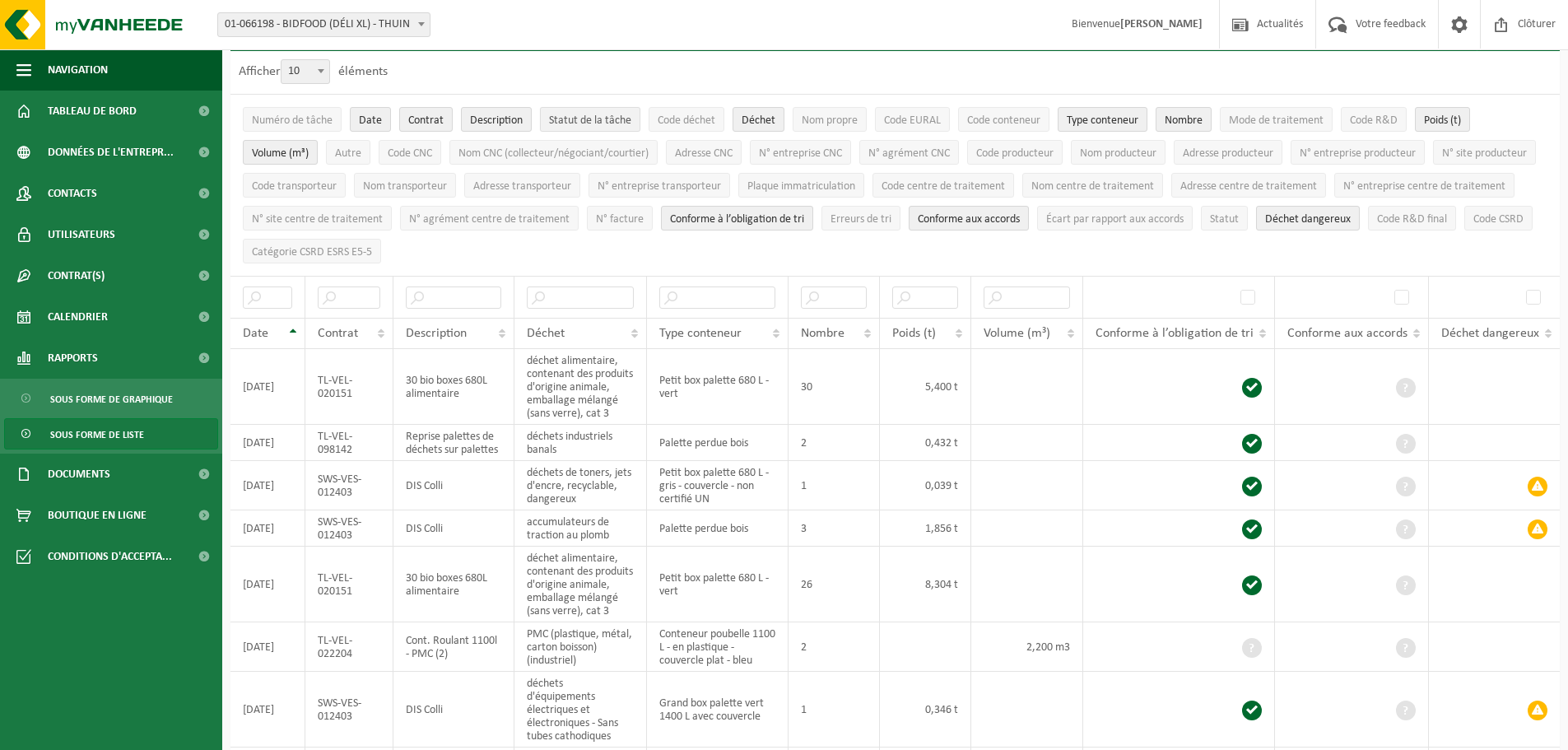
drag, startPoint x: 539, startPoint y: 116, endPoint x: 576, endPoint y: 116, distance: 37.0
click at [547, 116] on button "Statut de la tâche" at bounding box center [590, 119] width 100 height 24
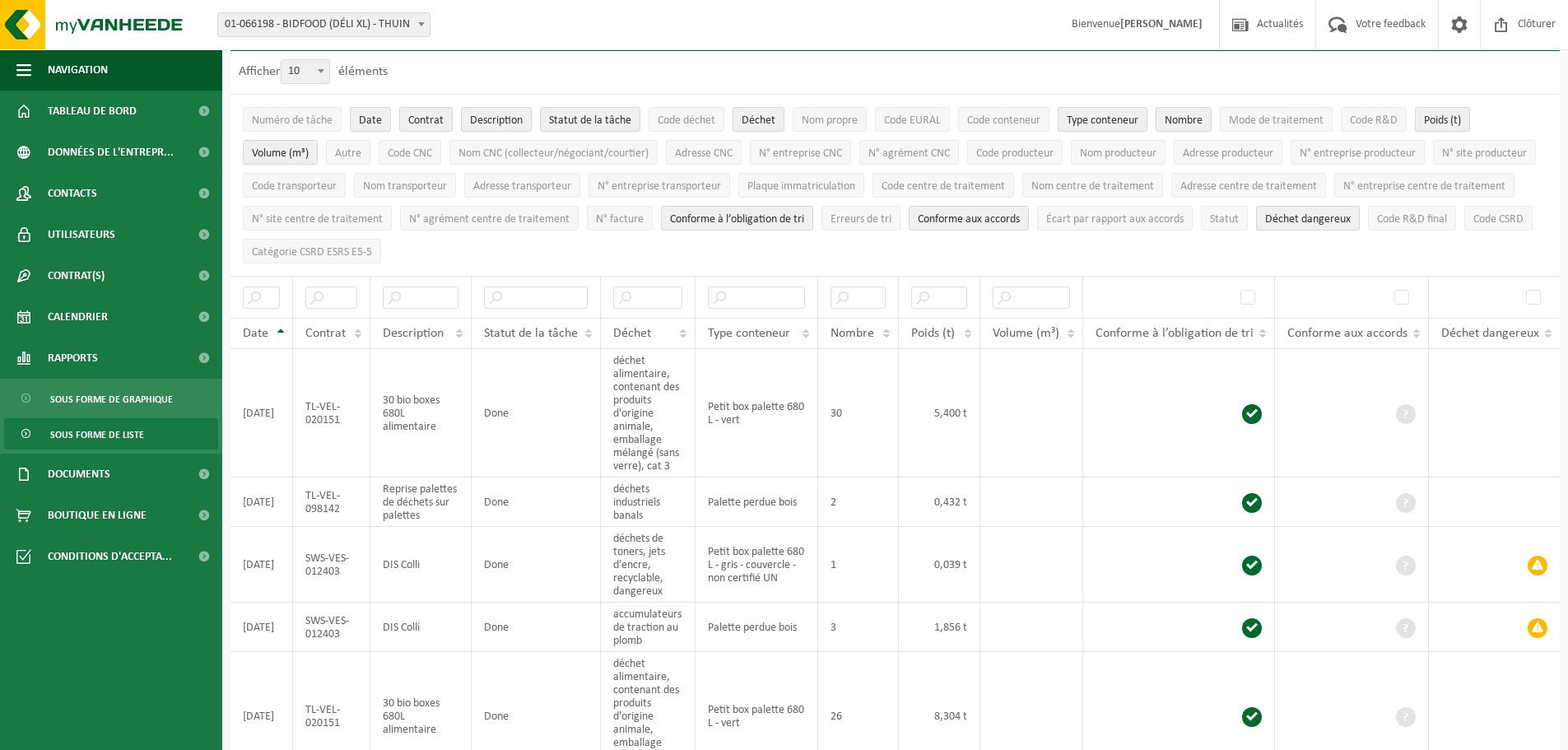
click at [431, 116] on span "Contrat" at bounding box center [426, 121] width 35 height 13
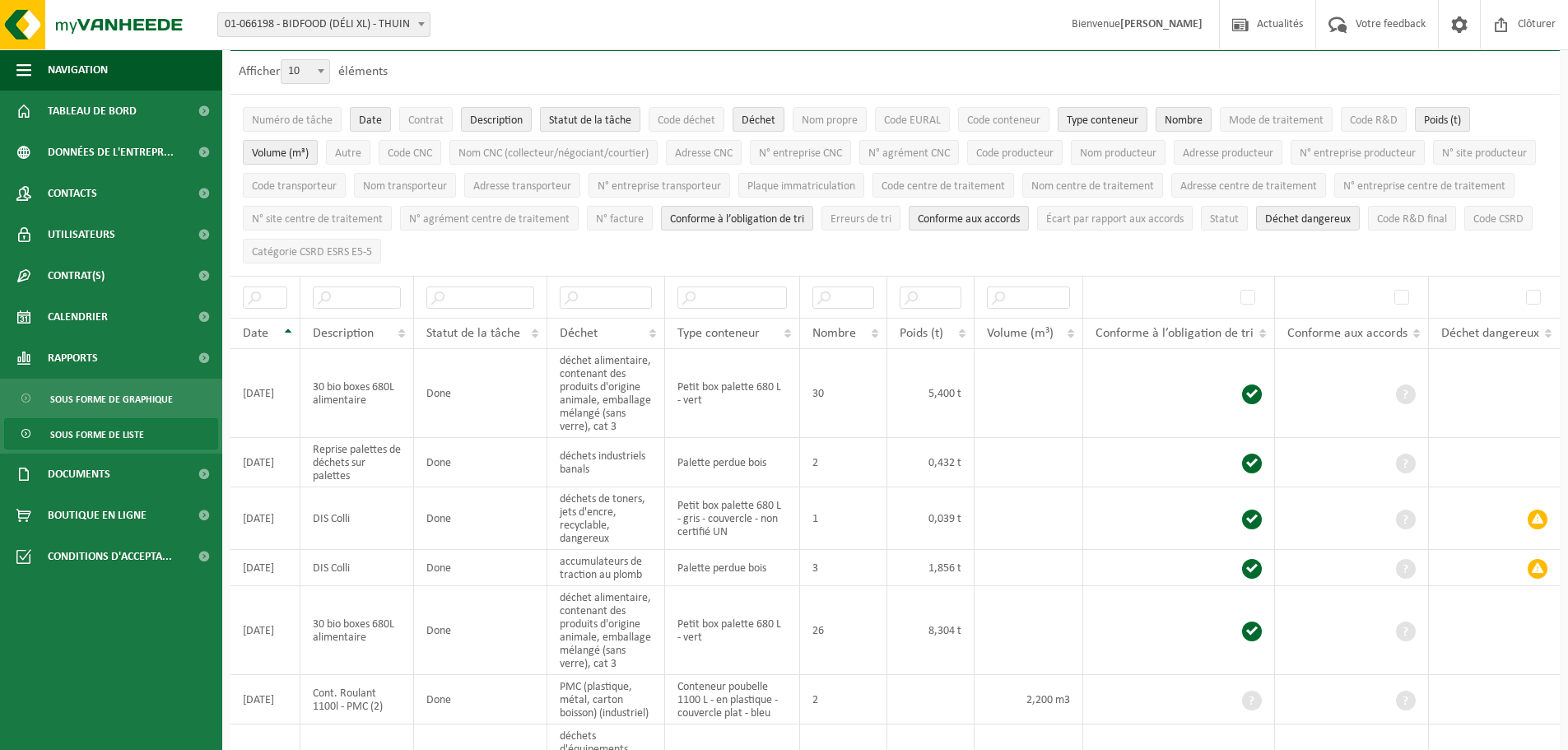
click at [580, 116] on span "Statut de la tâche" at bounding box center [590, 121] width 83 height 13
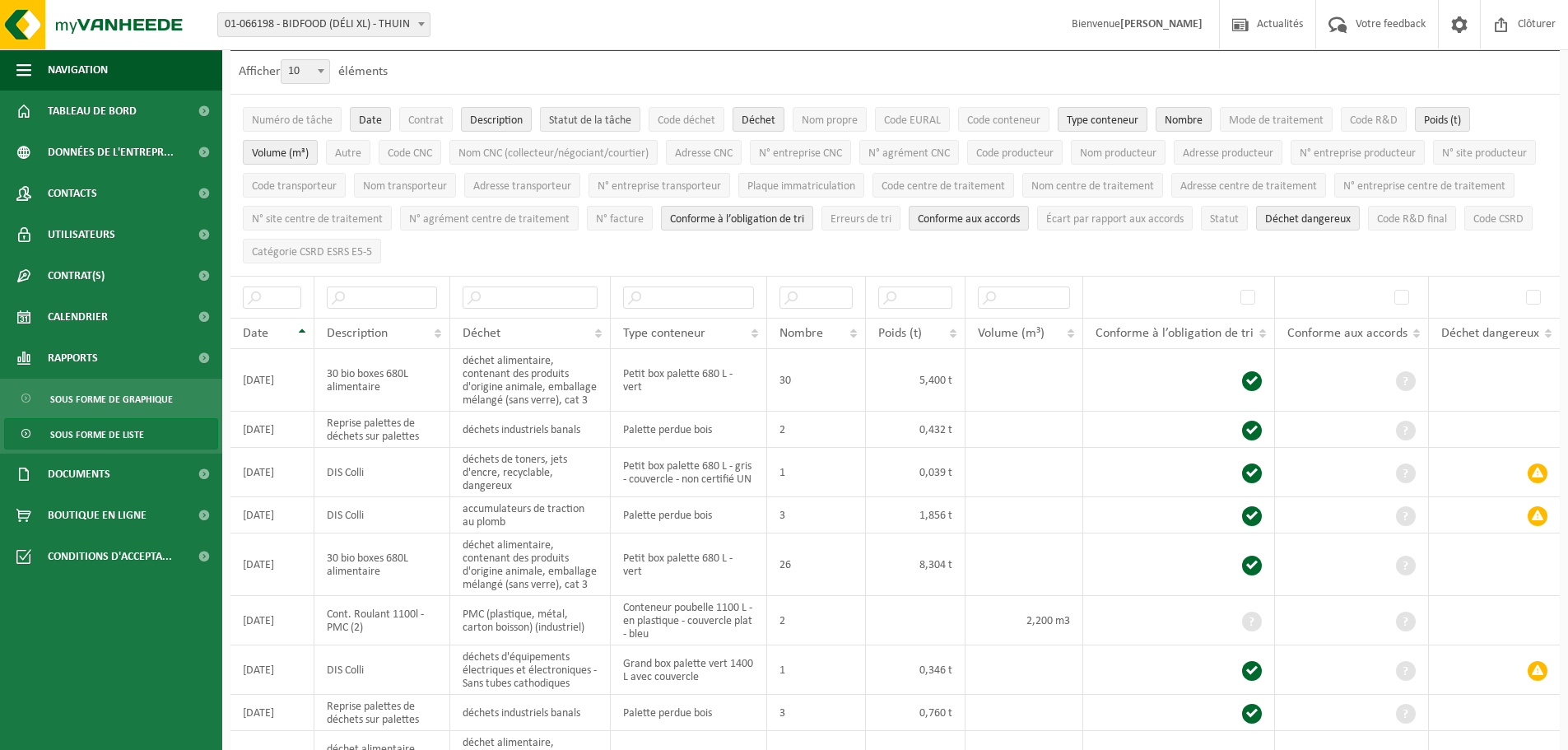
click at [580, 116] on span "Statut de la tâche" at bounding box center [590, 121] width 83 height 13
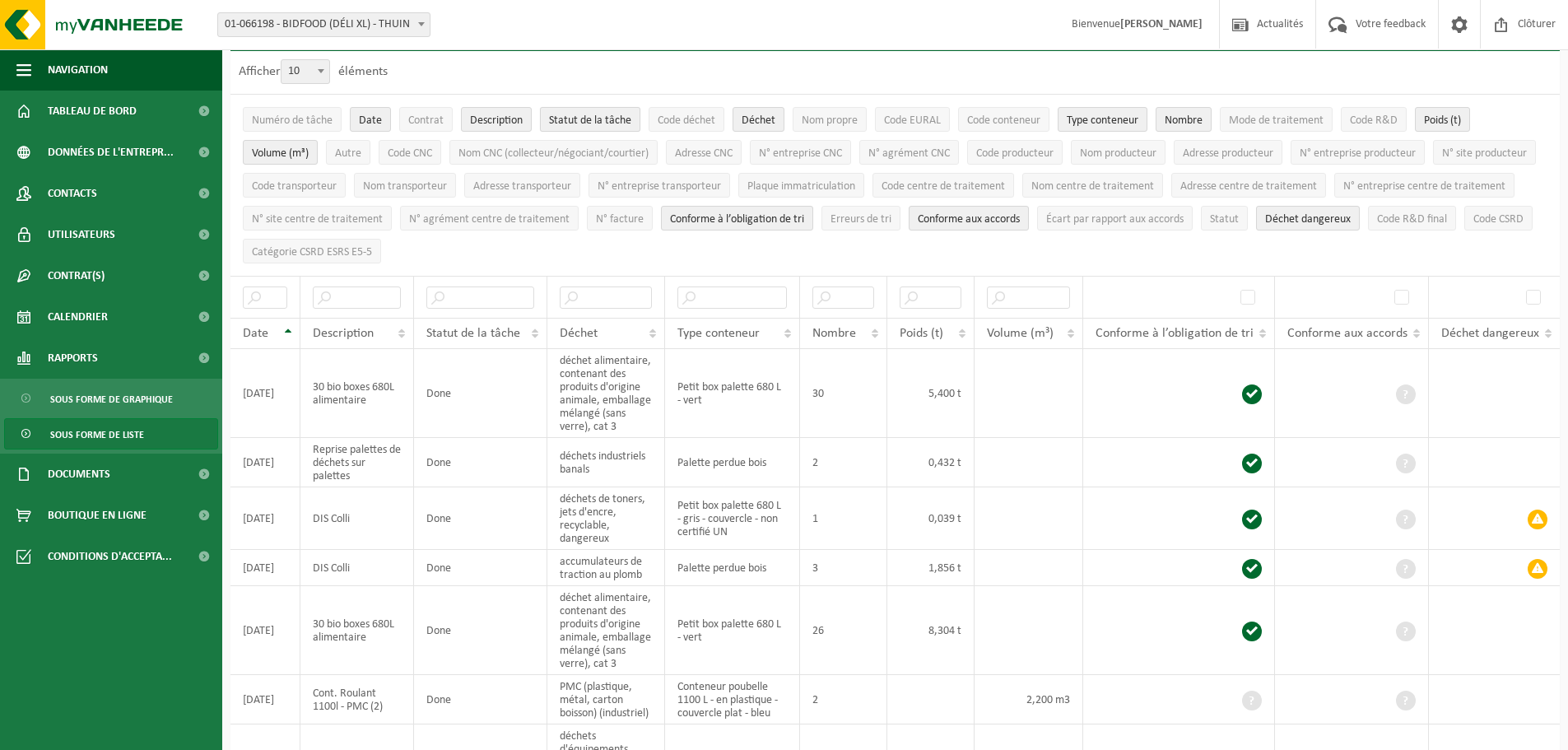
click at [580, 116] on span "Statut de la tâche" at bounding box center [590, 121] width 83 height 13
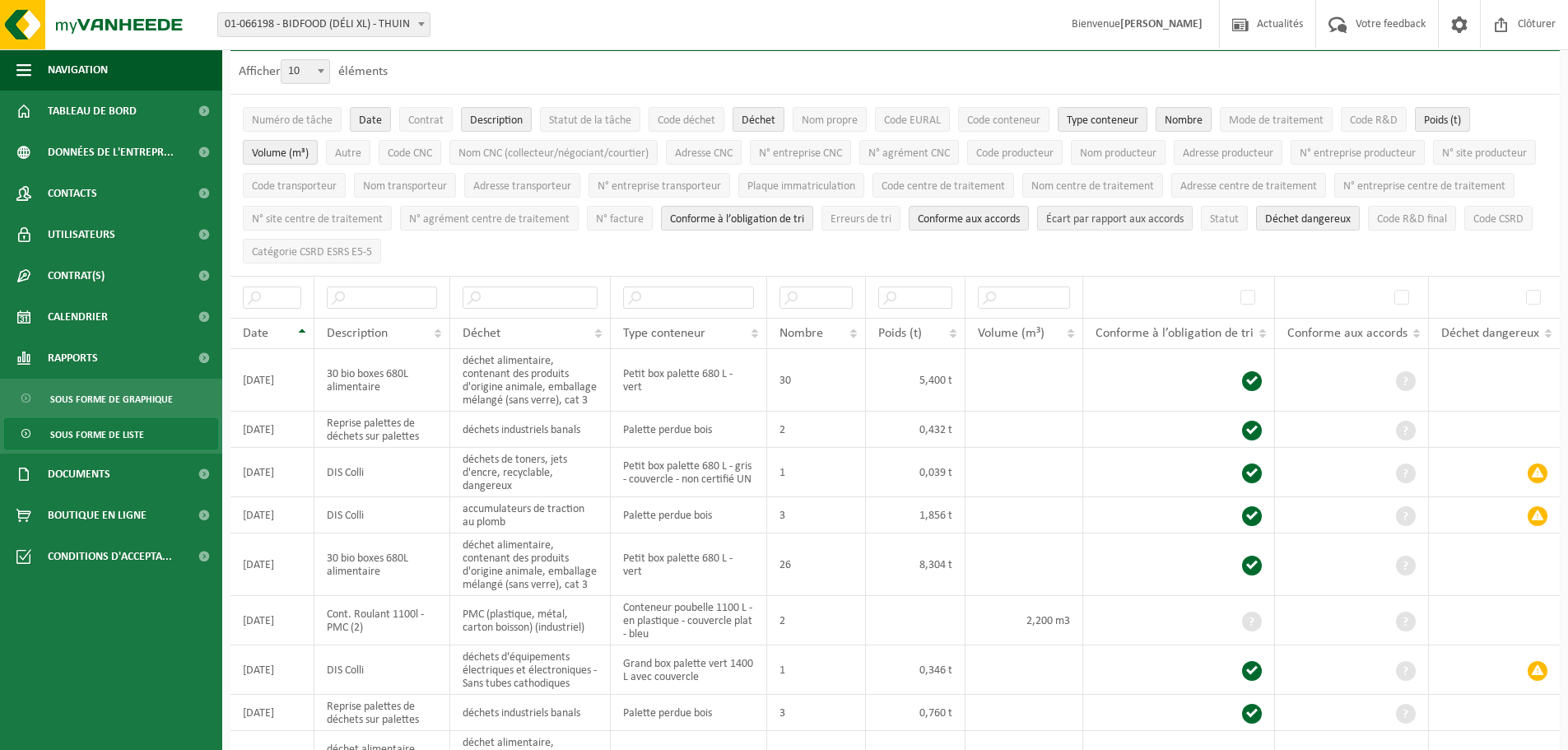
click at [1183, 214] on span "Écart par rapport aux accords" at bounding box center [1114, 219] width 137 height 13
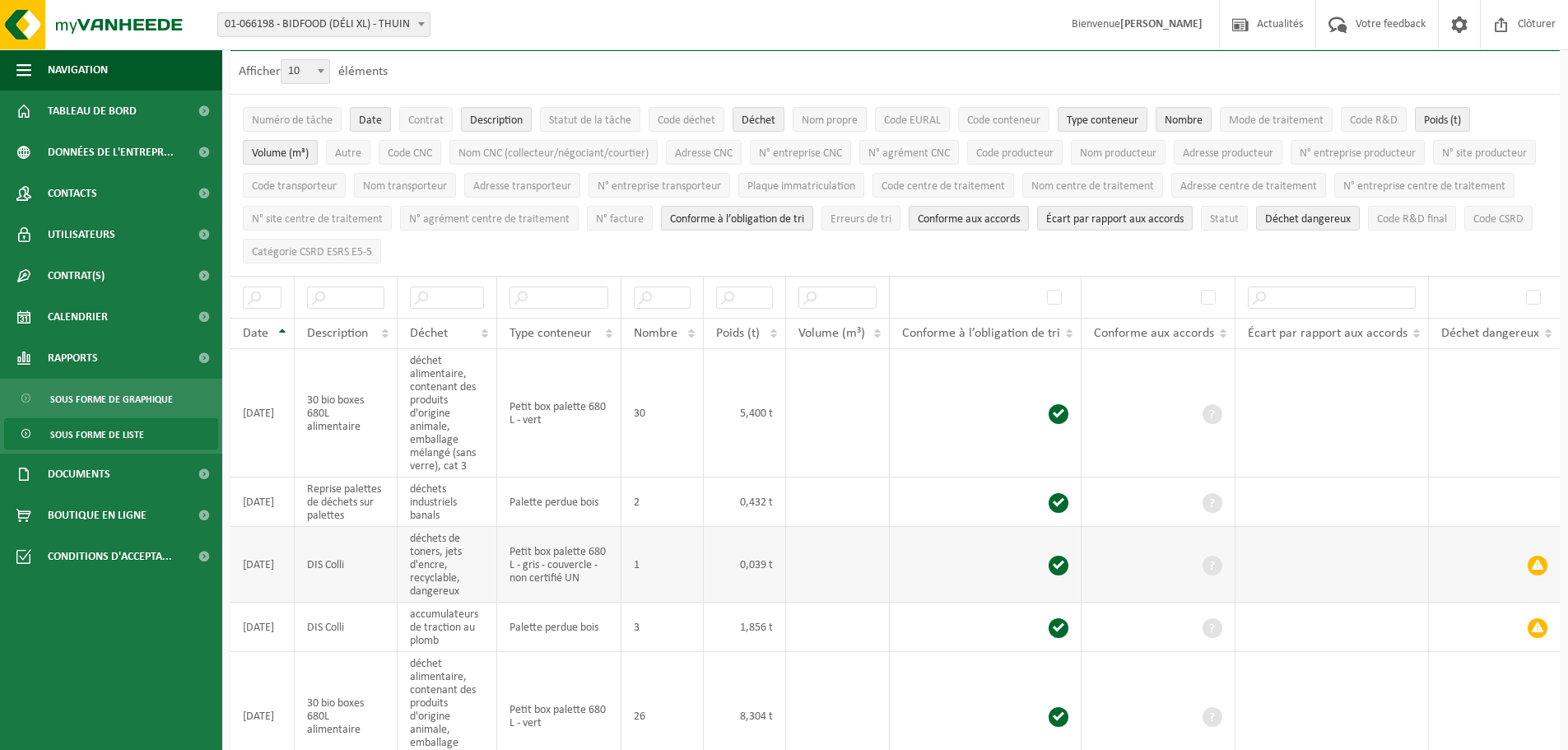
click at [1536, 556] on span at bounding box center [1537, 565] width 19 height 19
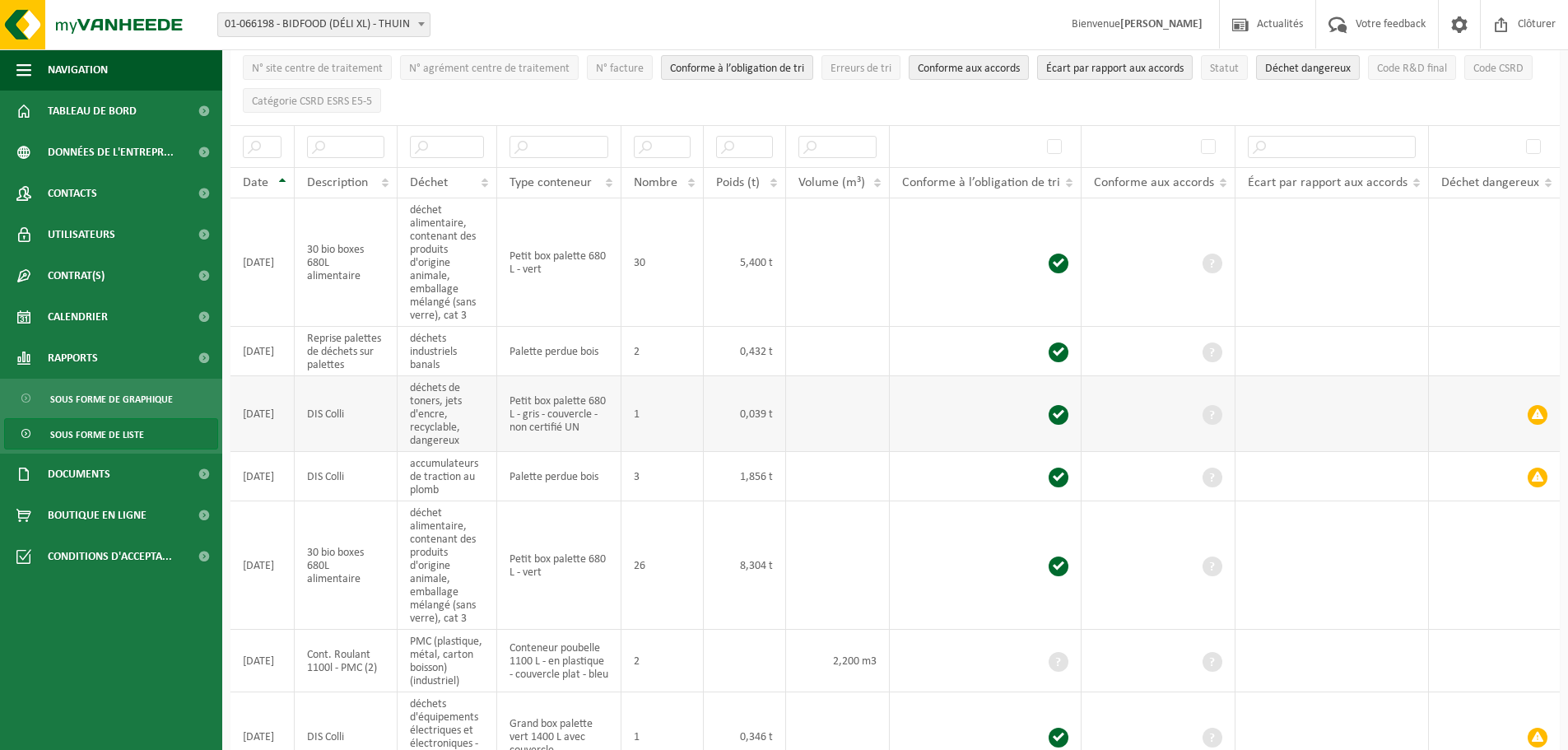
scroll to position [247, 0]
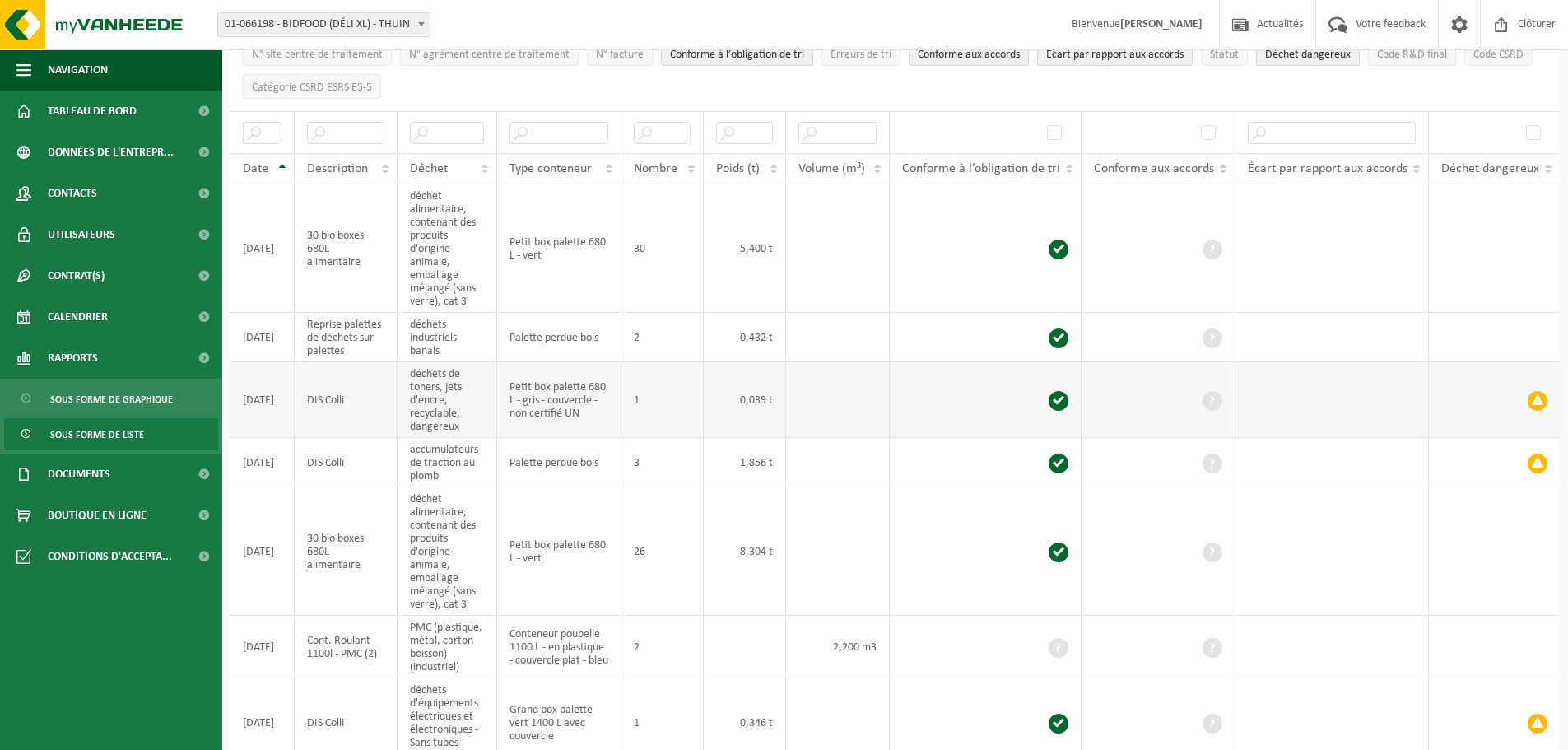
drag, startPoint x: 1412, startPoint y: 379, endPoint x: 1037, endPoint y: 376, distance: 375.0
click at [1037, 376] on tr "2025-07-17 DIS Colli déchets de toners, jets d'encre, recyclable, dangereux Pet…" at bounding box center [895, 400] width 1329 height 76
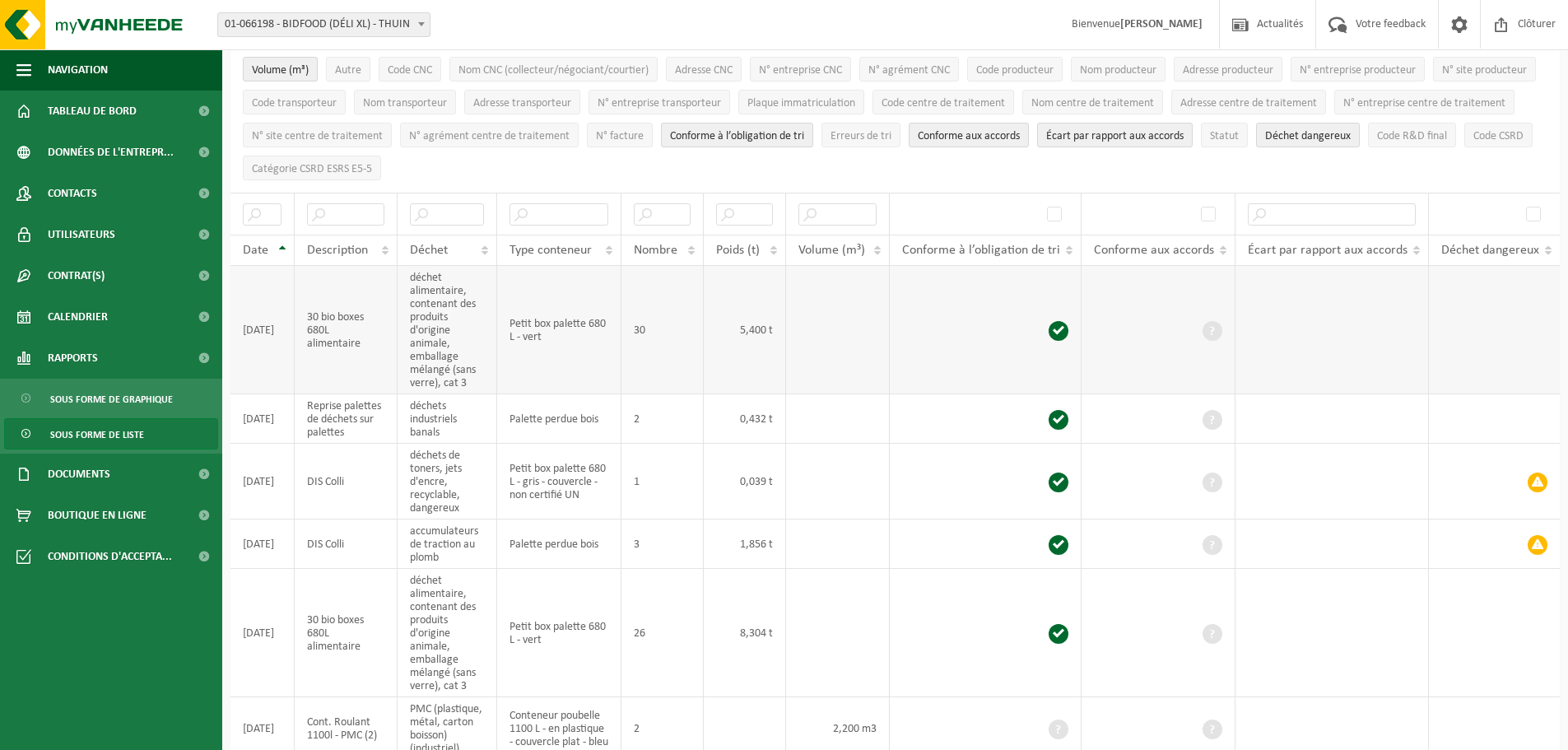
scroll to position [165, 0]
click at [1183, 131] on span "Écart par rapport aux accords" at bounding box center [1114, 137] width 137 height 13
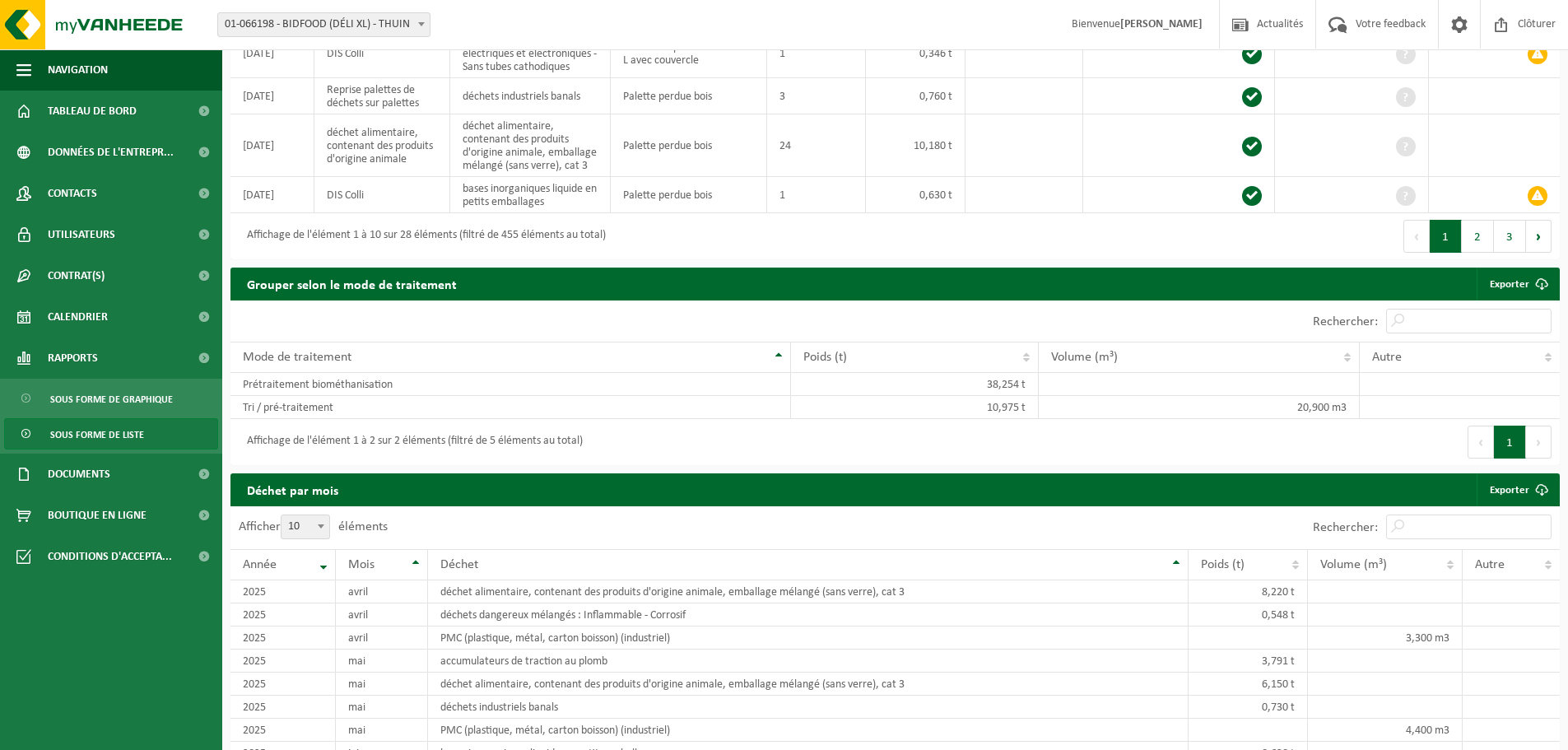
scroll to position [741, 0]
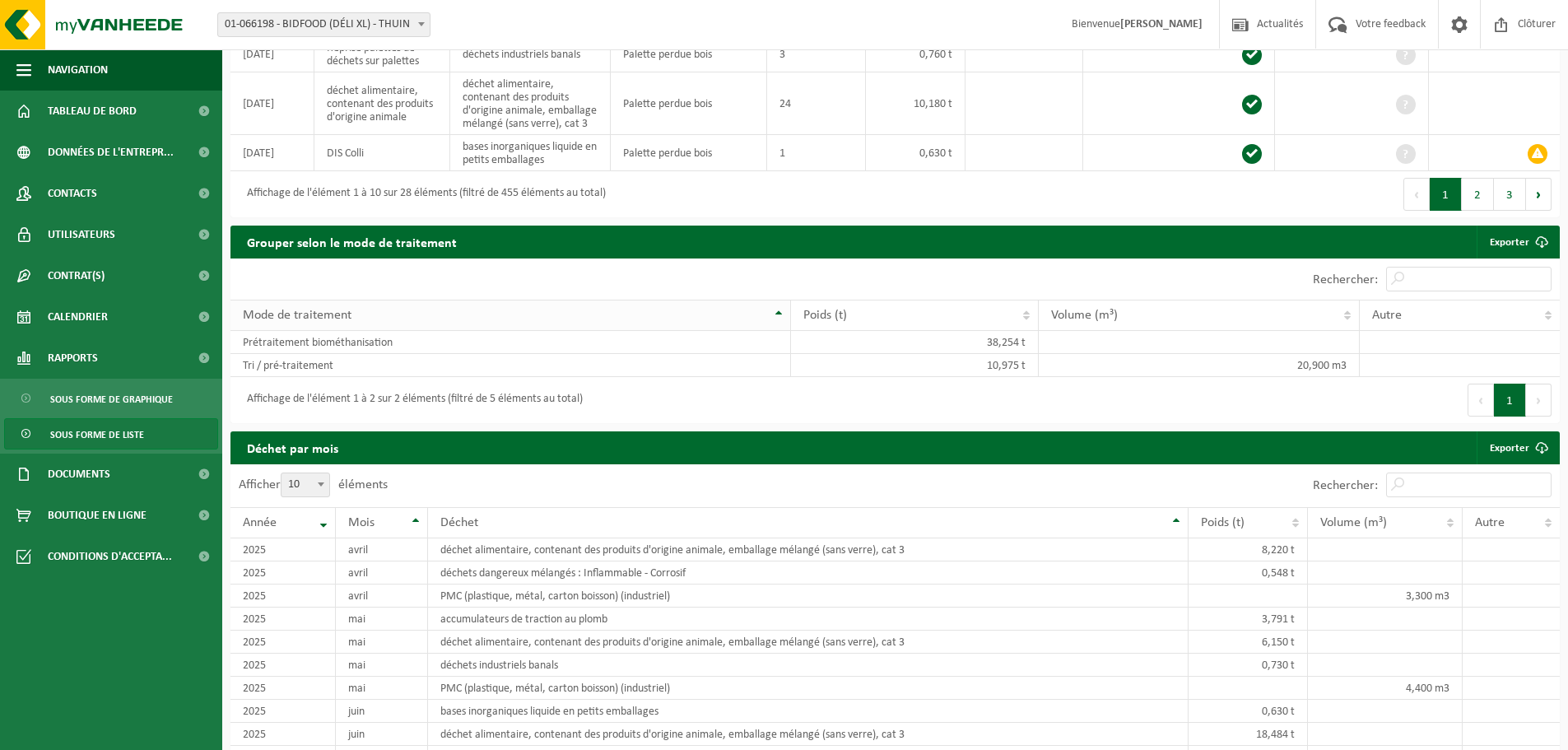
click at [551, 315] on div "Mode de traitement" at bounding box center [506, 316] width 526 height 13
click at [591, 309] on div "Mode de traitement" at bounding box center [506, 316] width 526 height 13
click at [508, 262] on div "Afficher 10 25 50 100 10 éléments" at bounding box center [563, 278] width 665 height 41
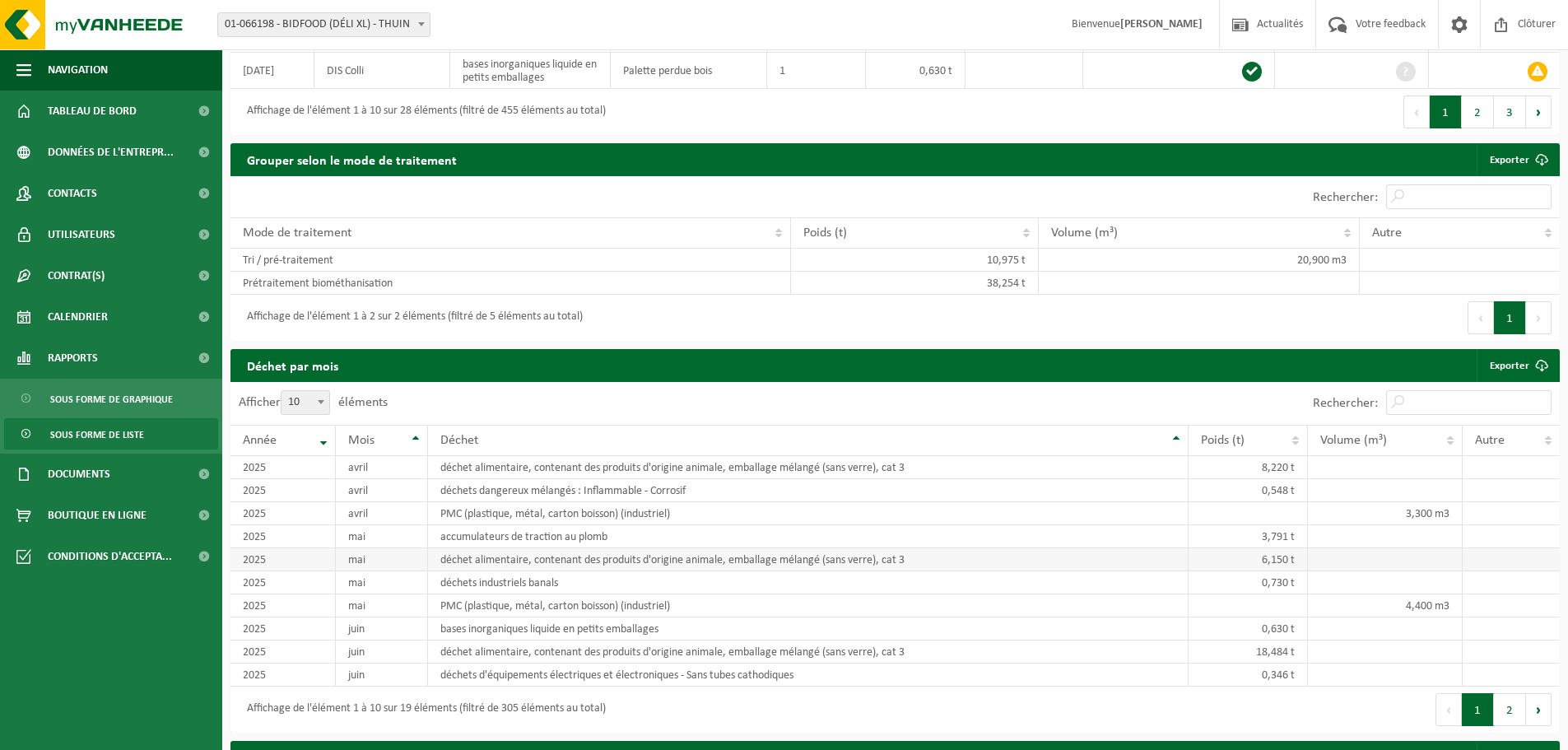
scroll to position [905, 0]
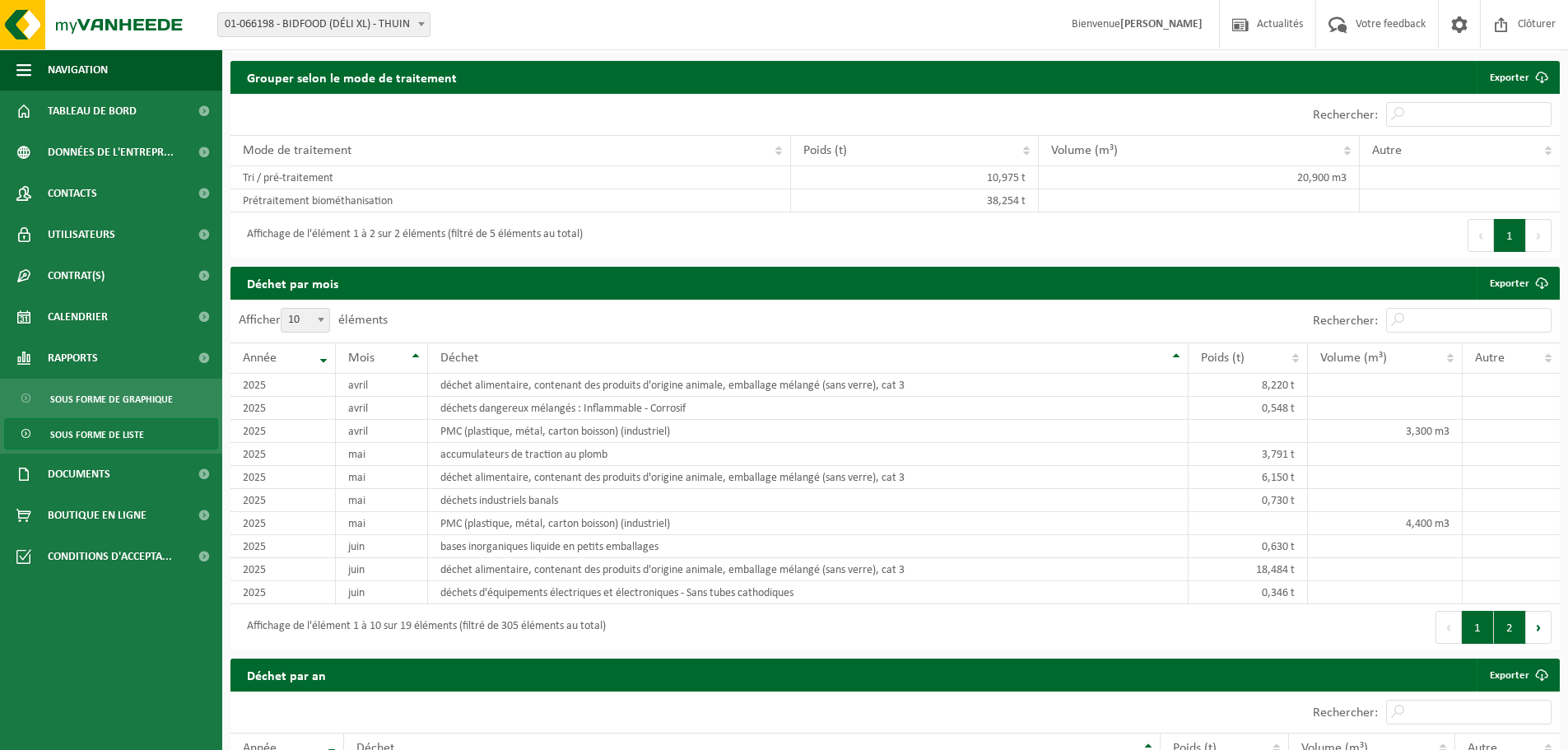
click at [1507, 633] on button "2" at bounding box center [1510, 627] width 32 height 33
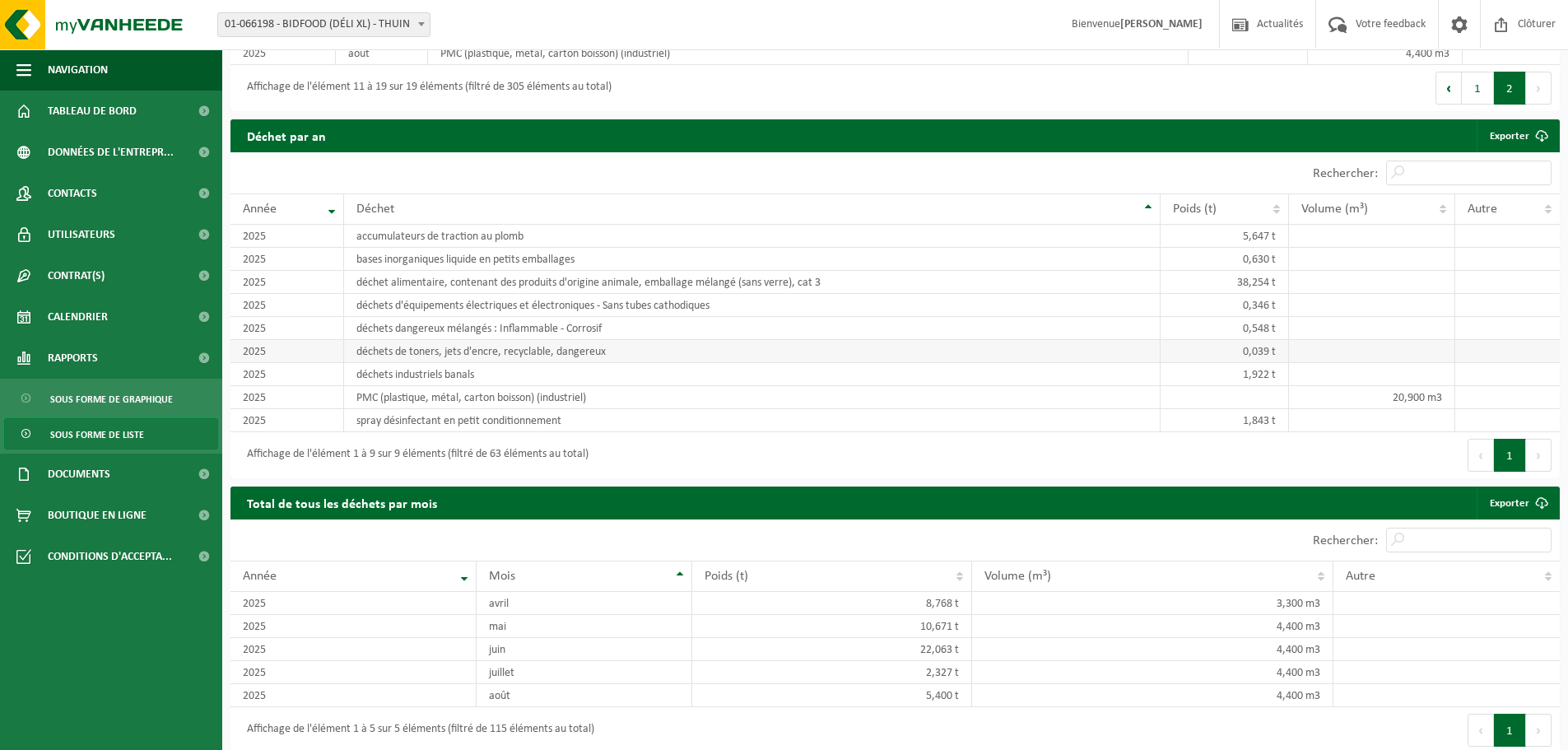
scroll to position [1428, 0]
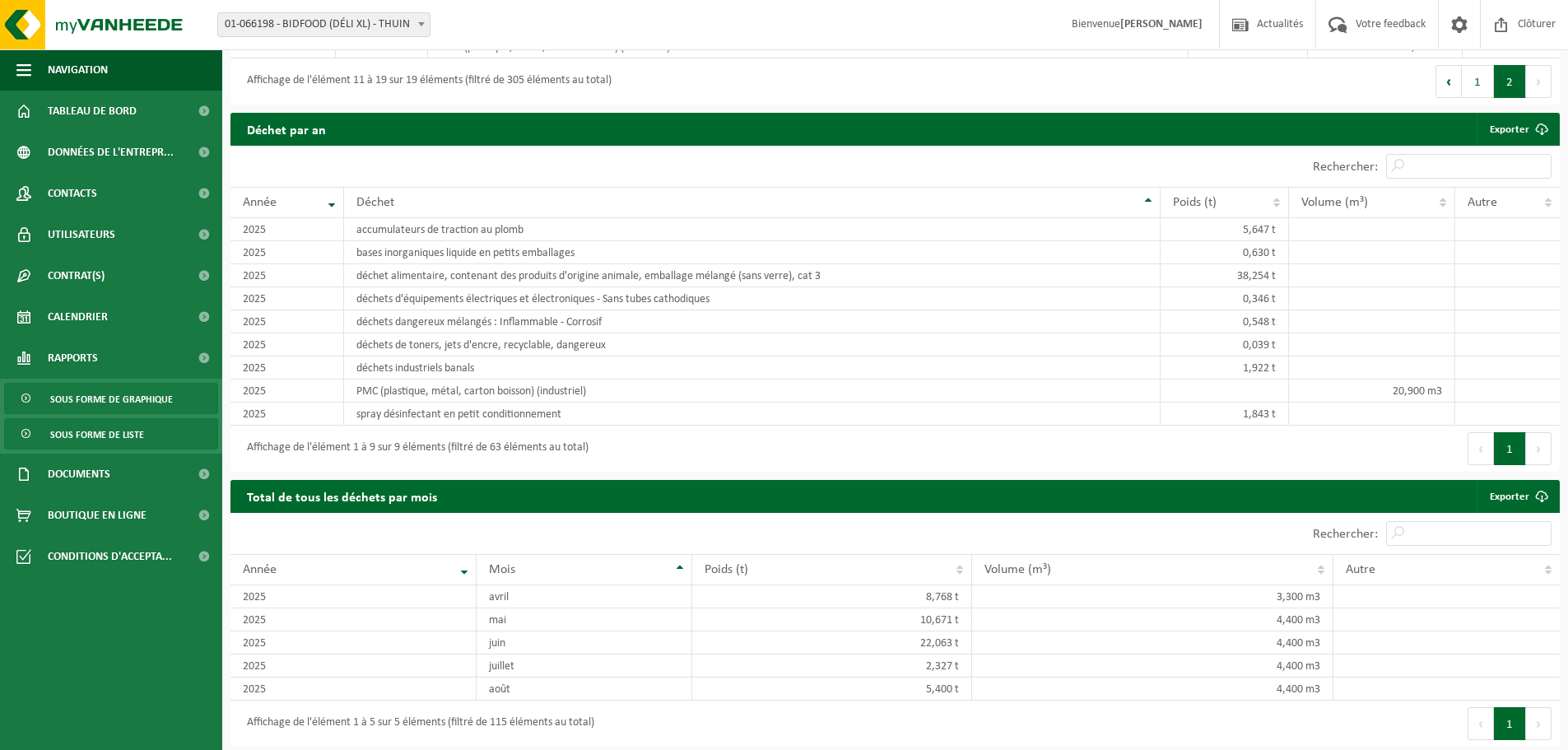
click at [90, 412] on span "Sous forme de graphique" at bounding box center [111, 399] width 122 height 31
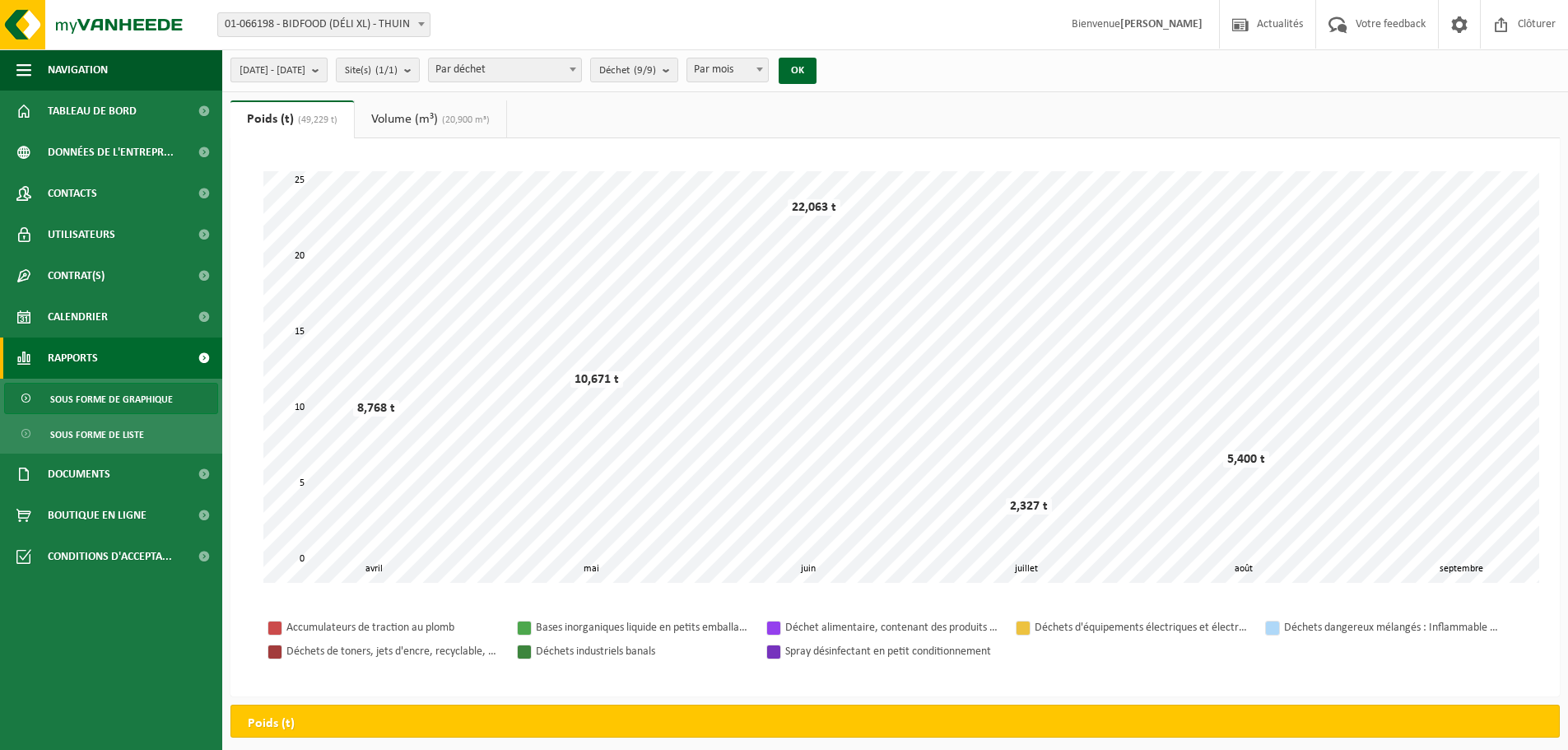
click at [305, 69] on span "[DATE] - [DATE]" at bounding box center [272, 70] width 66 height 24
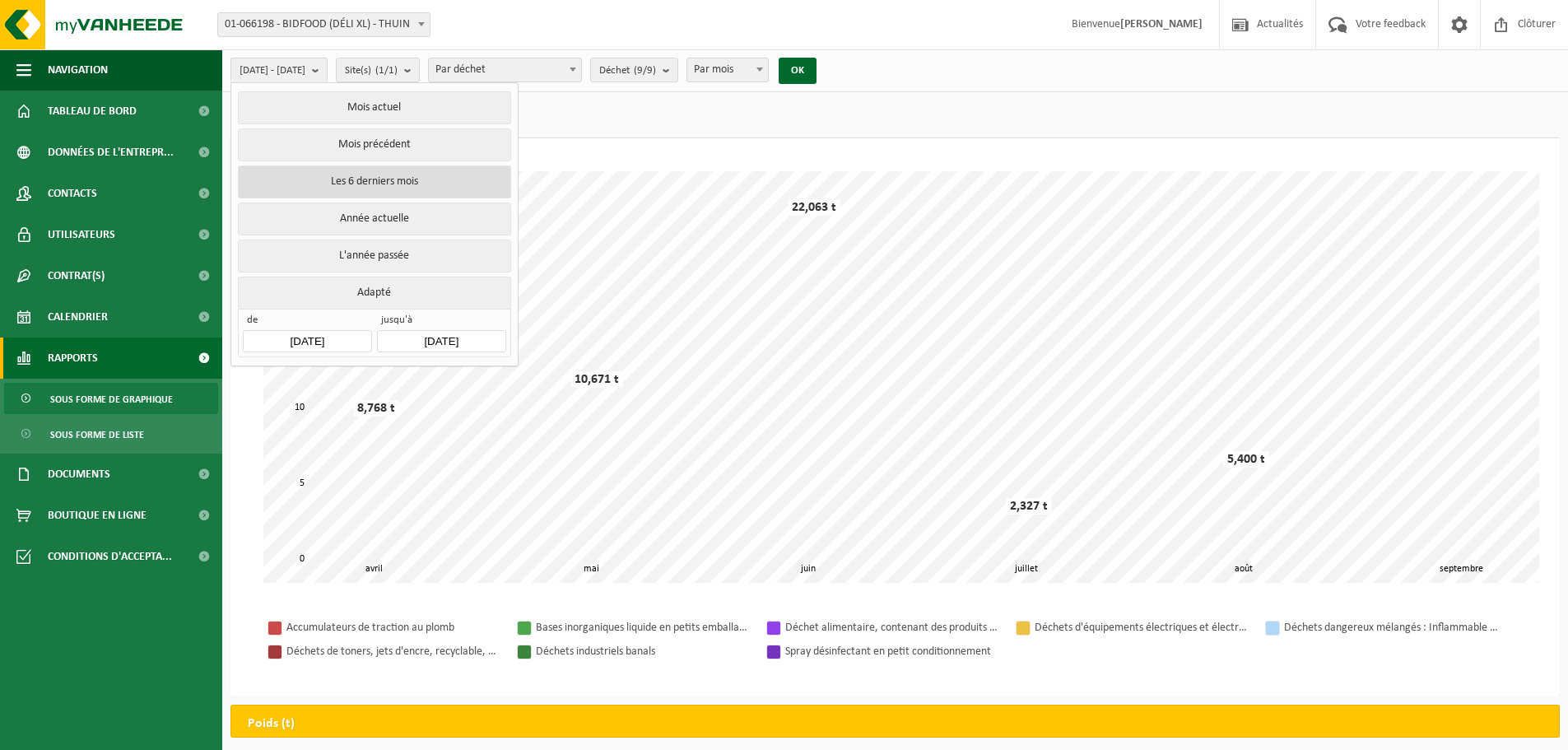
click at [379, 176] on button "Les 6 derniers mois" at bounding box center [374, 181] width 272 height 33
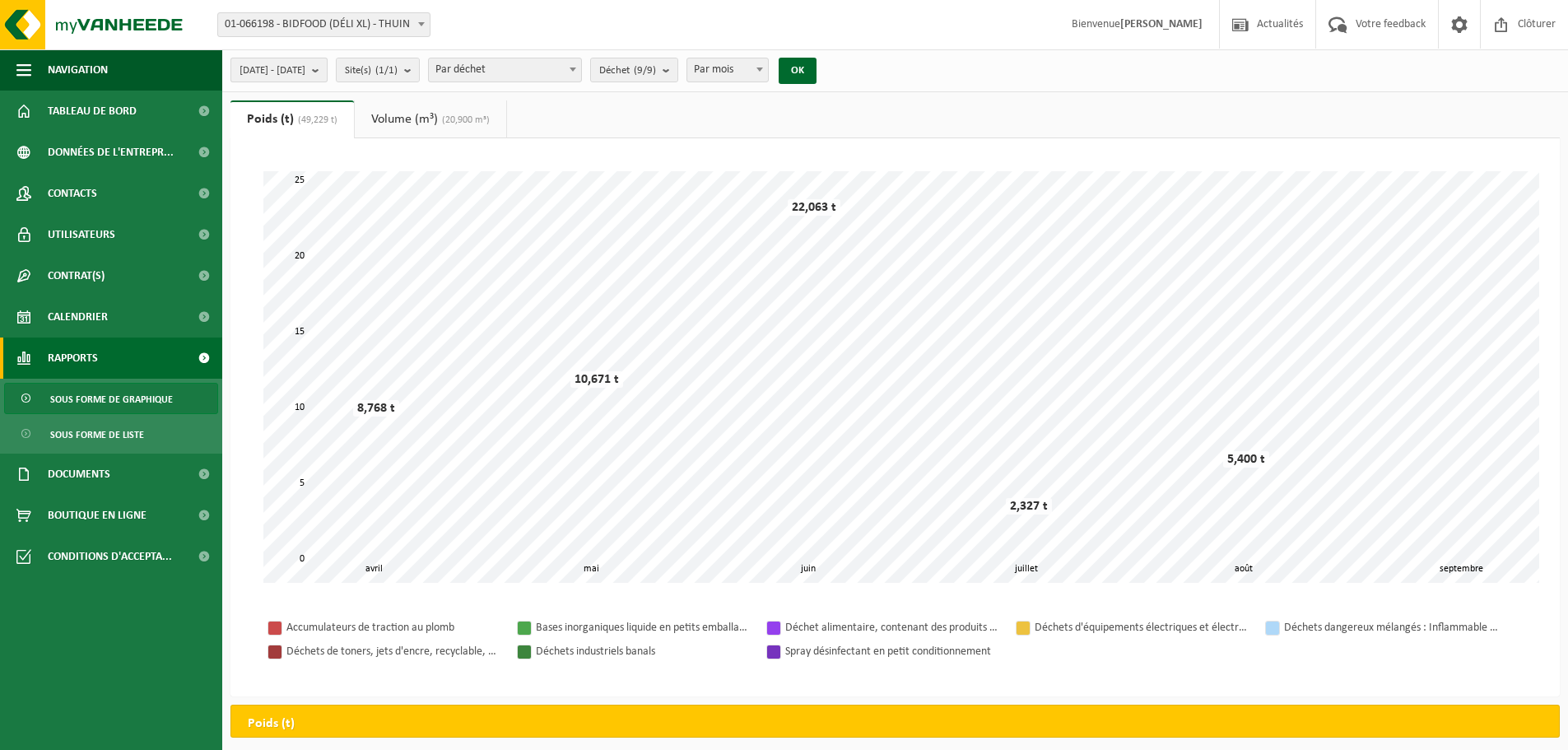
click at [326, 73] on b "submit" at bounding box center [320, 69] width 15 height 23
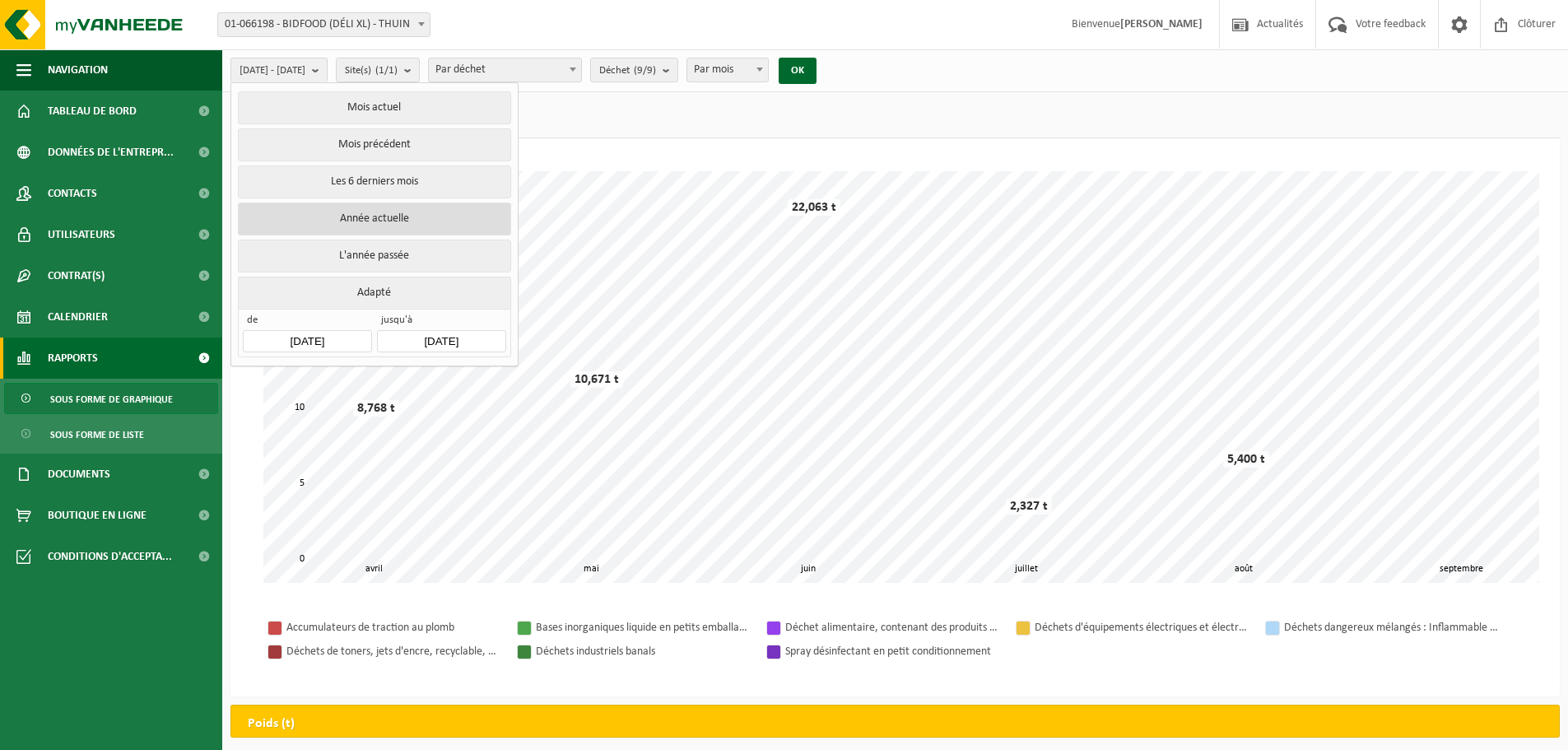
click at [369, 213] on button "Année actuelle" at bounding box center [374, 219] width 272 height 33
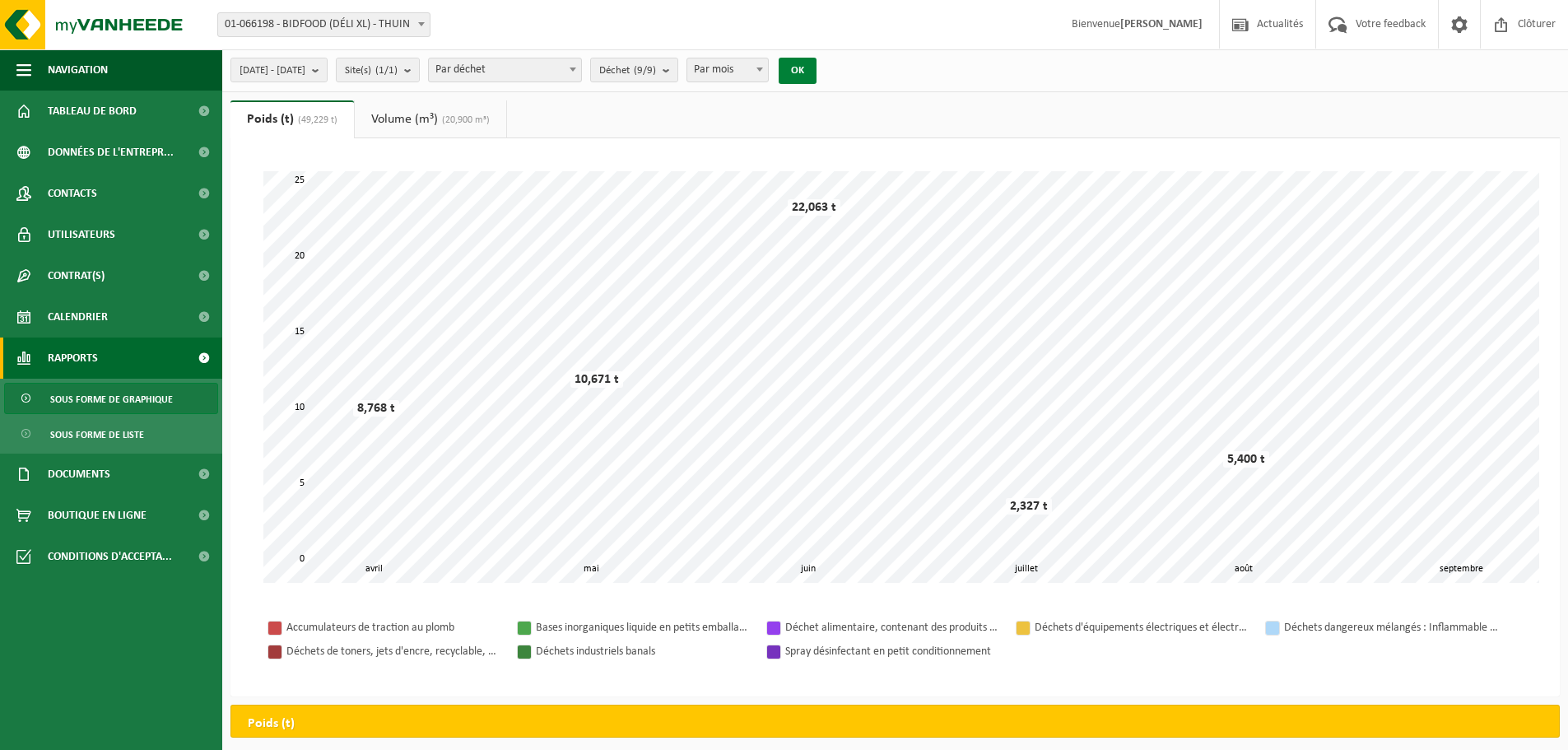
click at [816, 77] on button "OK" at bounding box center [797, 70] width 38 height 26
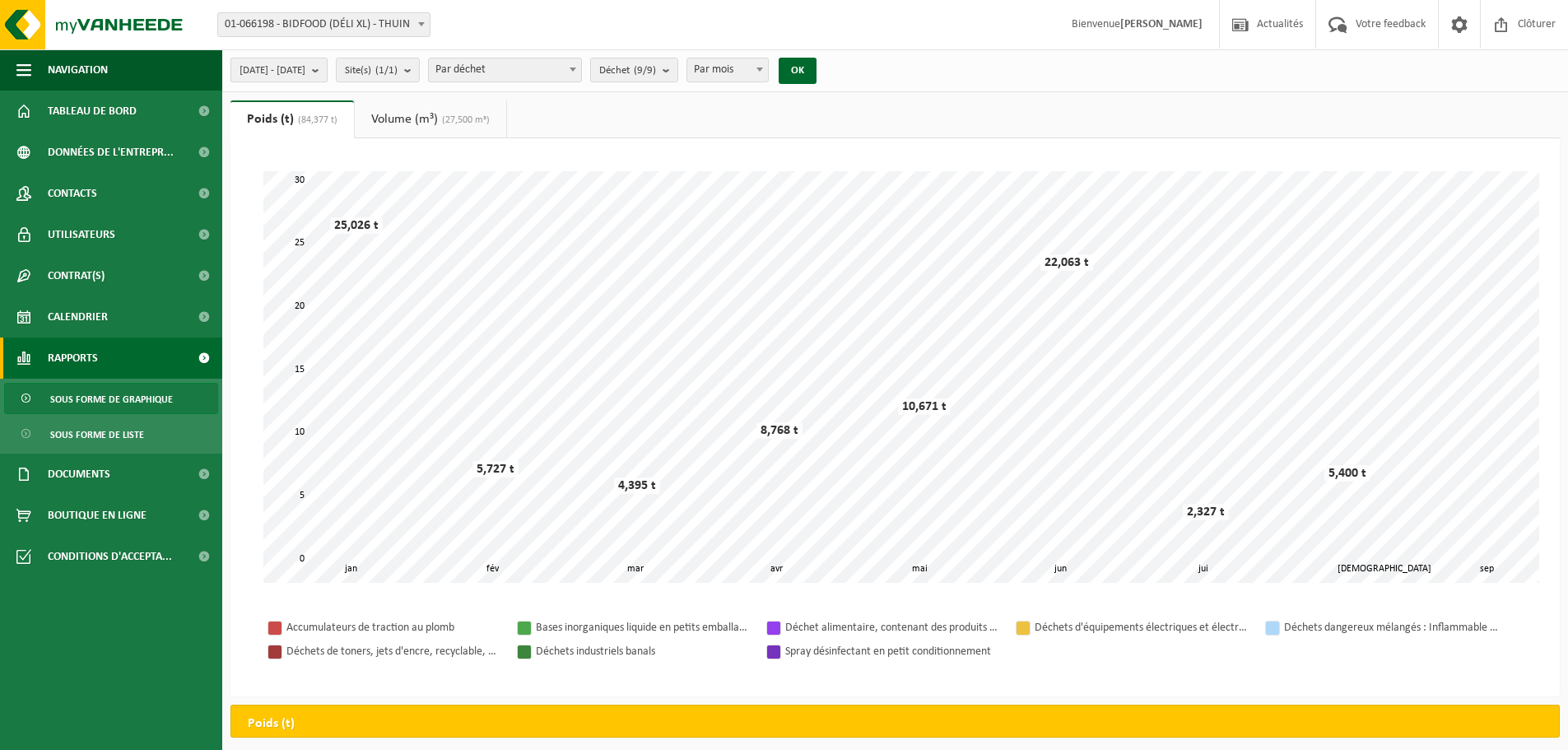
click at [305, 72] on span "[DATE] - [DATE]" at bounding box center [272, 70] width 66 height 24
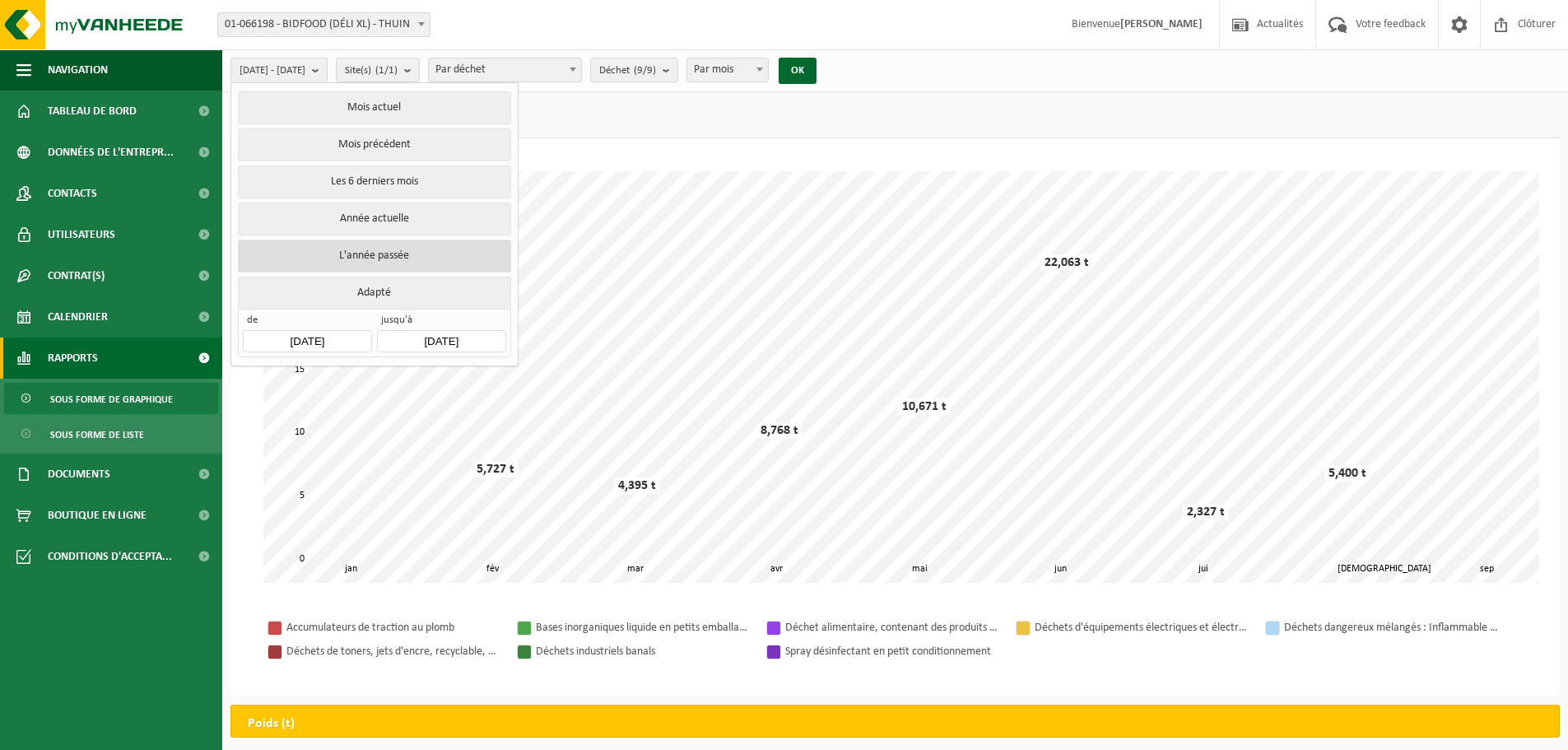
click at [369, 258] on button "L'année passée" at bounding box center [374, 256] width 272 height 33
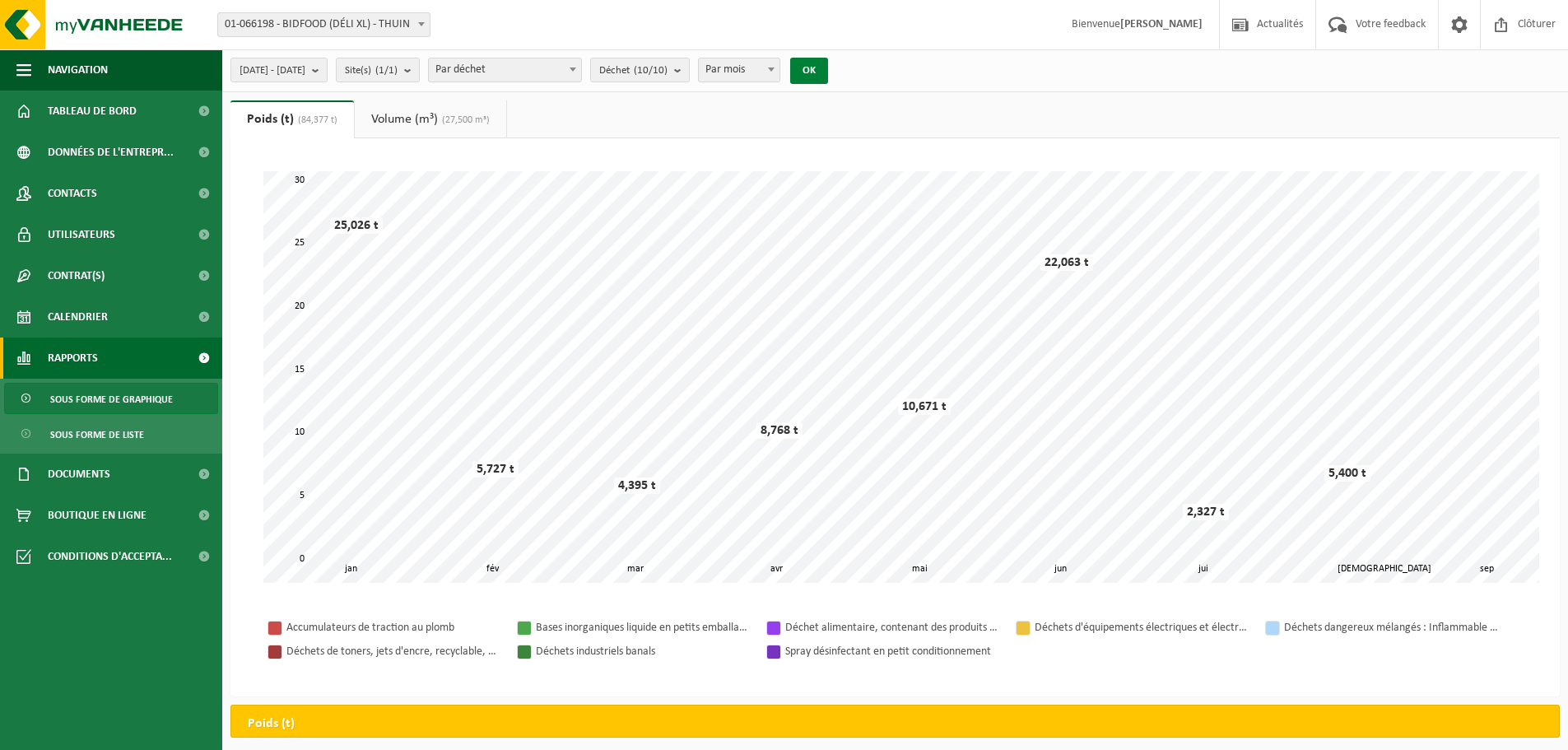
click at [828, 76] on button "OK" at bounding box center [809, 70] width 38 height 26
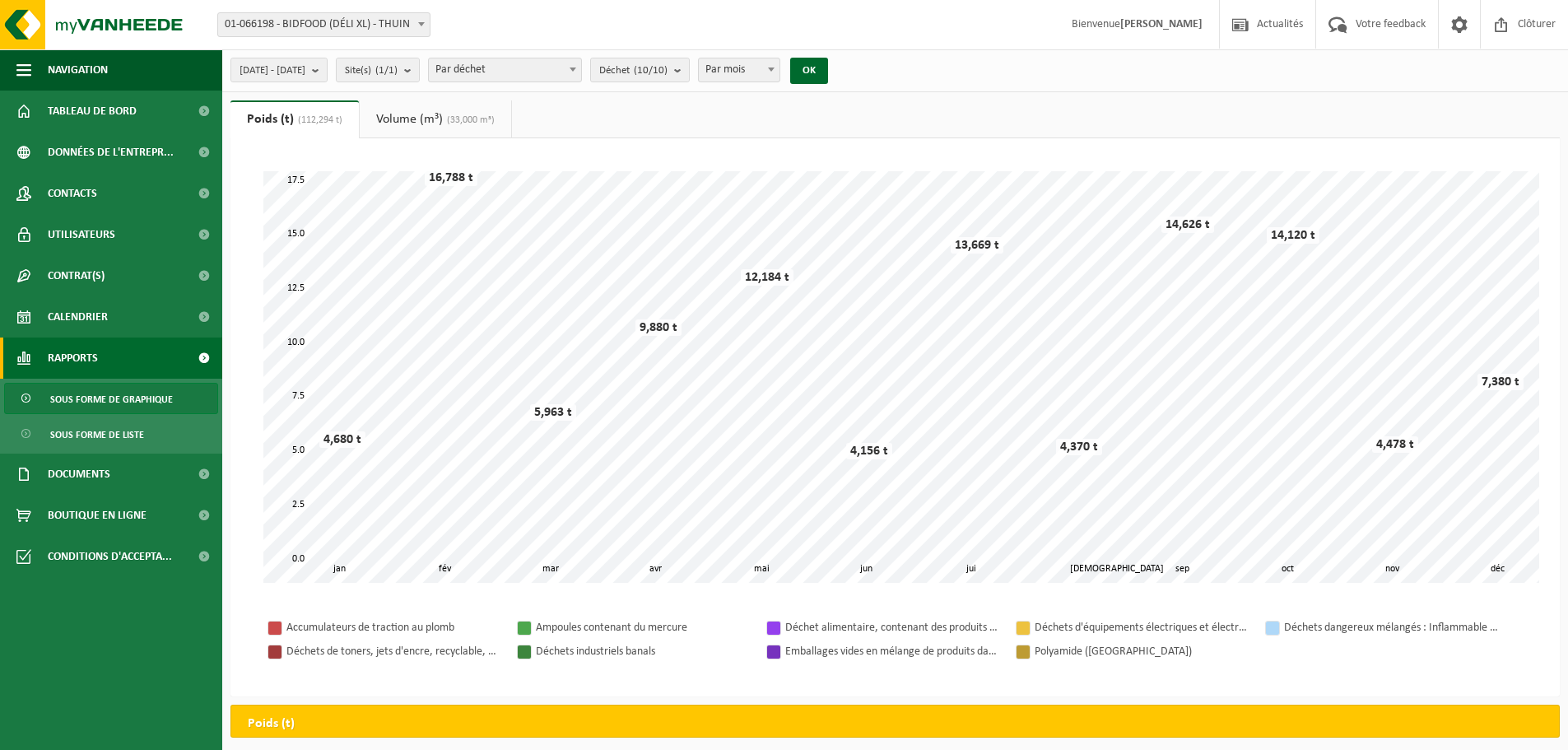
click at [426, 114] on link "Volume (m³) (33,000 m³)" at bounding box center [435, 119] width 152 height 38
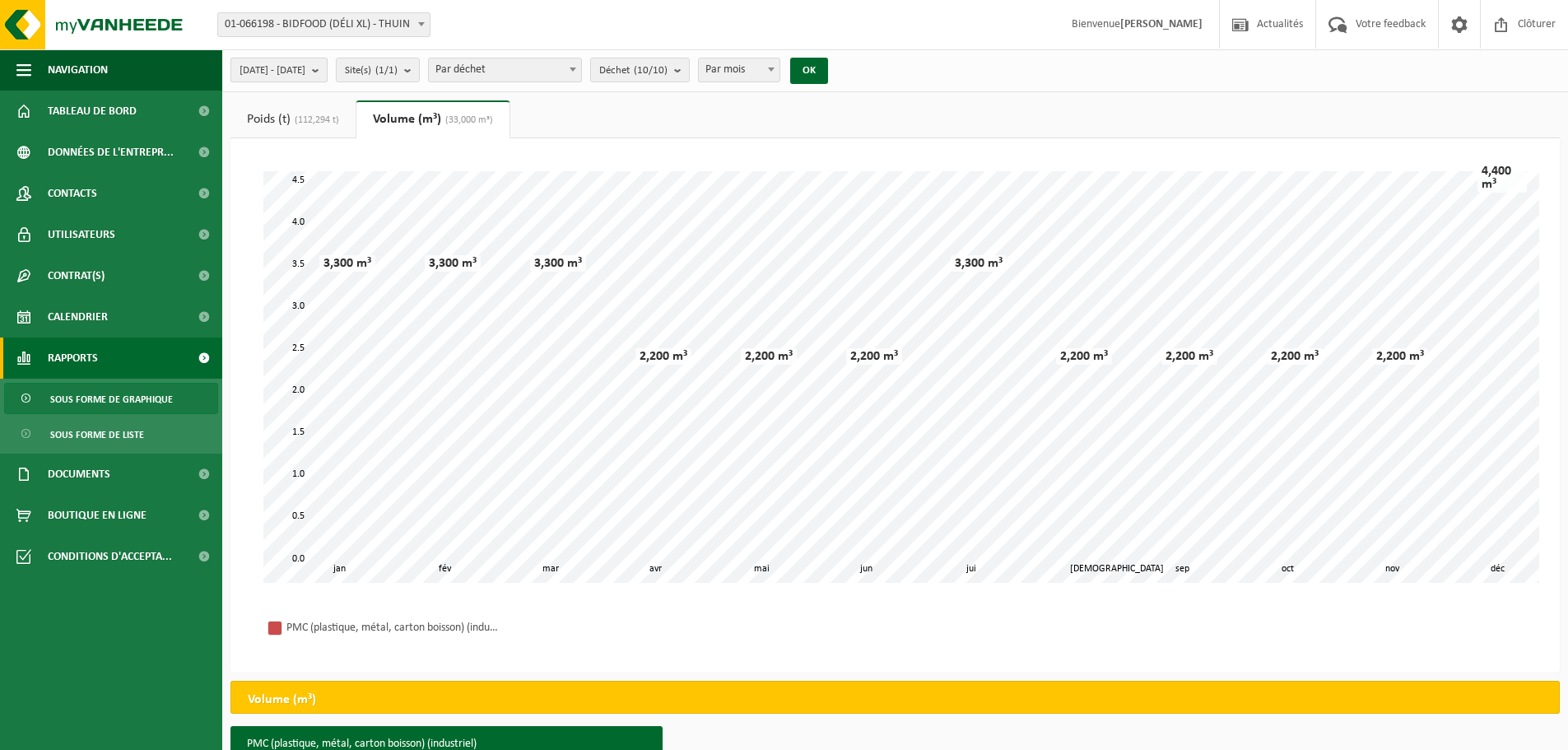
click at [327, 73] on button "[DATE] - [DATE]" at bounding box center [278, 69] width 97 height 24
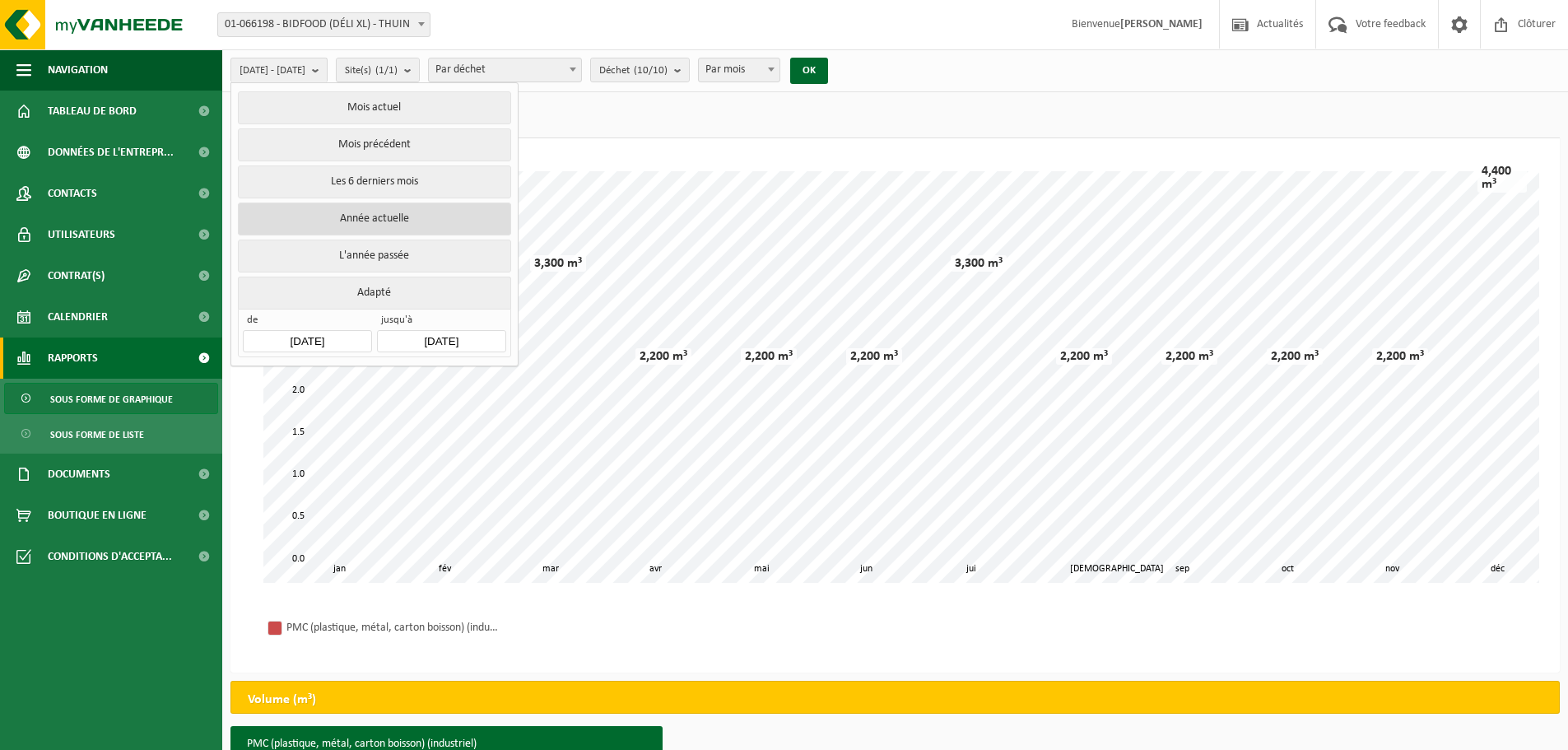
click at [363, 214] on button "Année actuelle" at bounding box center [374, 219] width 272 height 33
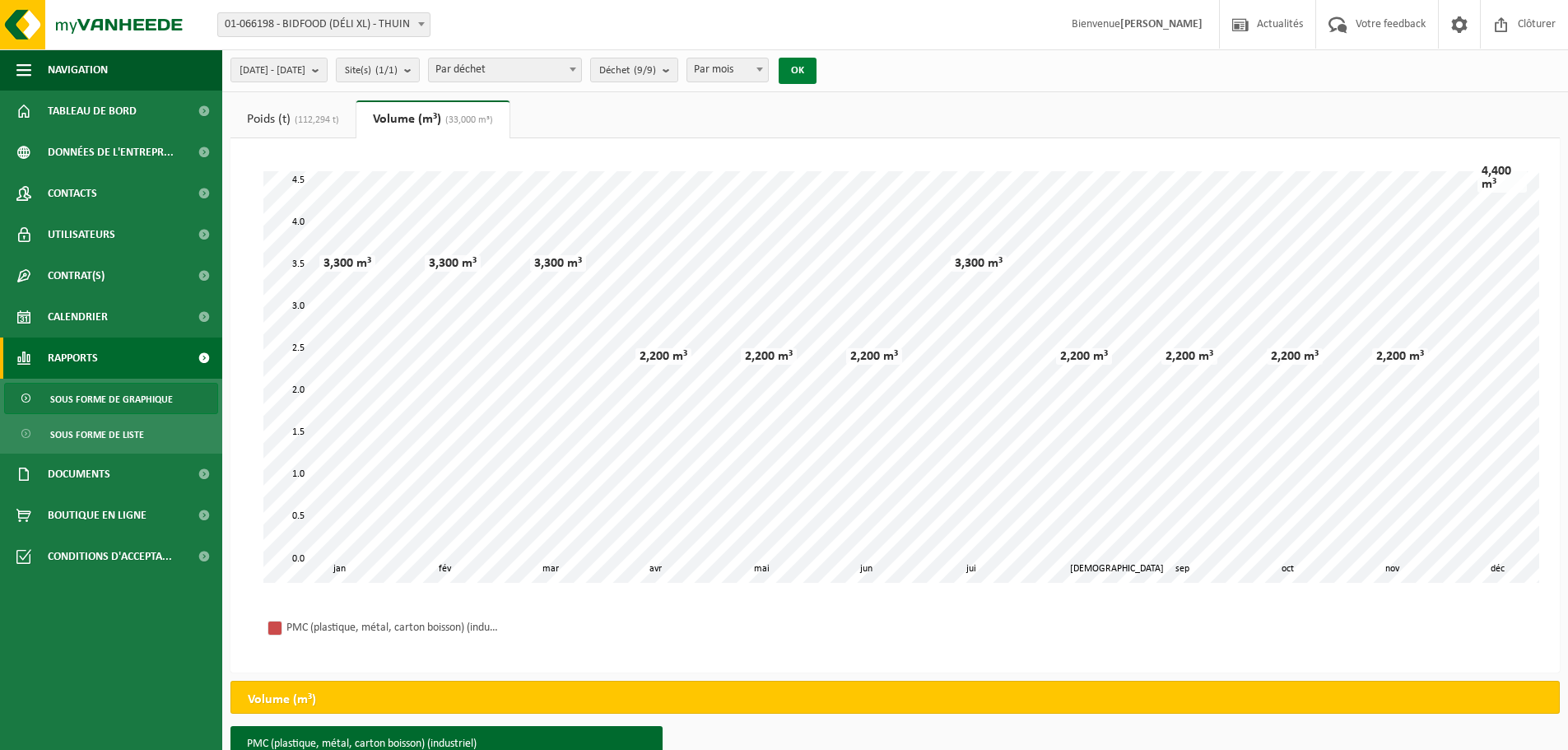
click at [816, 75] on button "OK" at bounding box center [797, 70] width 38 height 26
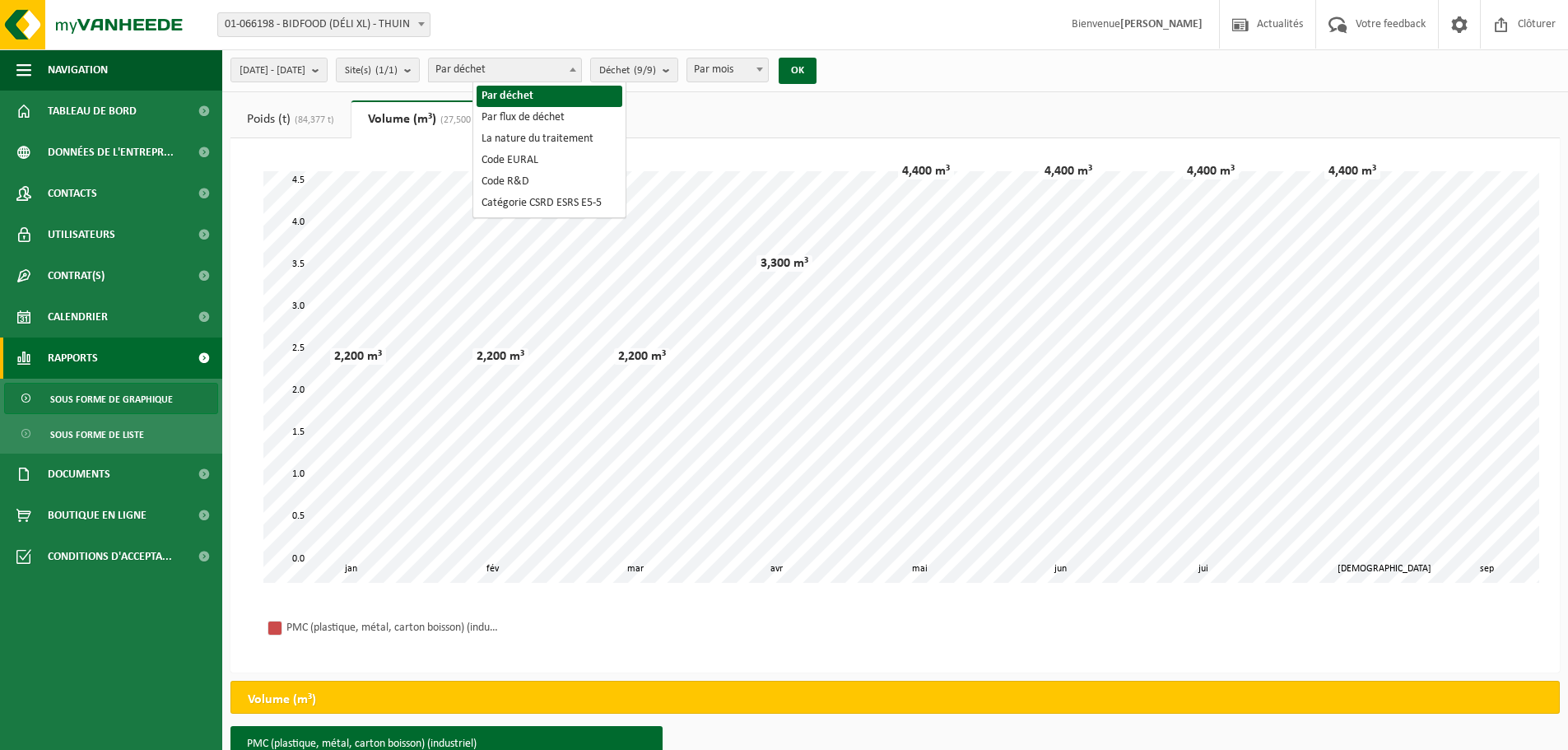
click at [568, 78] on span "Par déchet" at bounding box center [504, 69] width 153 height 23
click at [656, 73] on count "(9/9)" at bounding box center [644, 70] width 22 height 11
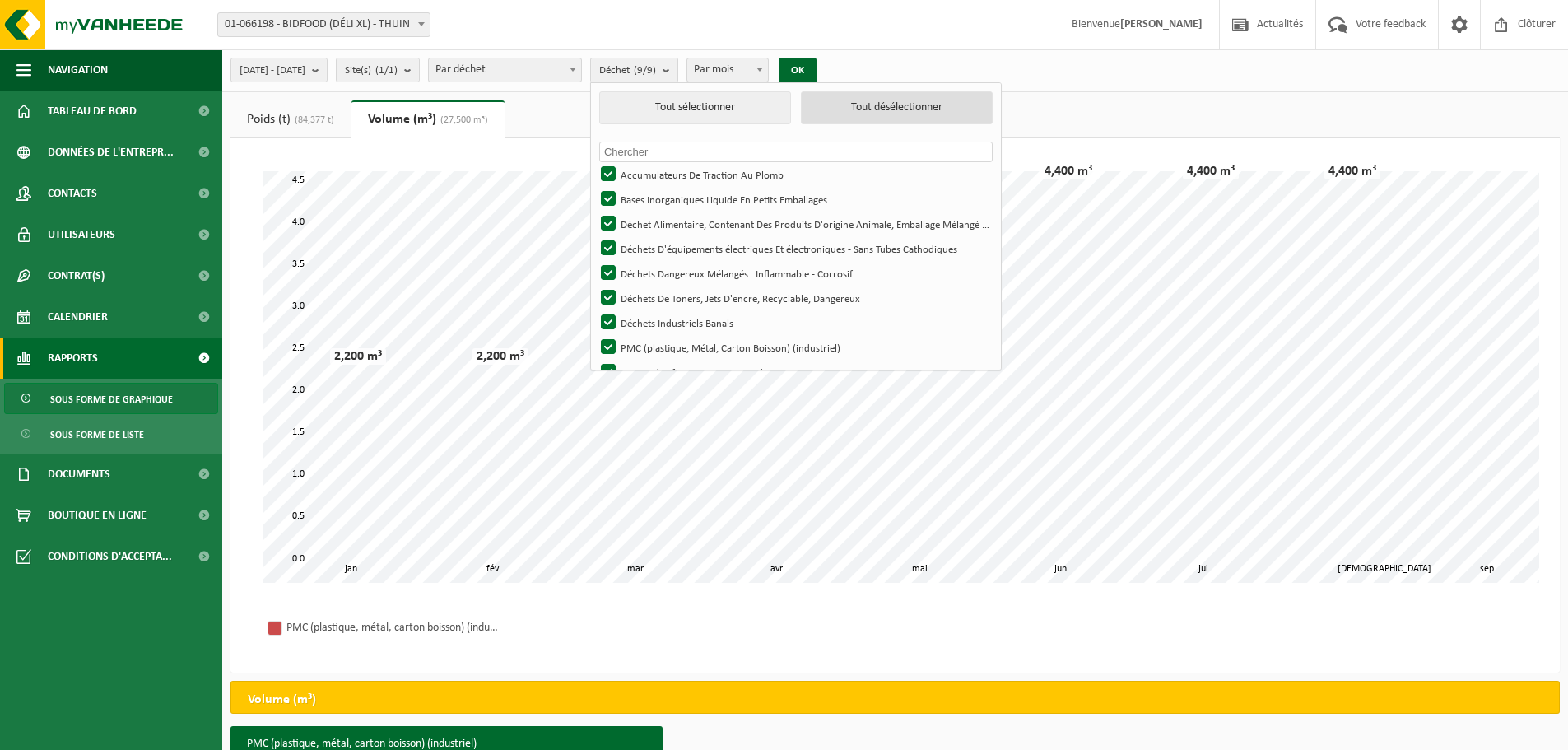
click at [903, 106] on button "Tout désélectionner" at bounding box center [896, 107] width 191 height 33
checkbox input "false"
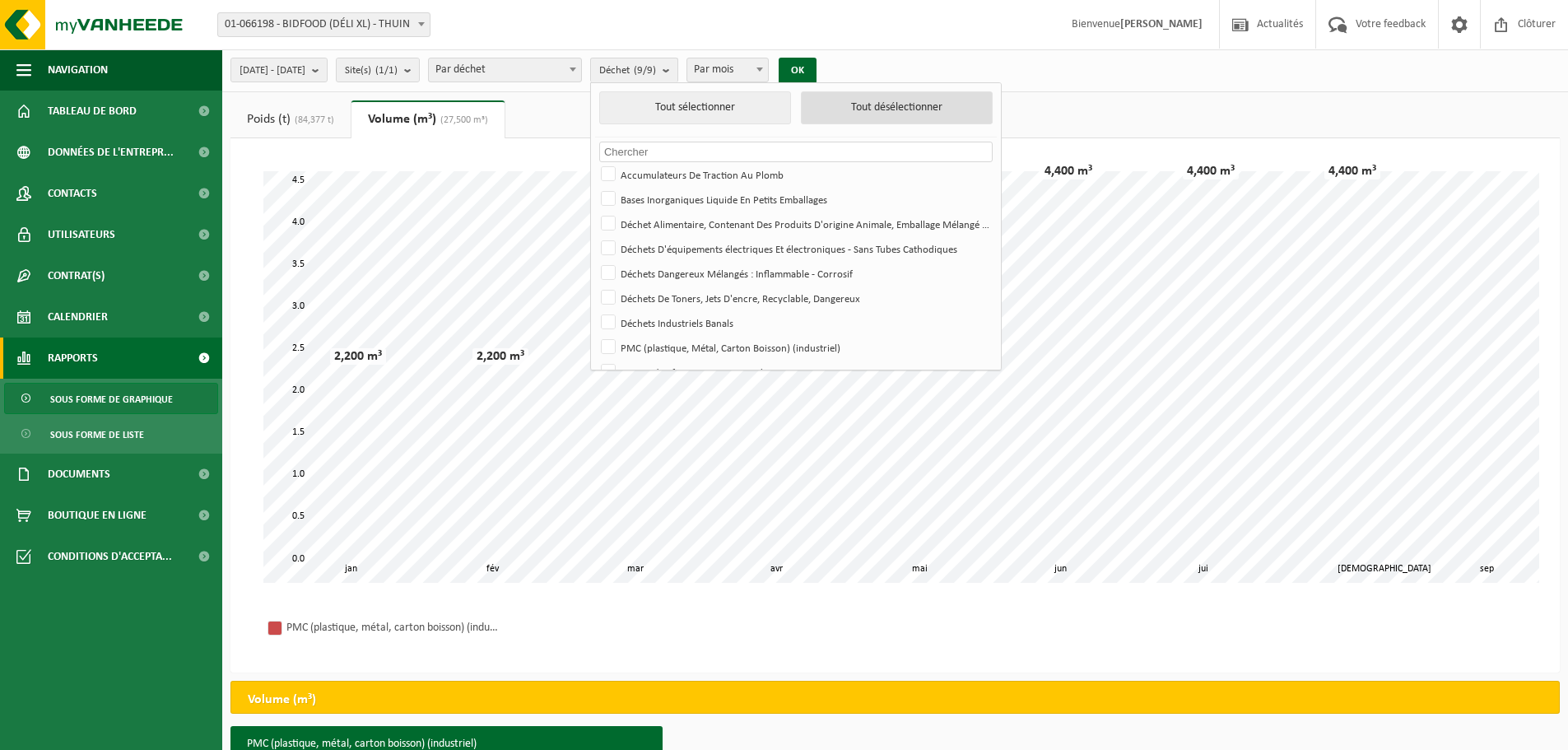
checkbox input "false"
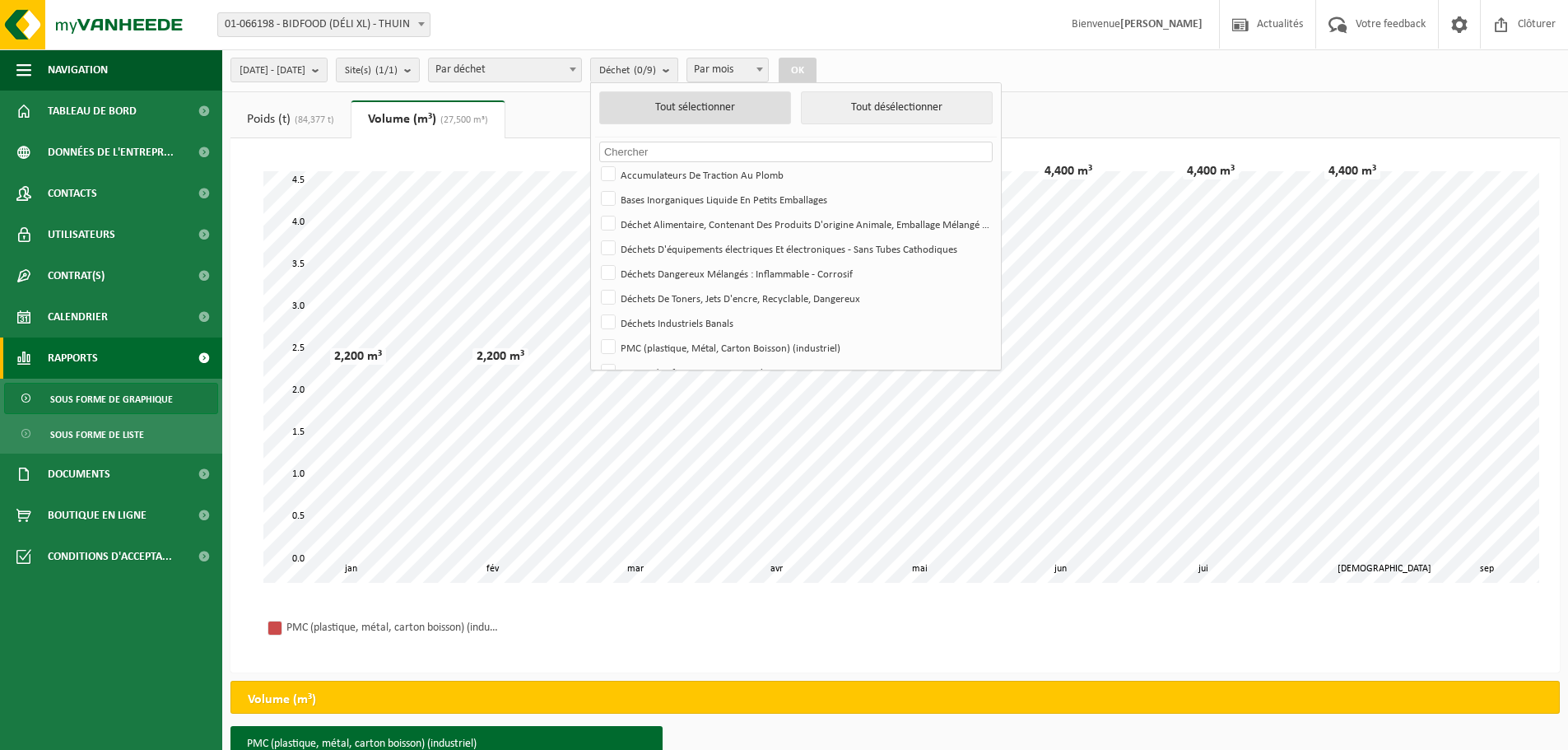
click at [715, 111] on button "Tout sélectionner" at bounding box center [694, 107] width 191 height 33
checkbox input "true"
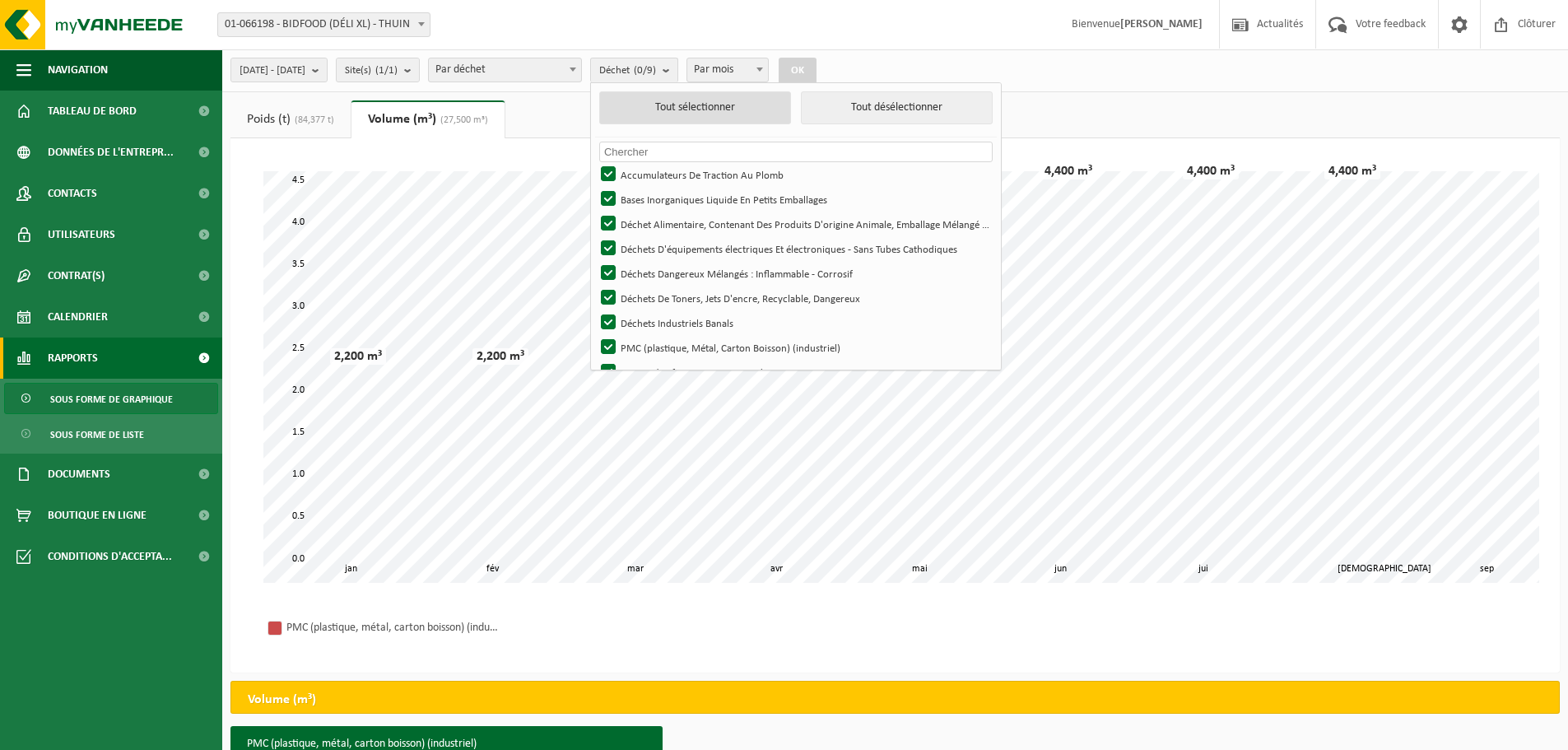
checkbox input "true"
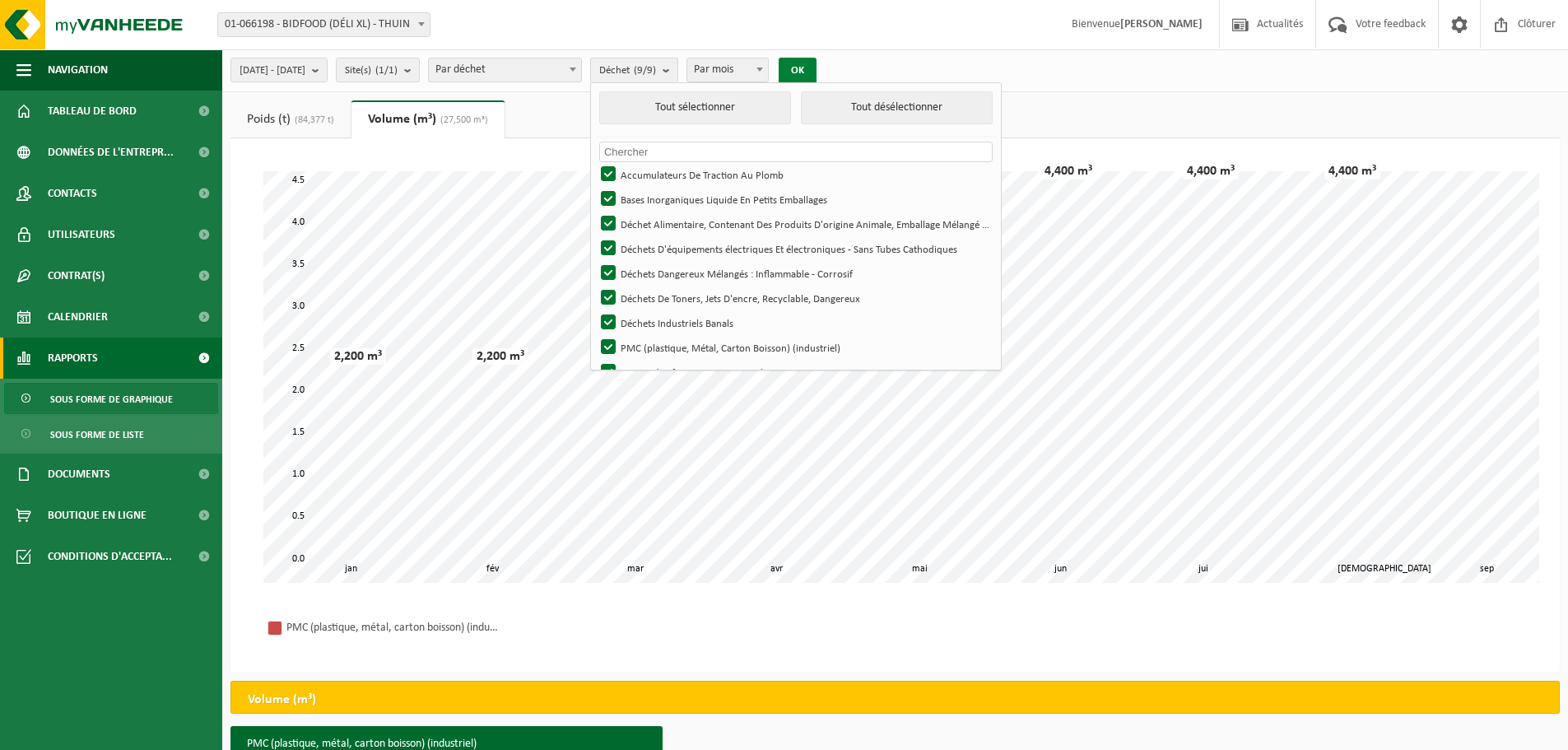
click at [816, 71] on button "OK" at bounding box center [797, 70] width 38 height 26
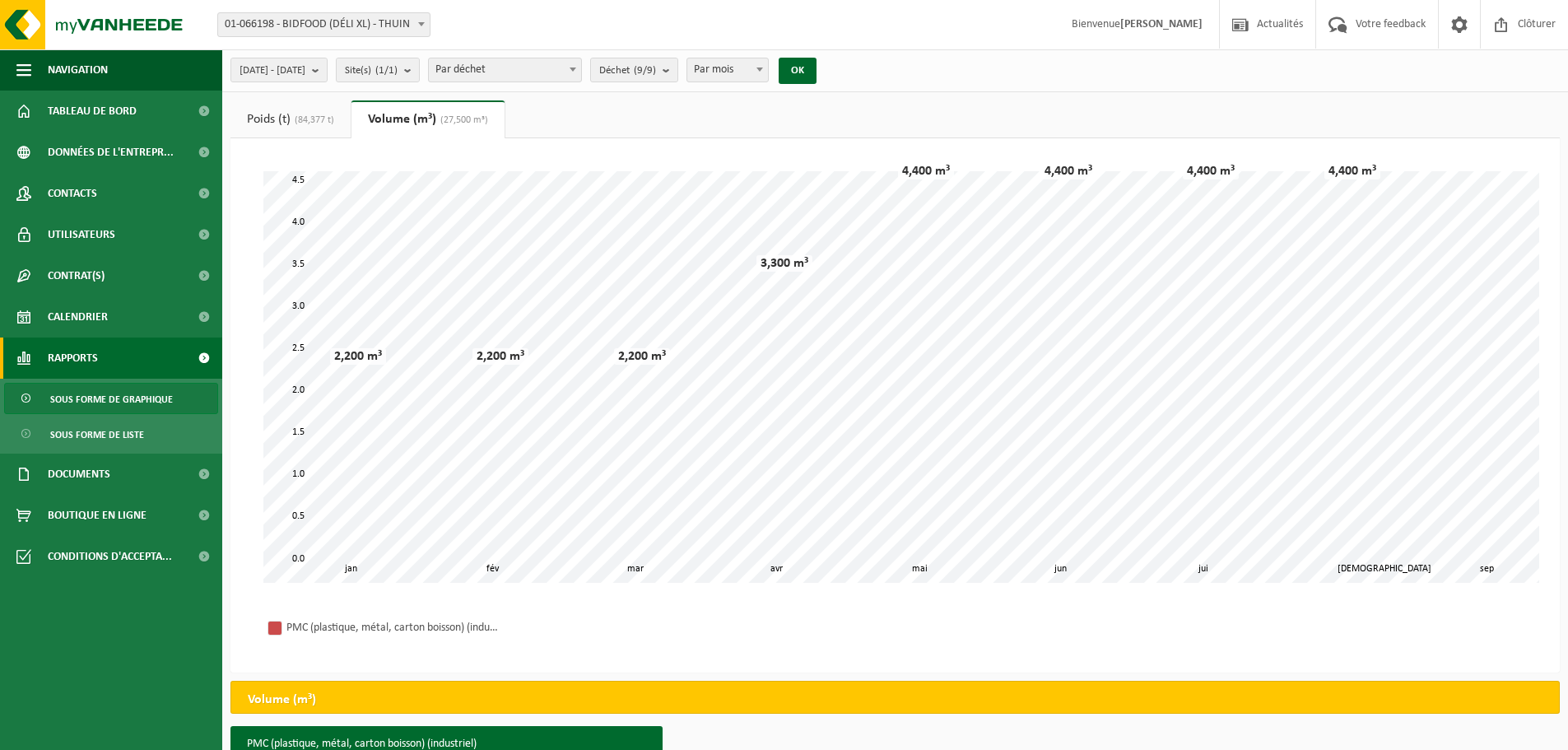
click at [300, 121] on span "(84,377 t)" at bounding box center [312, 121] width 44 height 10
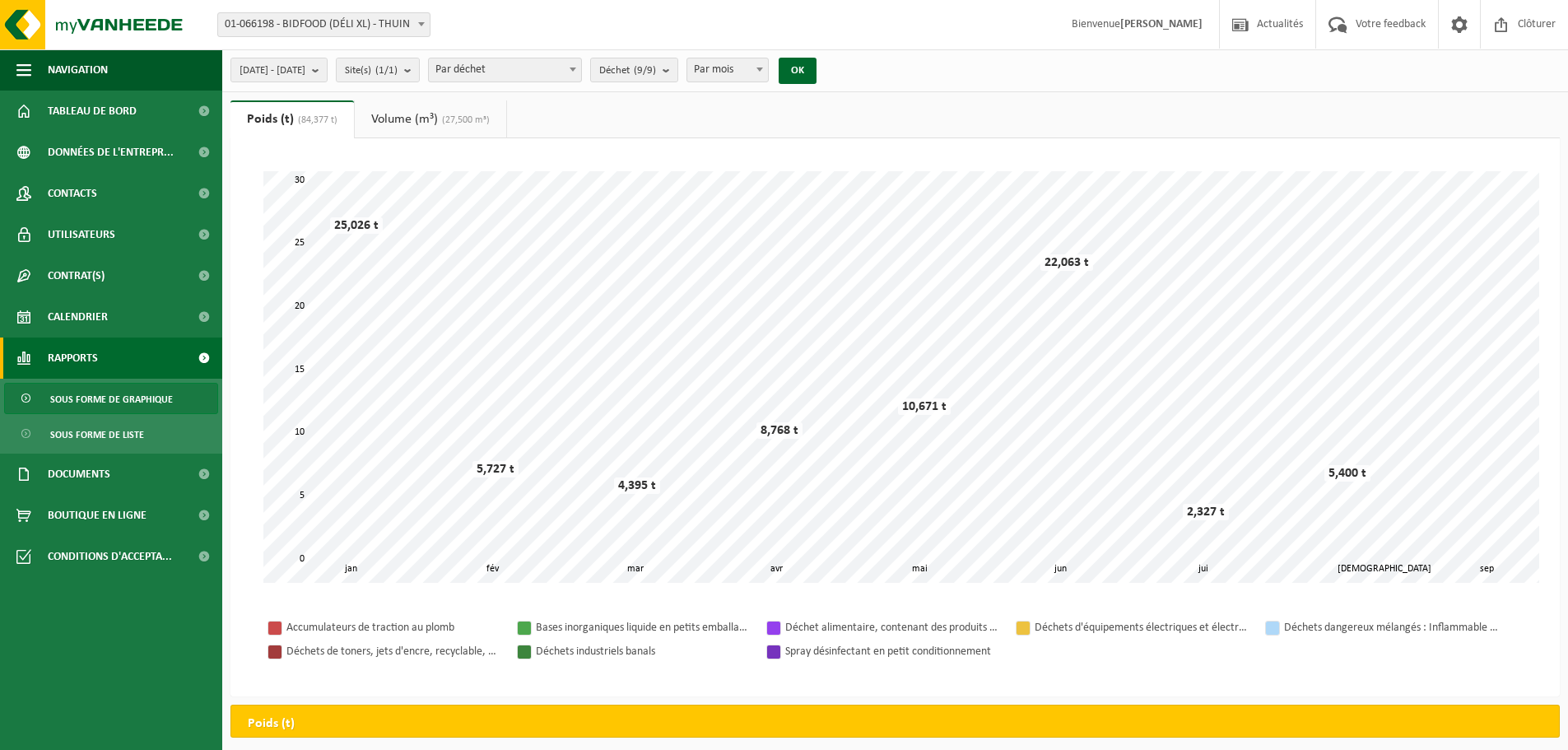
click at [412, 116] on link "Volume (m³) (27,500 m³)" at bounding box center [431, 119] width 152 height 38
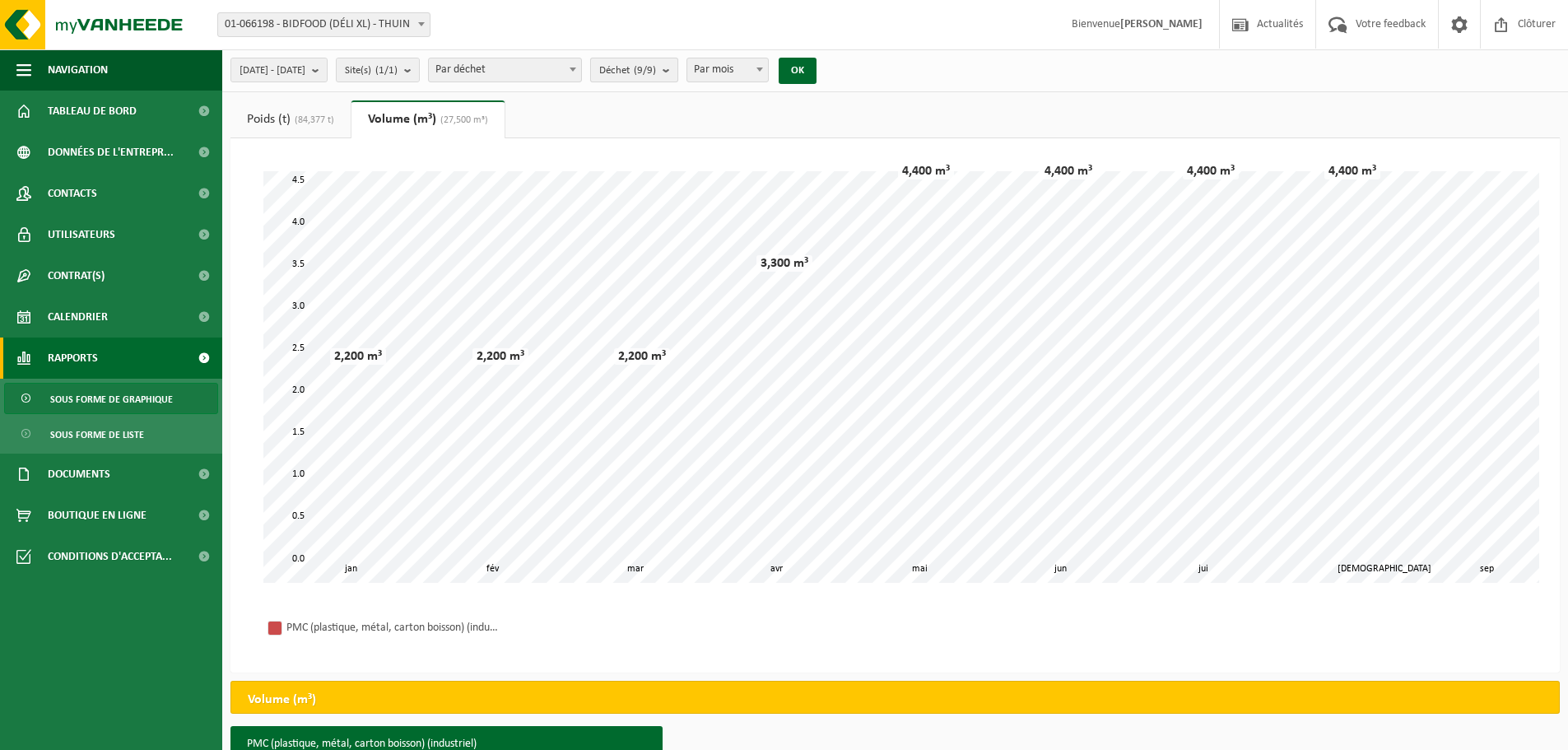
click at [678, 73] on button "Déchet (9/9)" at bounding box center [634, 69] width 88 height 24
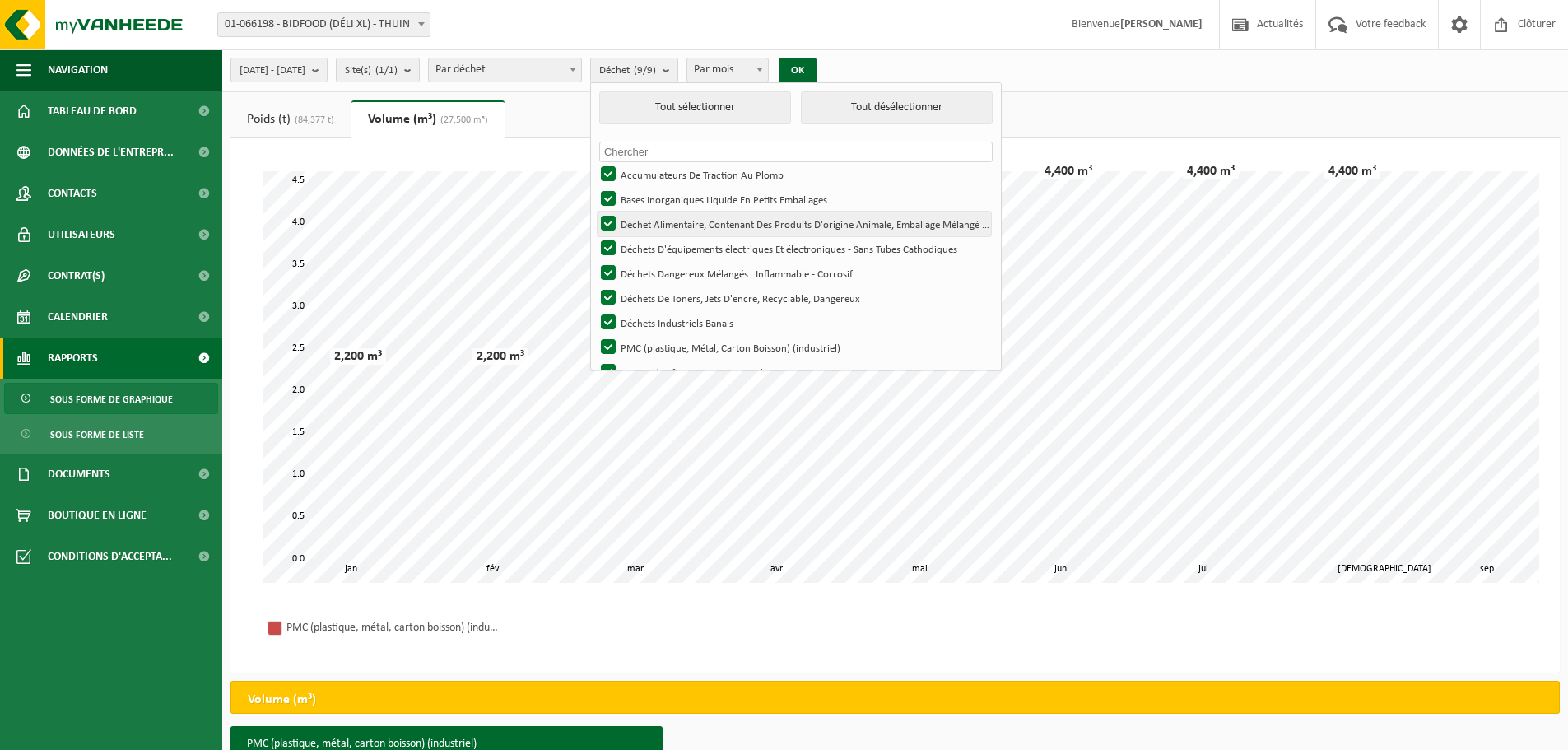
click at [654, 224] on label "Déchet Alimentaire, Contenant Des Produits D'origine Animale, Emballage Mélangé…" at bounding box center [794, 224] width 393 height 24
click at [595, 212] on input "Déchet Alimentaire, Contenant Des Produits D'origine Animale, Emballage Mélangé…" at bounding box center [594, 211] width 1 height 1
click at [654, 224] on label "Déchet Alimentaire, Contenant Des Produits D'origine Animale, Emballage Mélangé…" at bounding box center [794, 224] width 393 height 24
click at [595, 212] on input "Déchet Alimentaire, Contenant Des Produits D'origine Animale, Emballage Mélangé…" at bounding box center [594, 211] width 1 height 1
checkbox input "true"
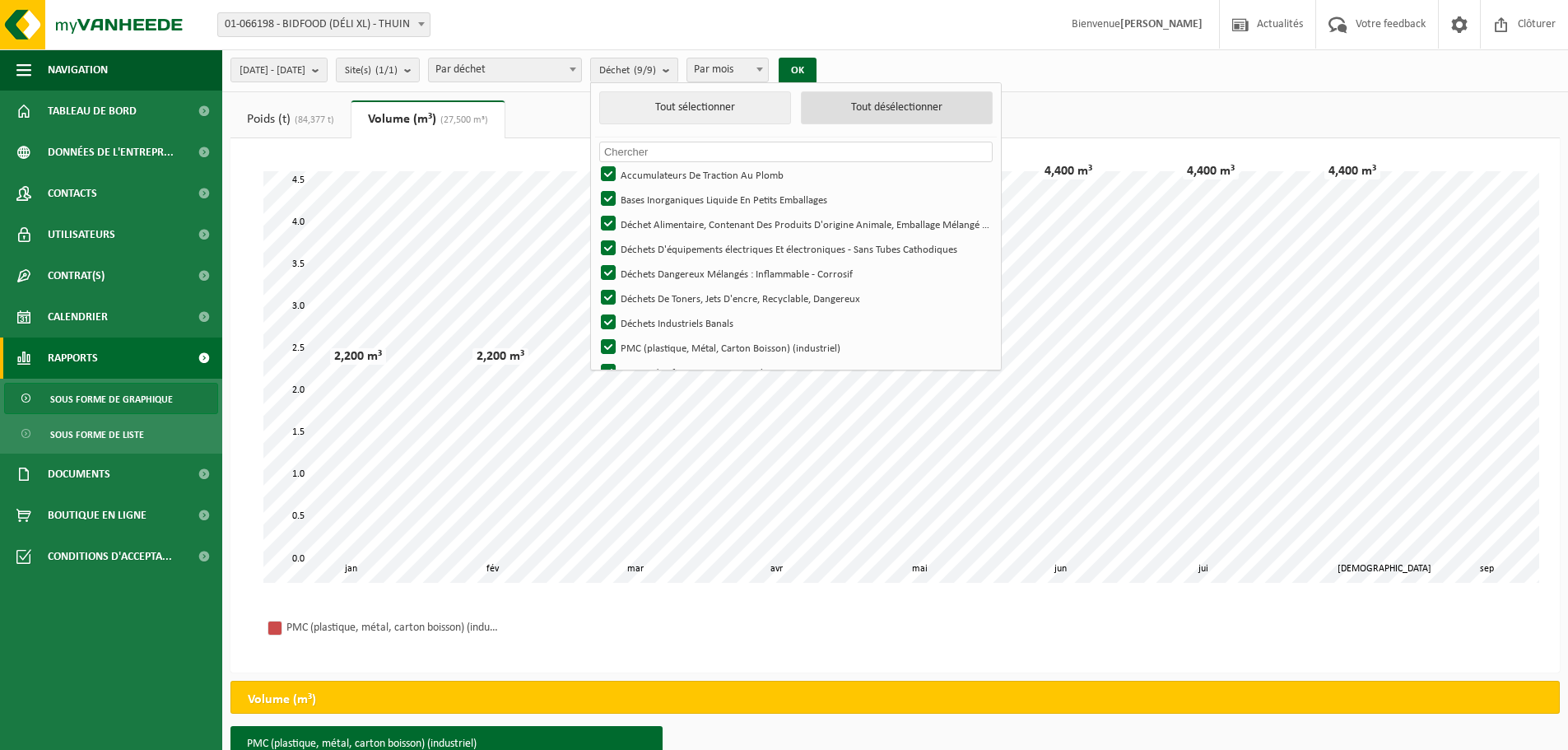
click at [890, 111] on button "Tout désélectionner" at bounding box center [896, 107] width 191 height 33
checkbox input "false"
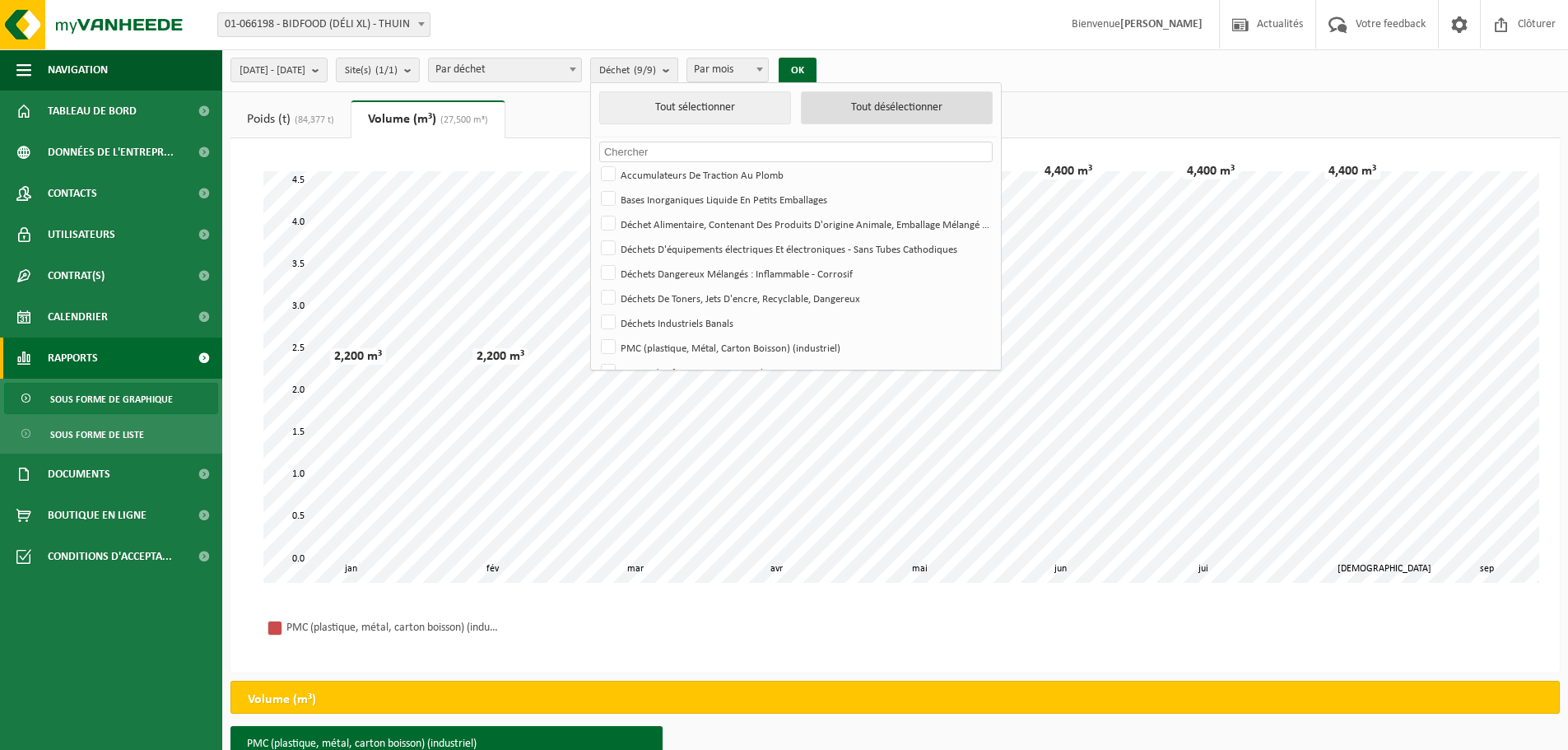
checkbox input "false"
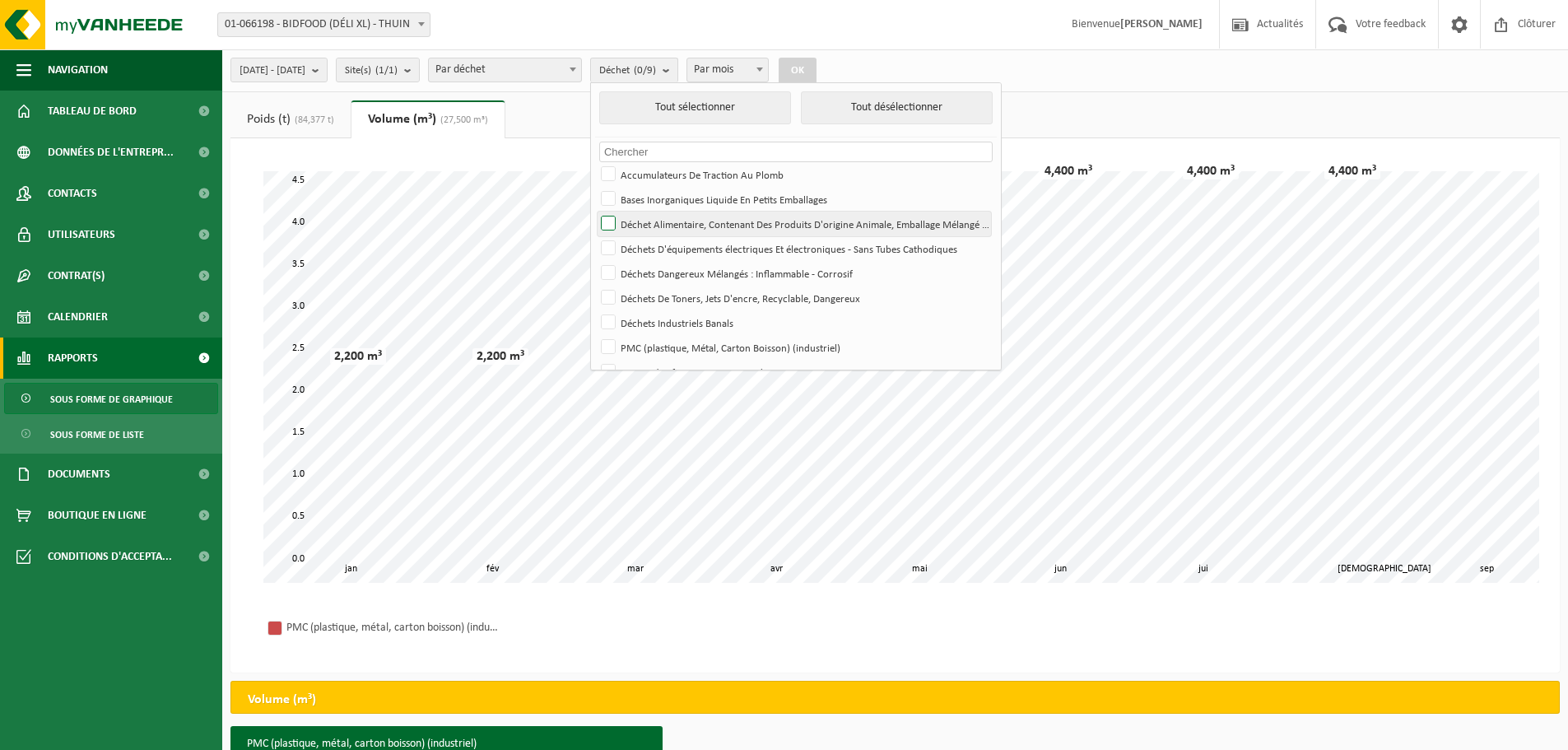
click at [654, 226] on label "Déchet Alimentaire, Contenant Des Produits D'origine Animale, Emballage Mélangé…" at bounding box center [794, 224] width 393 height 24
click at [595, 212] on input "Déchet Alimentaire, Contenant Des Produits D'origine Animale, Emballage Mélangé…" at bounding box center [594, 211] width 1 height 1
checkbox input "true"
click at [816, 62] on button "OK" at bounding box center [797, 70] width 38 height 26
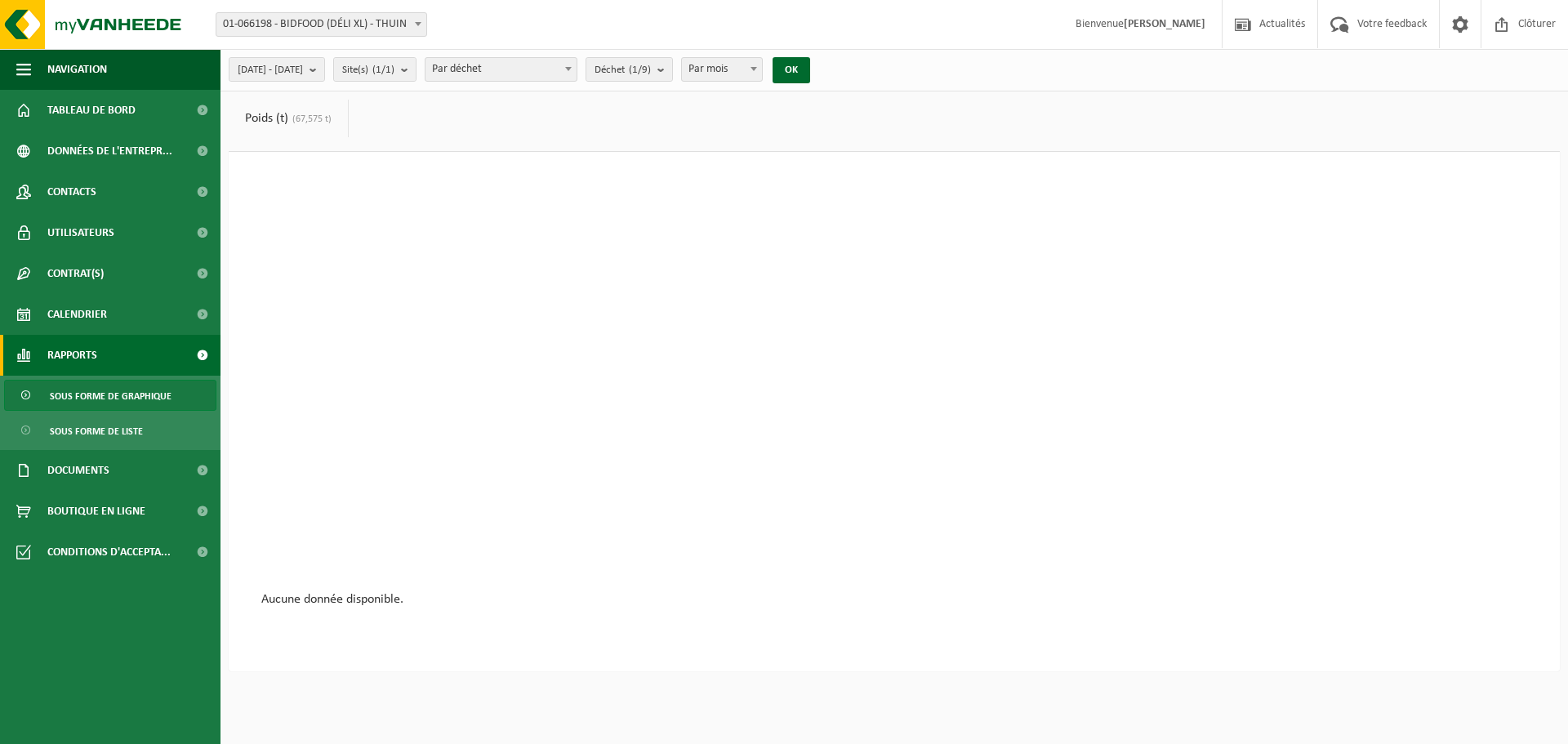
click at [762, 70] on span "Par mois" at bounding box center [722, 69] width 80 height 23
click at [672, 69] on b "submit" at bounding box center [665, 69] width 15 height 23
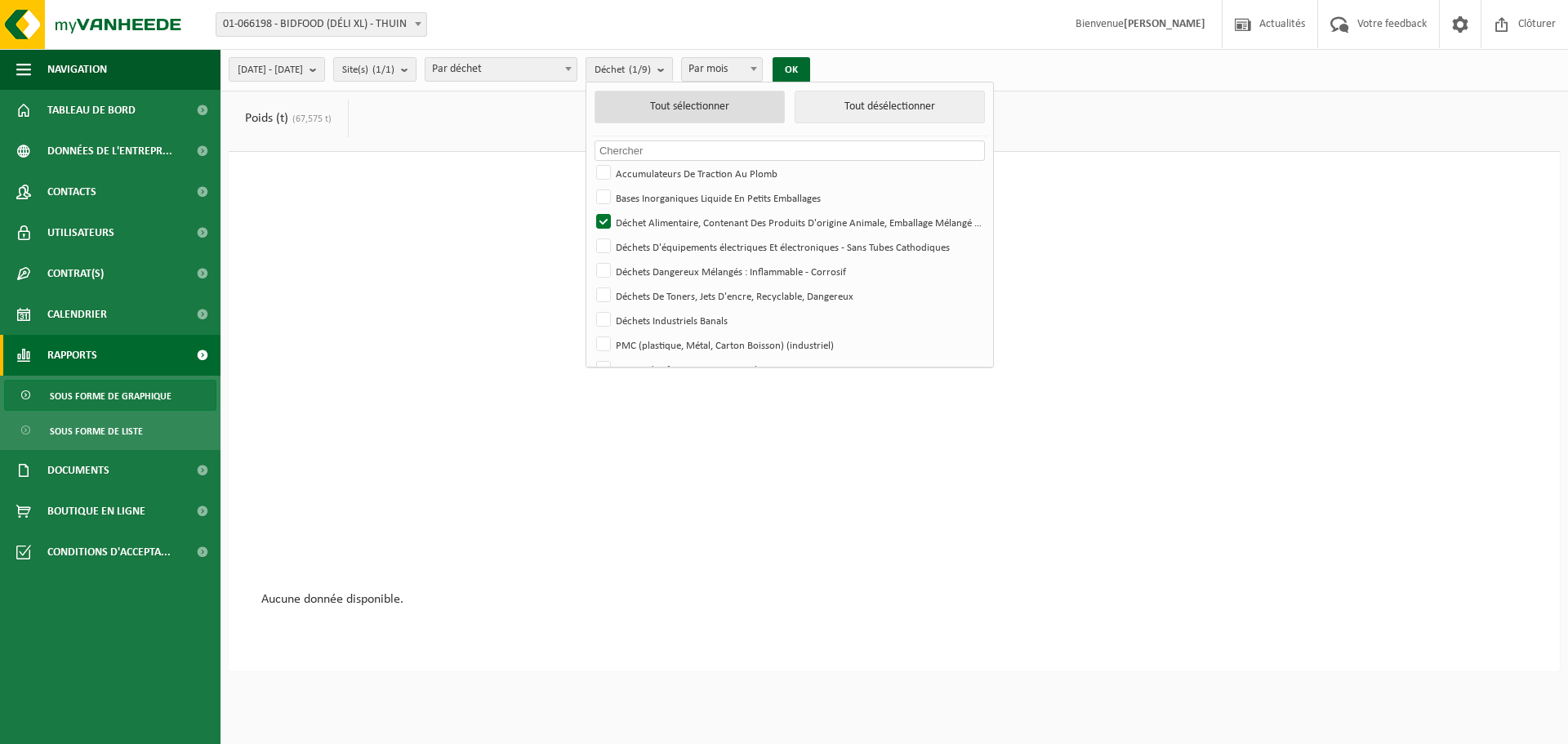
click at [715, 113] on button "Tout sélectionner" at bounding box center [689, 106] width 190 height 33
checkbox input "true"
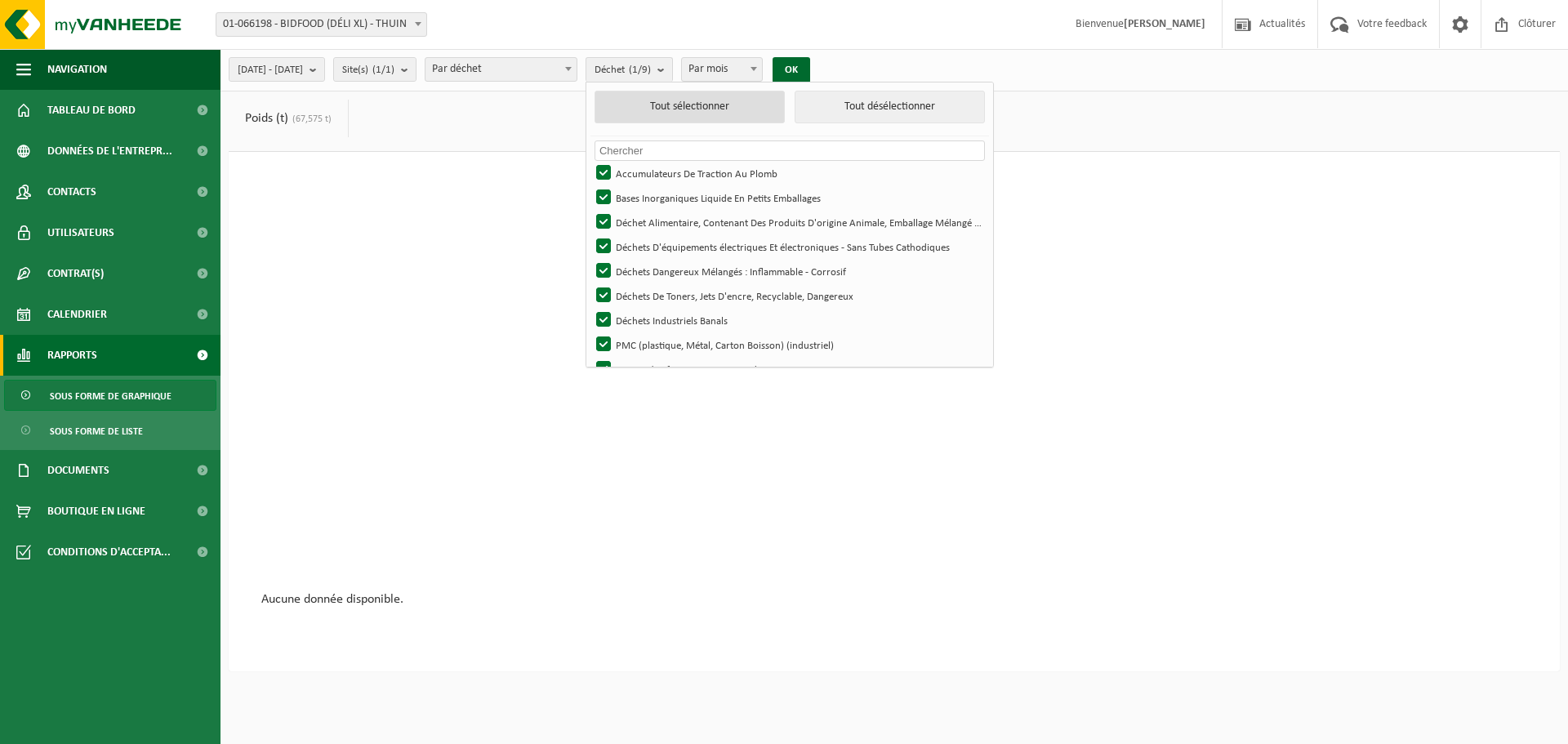
checkbox input "true"
click at [810, 70] on button "OK" at bounding box center [791, 69] width 38 height 26
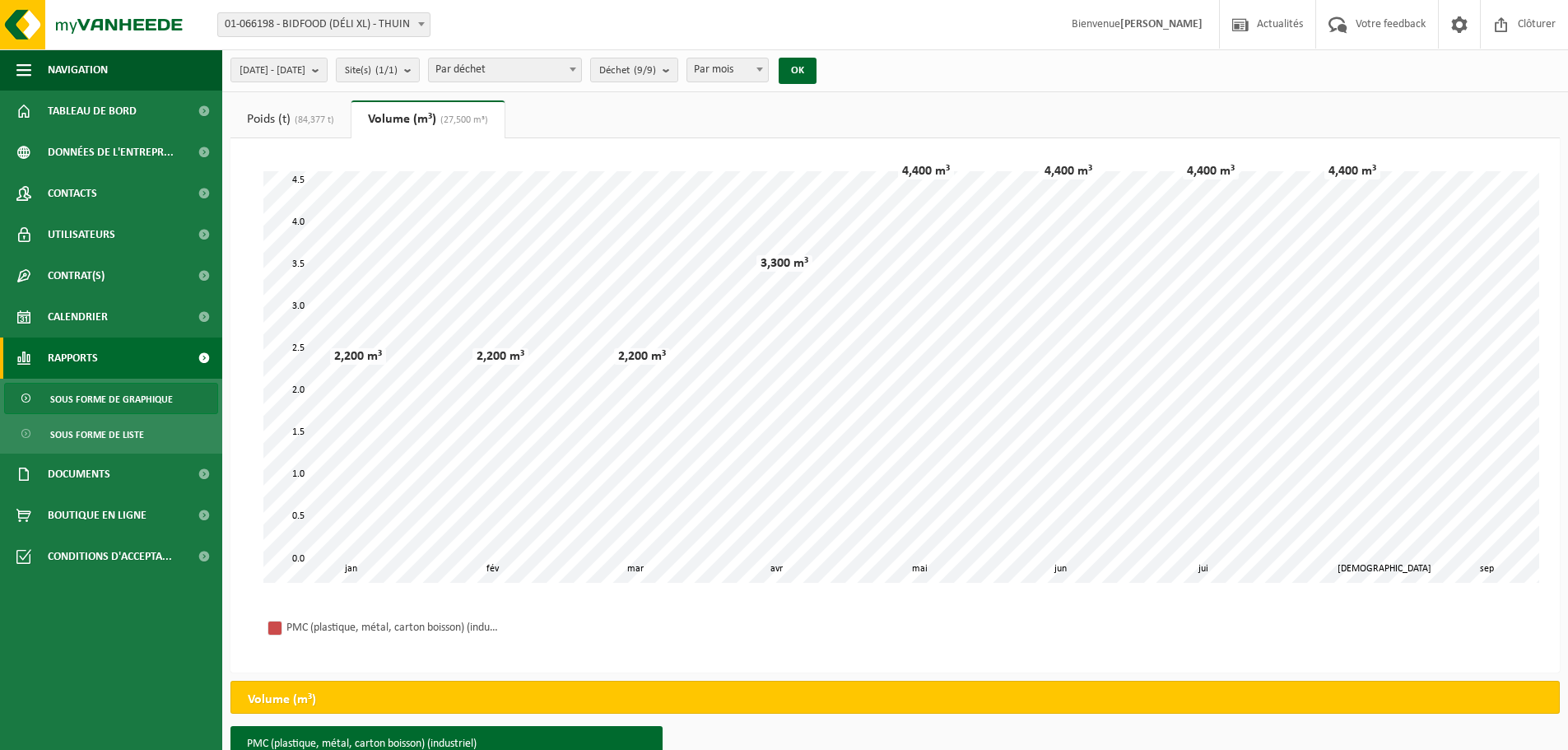
click at [282, 126] on link "Poids (t) (84,377 t)" at bounding box center [290, 119] width 120 height 38
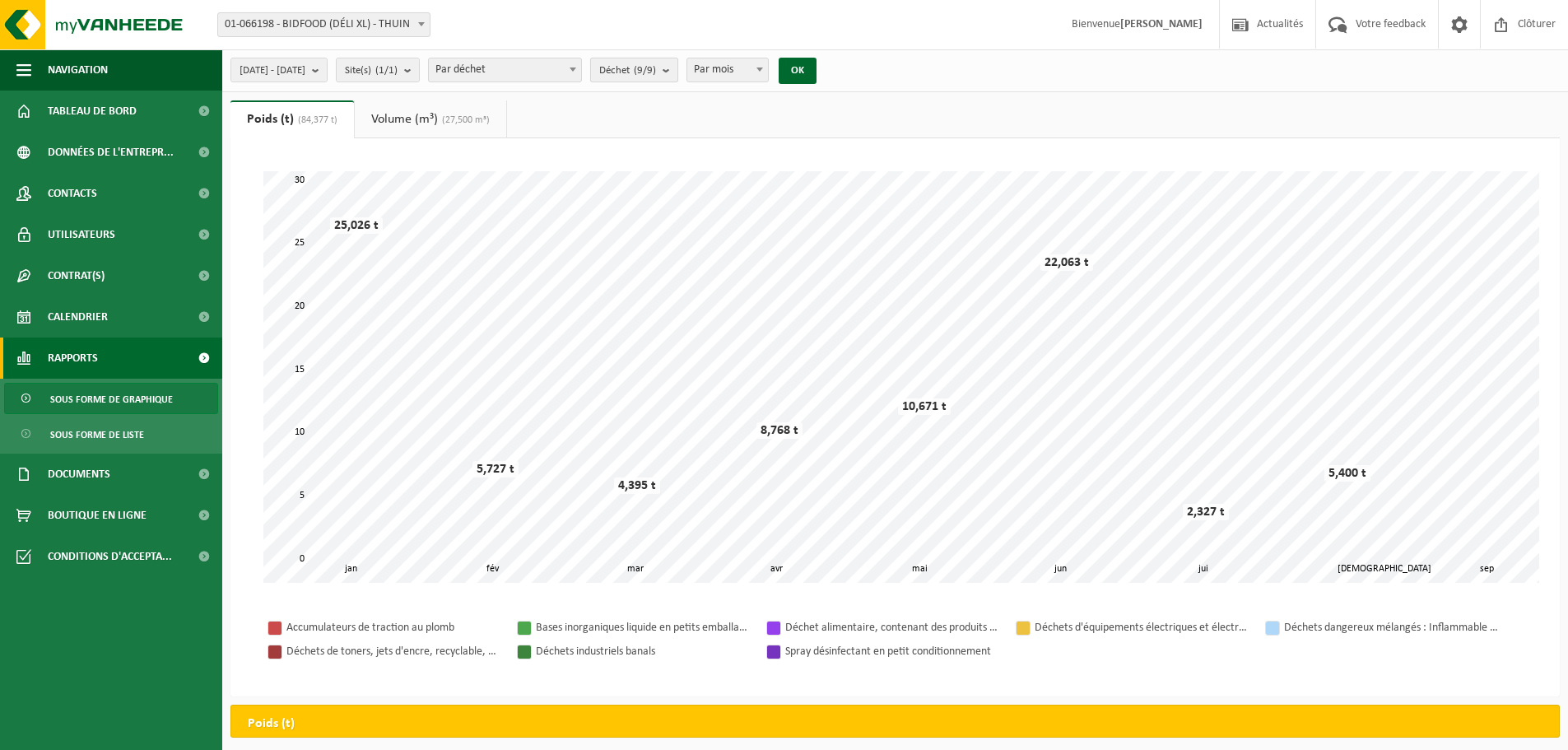
click at [656, 72] on count "(9/9)" at bounding box center [644, 70] width 22 height 11
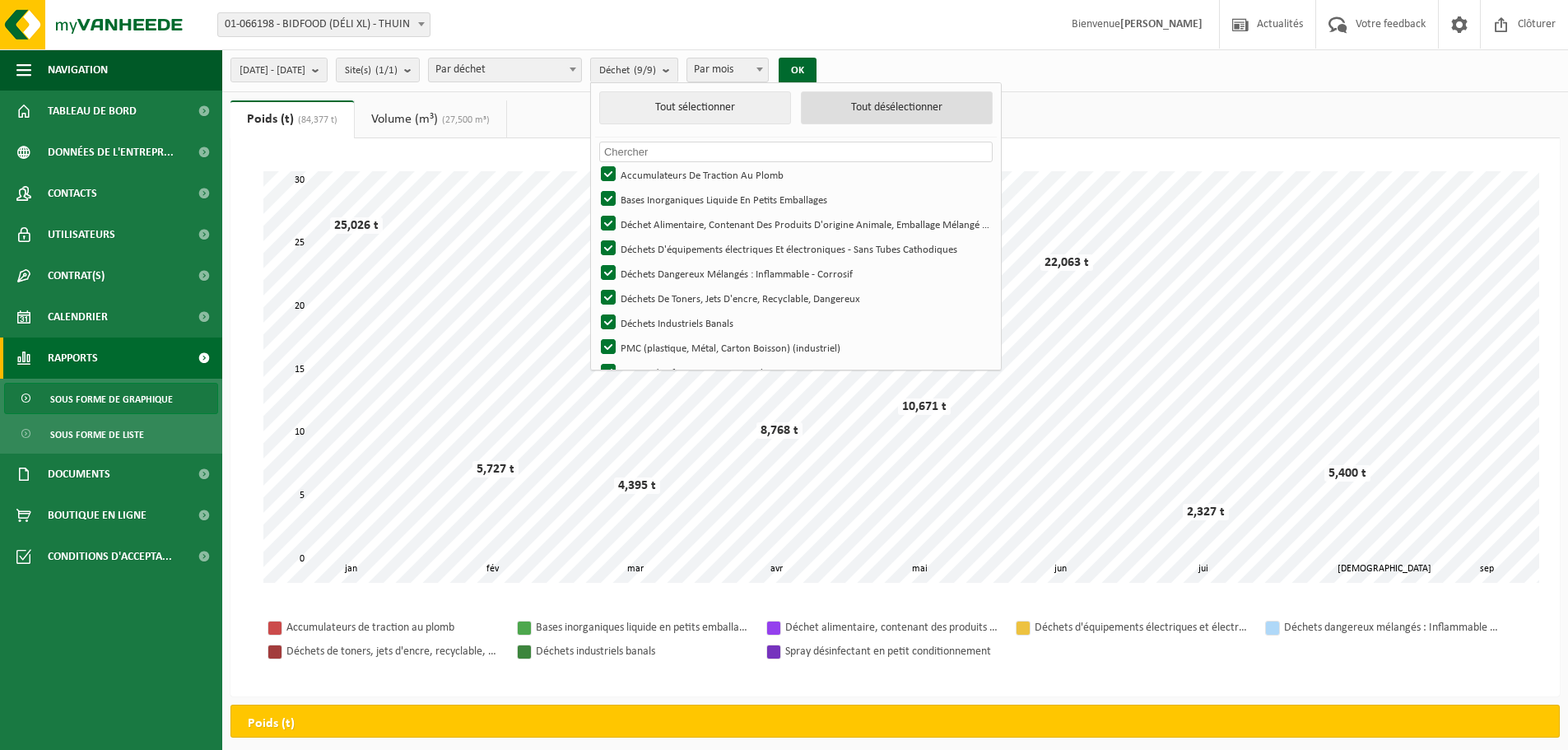
click at [877, 111] on button "Tout désélectionner" at bounding box center [896, 107] width 191 height 33
checkbox input "false"
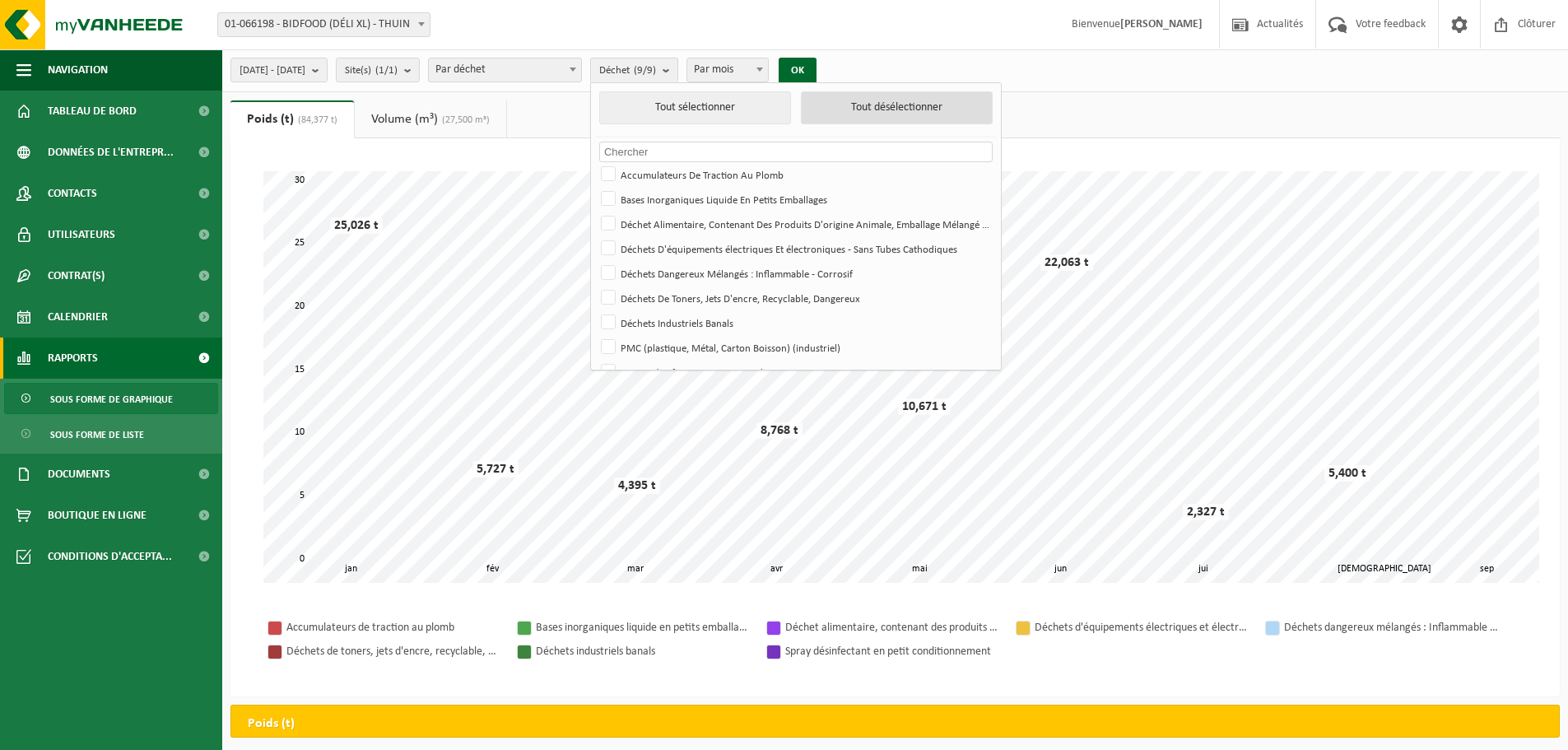
checkbox input "false"
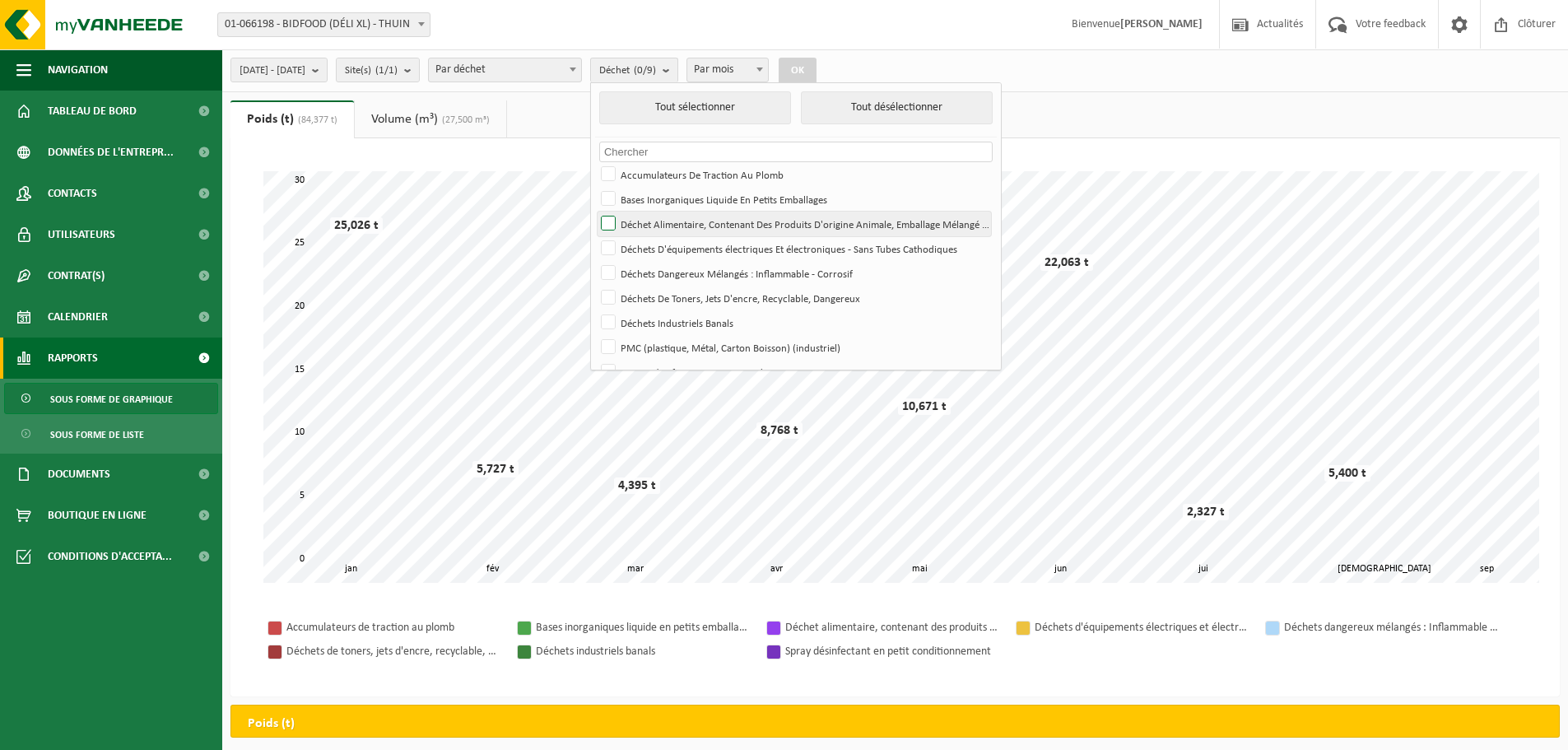
click at [655, 223] on label "Déchet Alimentaire, Contenant Des Produits D'origine Animale, Emballage Mélangé…" at bounding box center [794, 224] width 393 height 24
click at [595, 212] on input "Déchet Alimentaire, Contenant Des Produits D'origine Animale, Emballage Mélangé…" at bounding box center [594, 211] width 1 height 1
checkbox input "true"
click at [816, 71] on button "OK" at bounding box center [797, 70] width 38 height 26
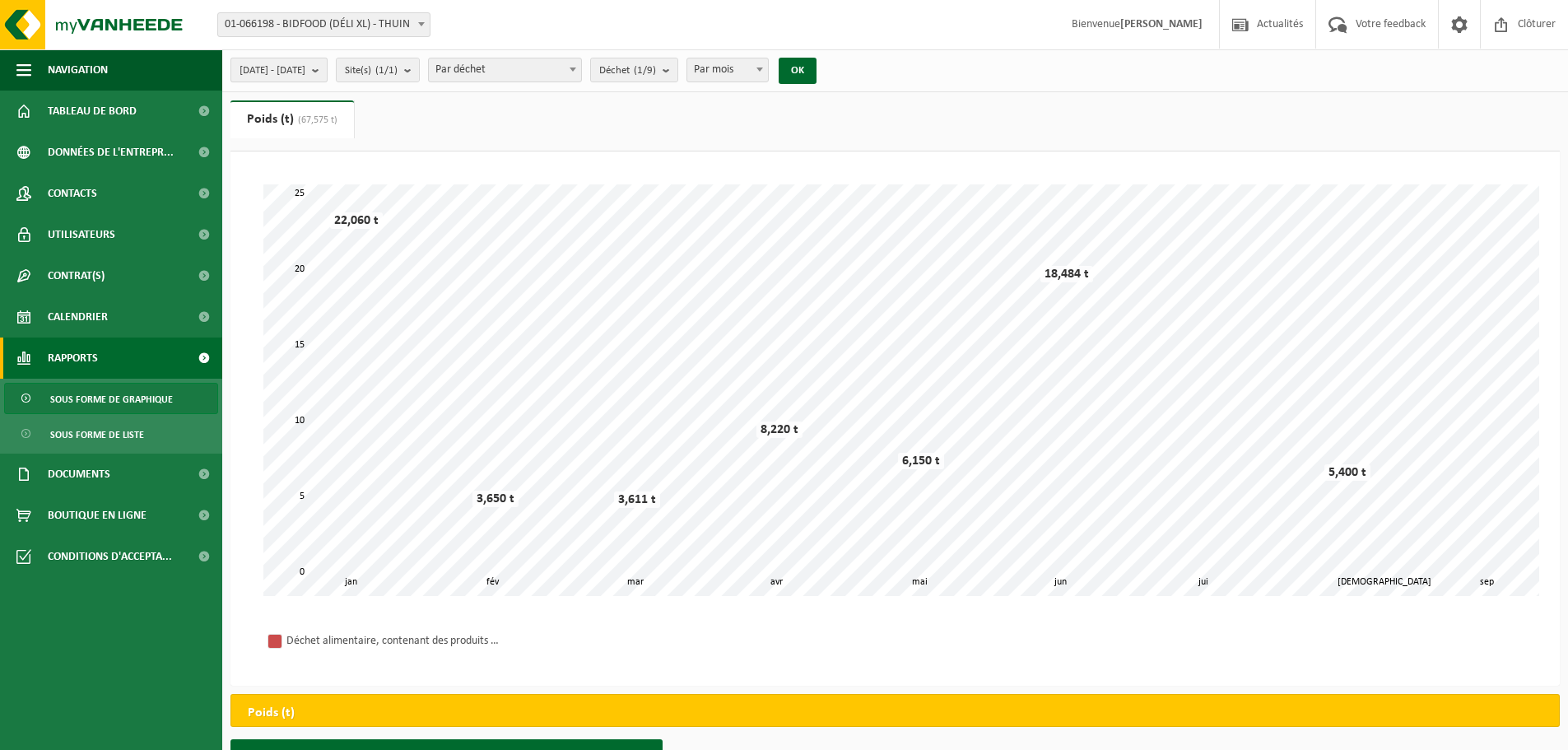
click at [327, 66] on button "[DATE] - [DATE]" at bounding box center [278, 69] width 97 height 24
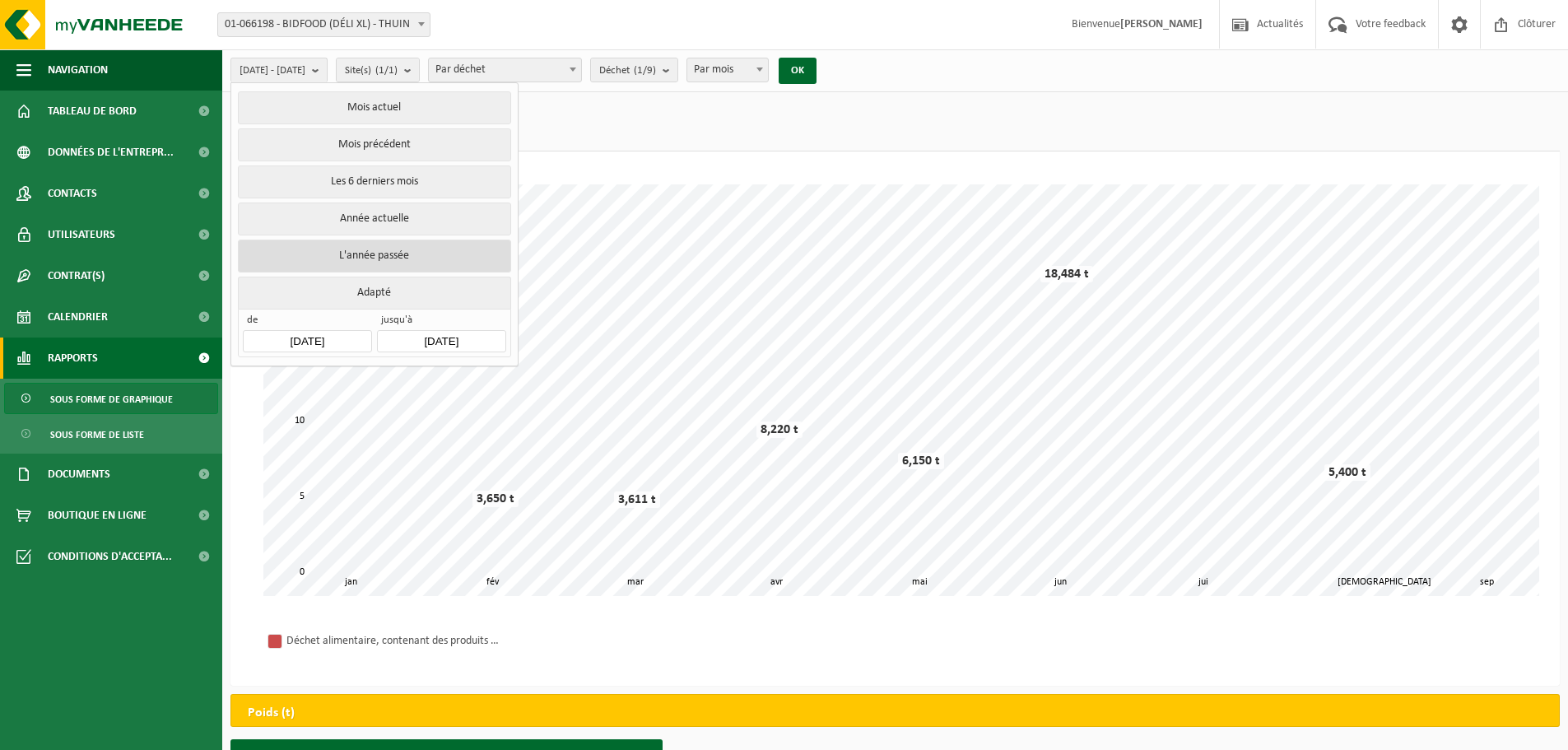
click at [361, 248] on button "L'année passée" at bounding box center [374, 256] width 272 height 33
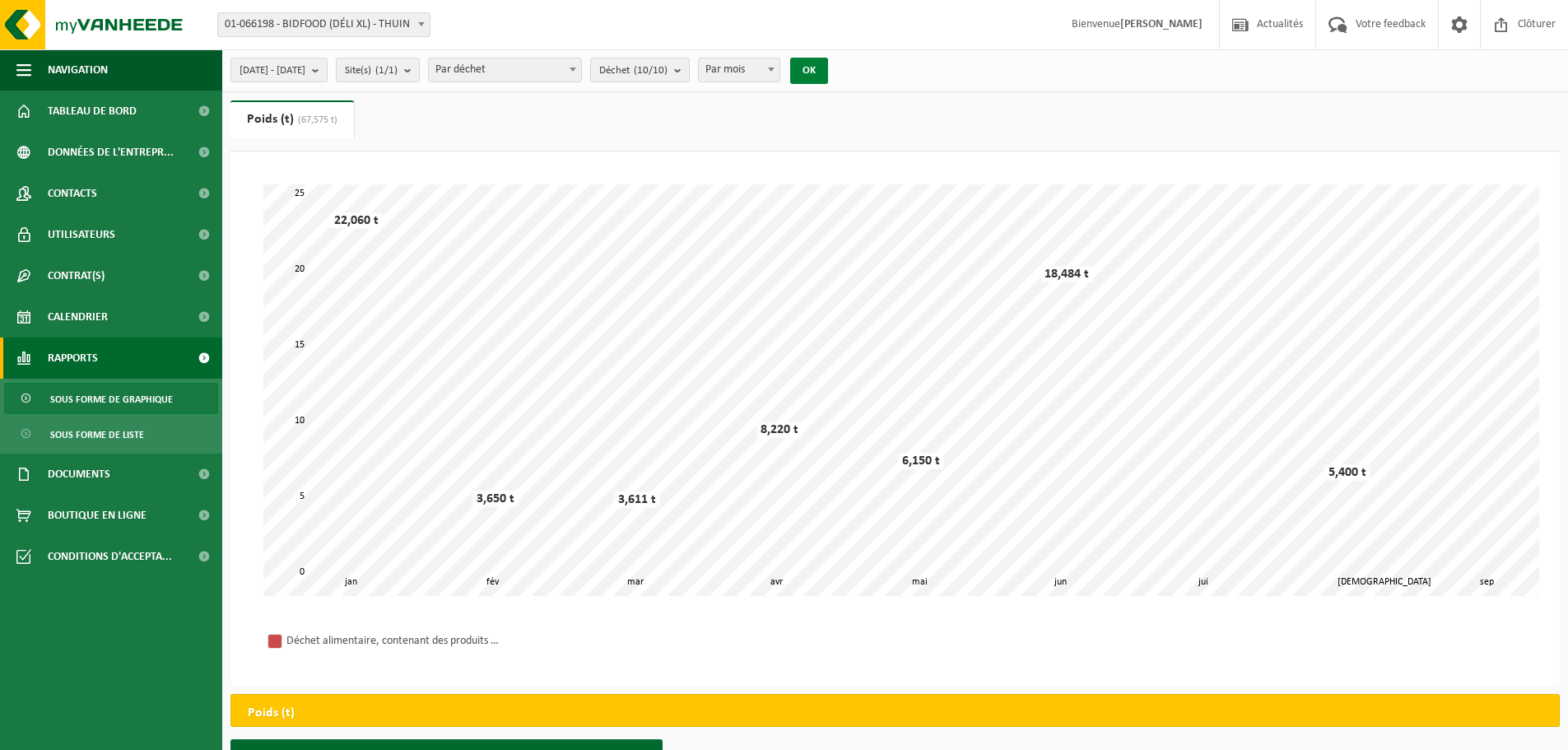
click at [828, 65] on button "OK" at bounding box center [809, 70] width 38 height 26
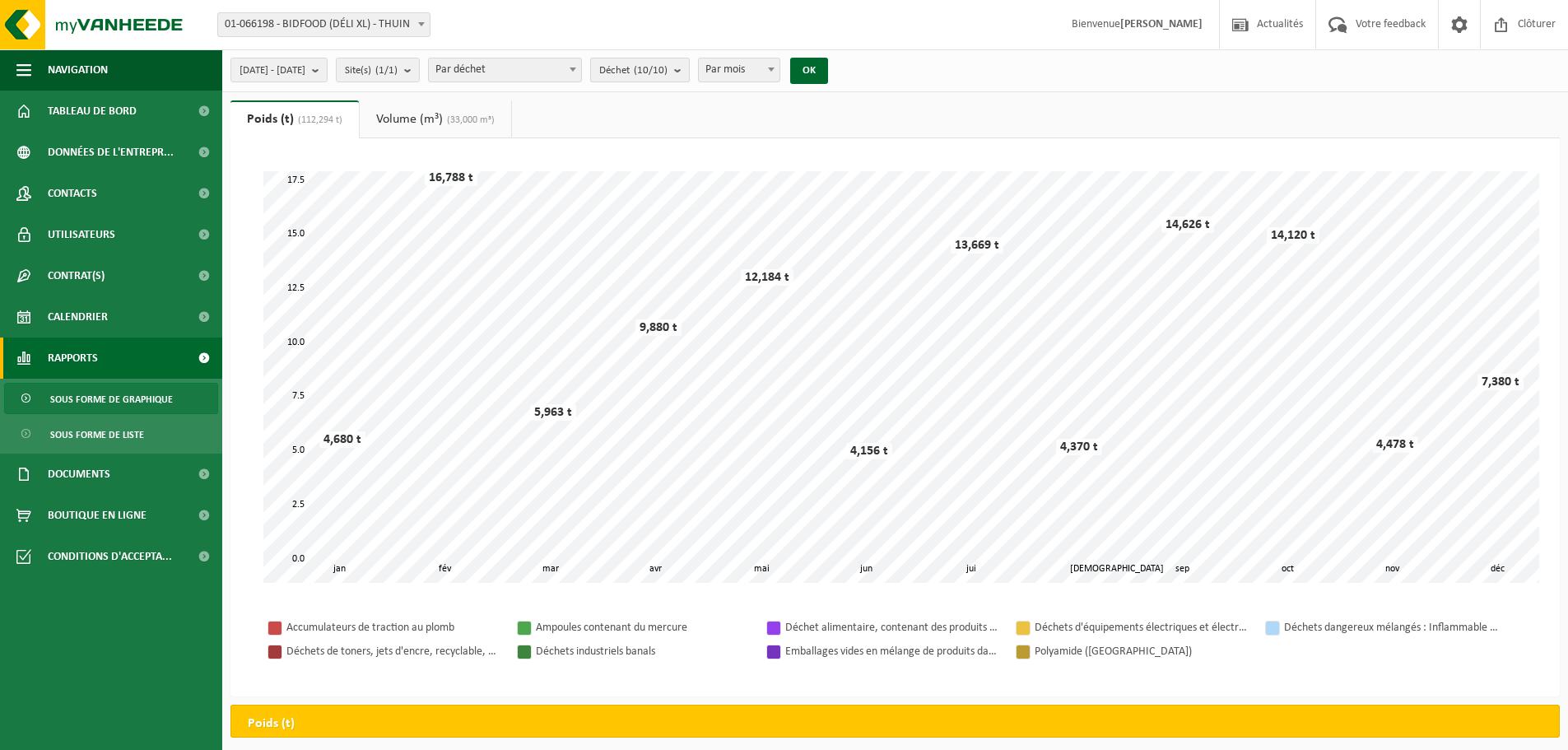
click at [667, 69] on count "(10/10)" at bounding box center [650, 70] width 34 height 11
